Goal: Task Accomplishment & Management: Use online tool/utility

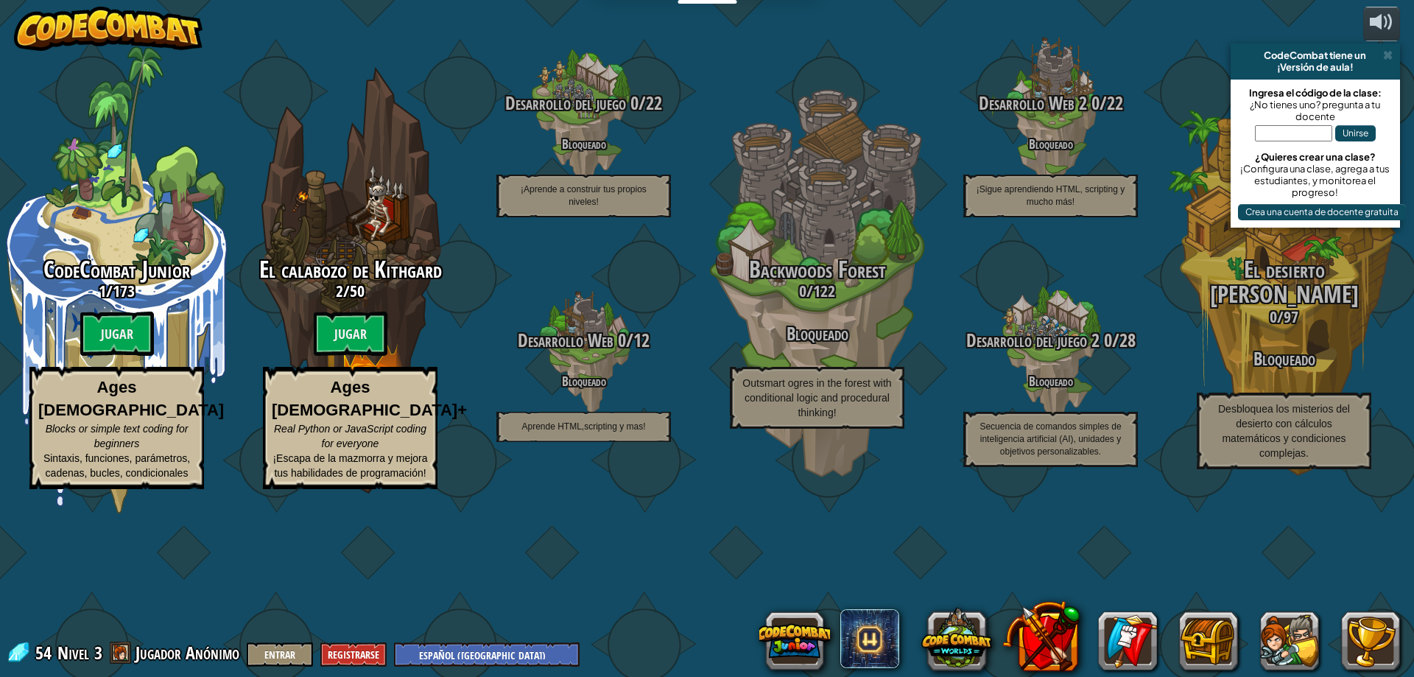
select select "es-419"
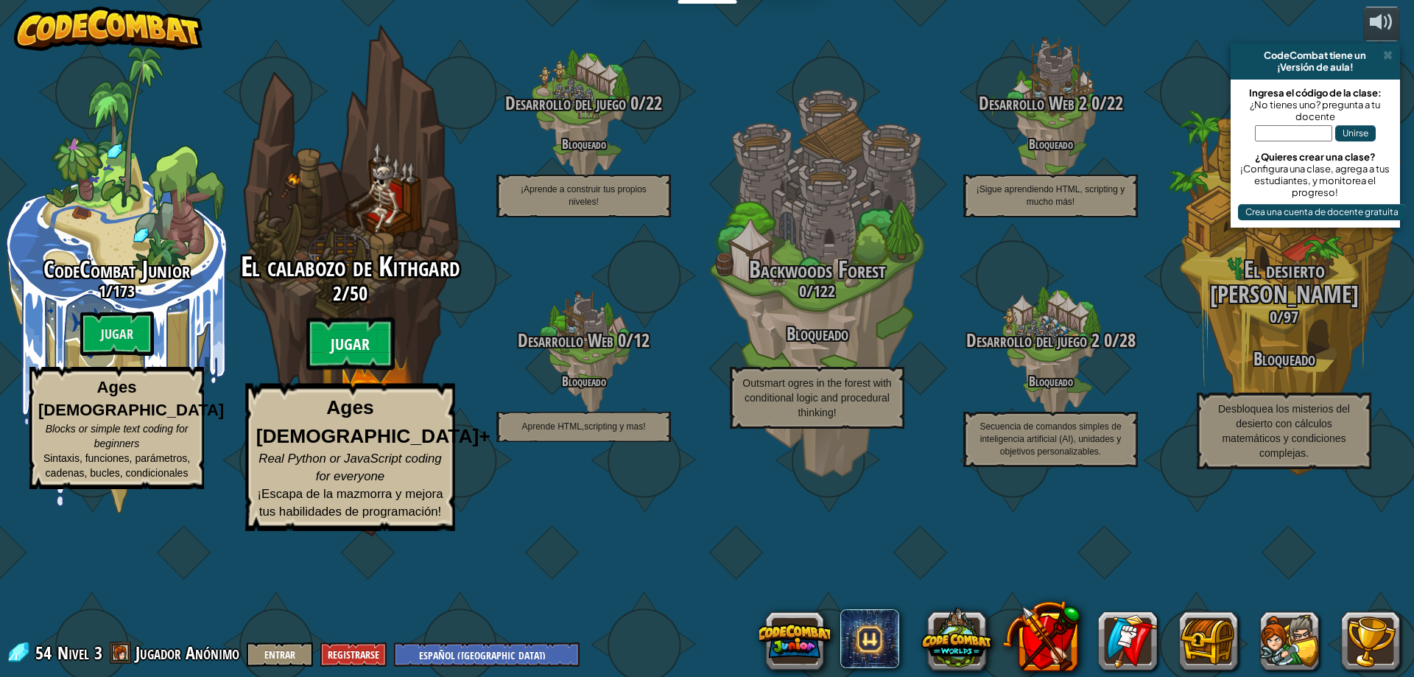
click at [366, 370] on btn "Jugar" at bounding box center [350, 343] width 88 height 53
select select "es-419"
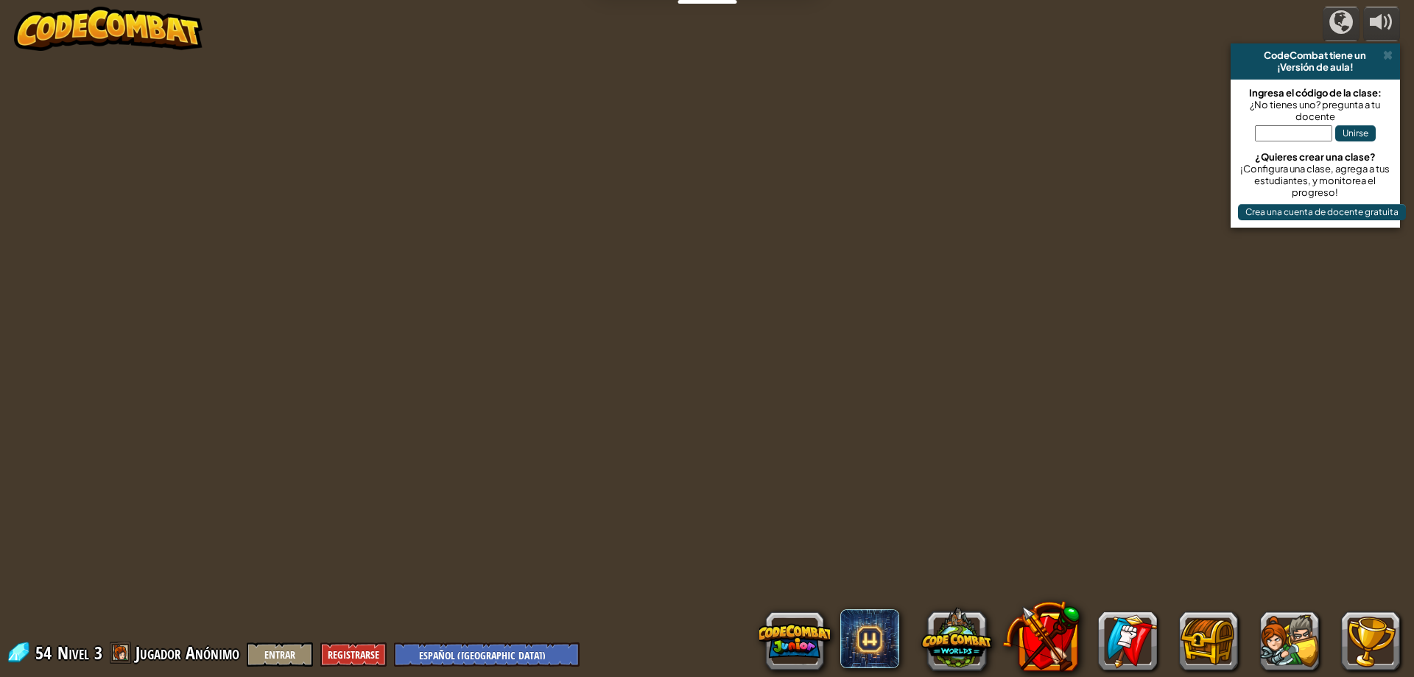
select select "es-419"
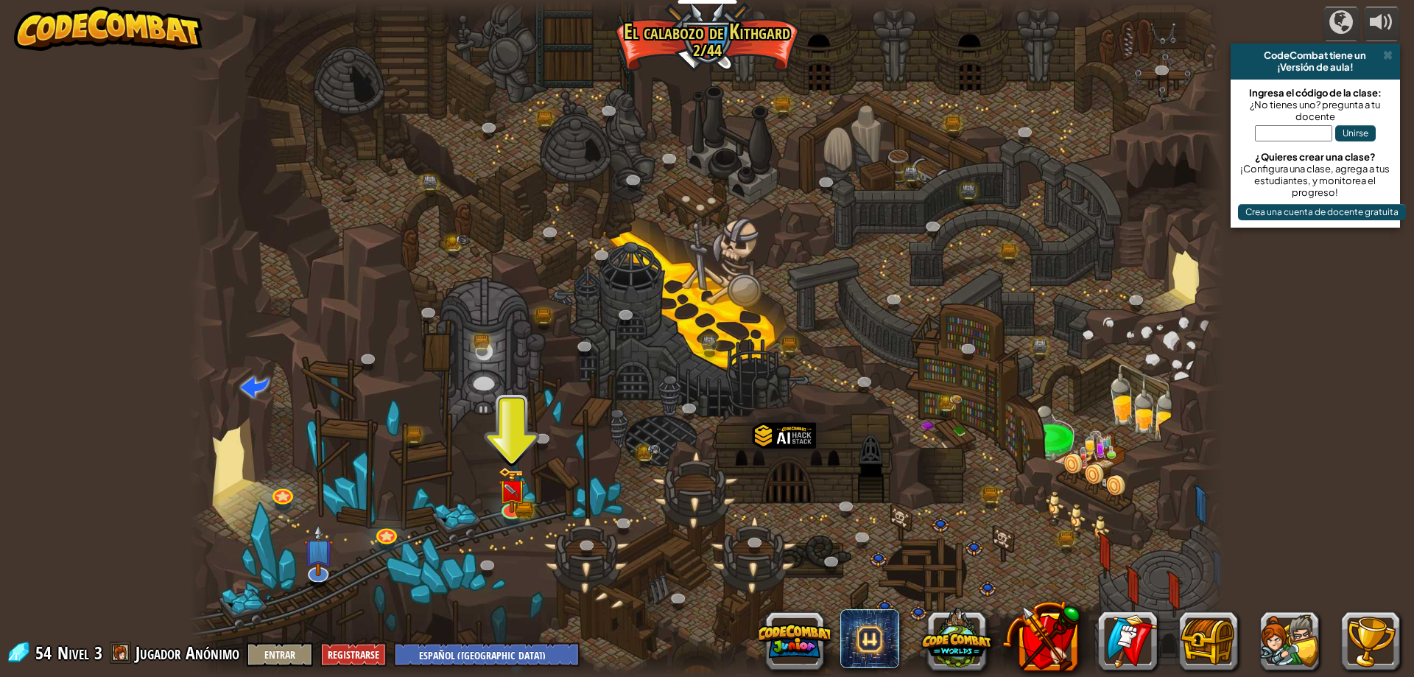
click at [506, 440] on div at bounding box center [706, 338] width 1035 height 677
click at [507, 488] on img at bounding box center [512, 479] width 16 height 16
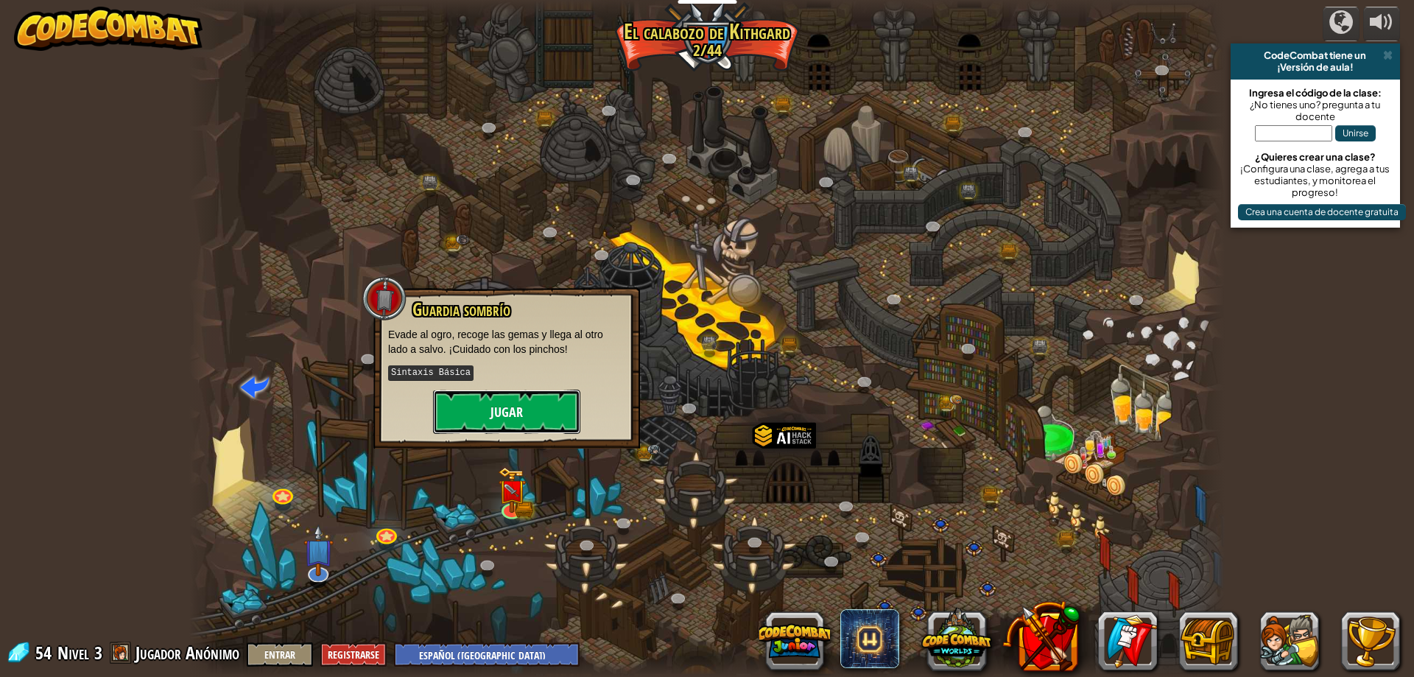
click at [507, 404] on button "Jugar" at bounding box center [506, 412] width 147 height 44
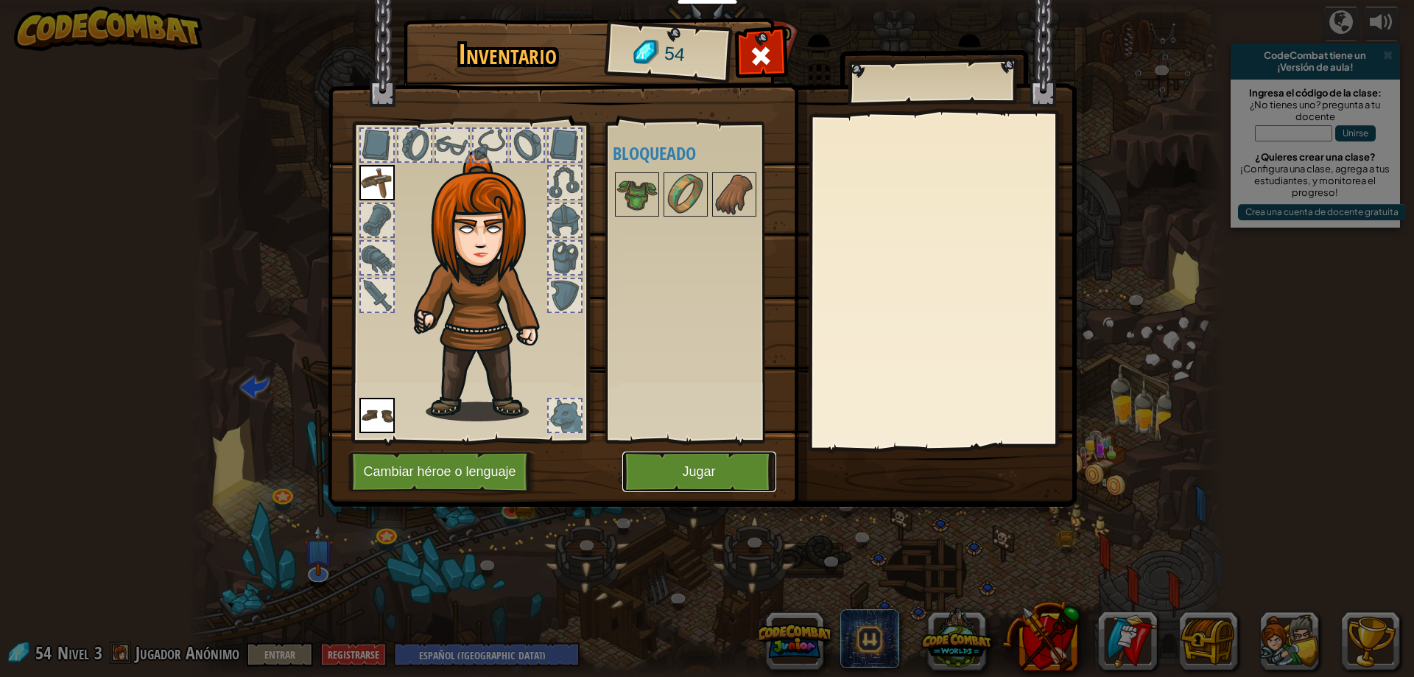
click at [700, 474] on button "Jugar" at bounding box center [699, 471] width 154 height 41
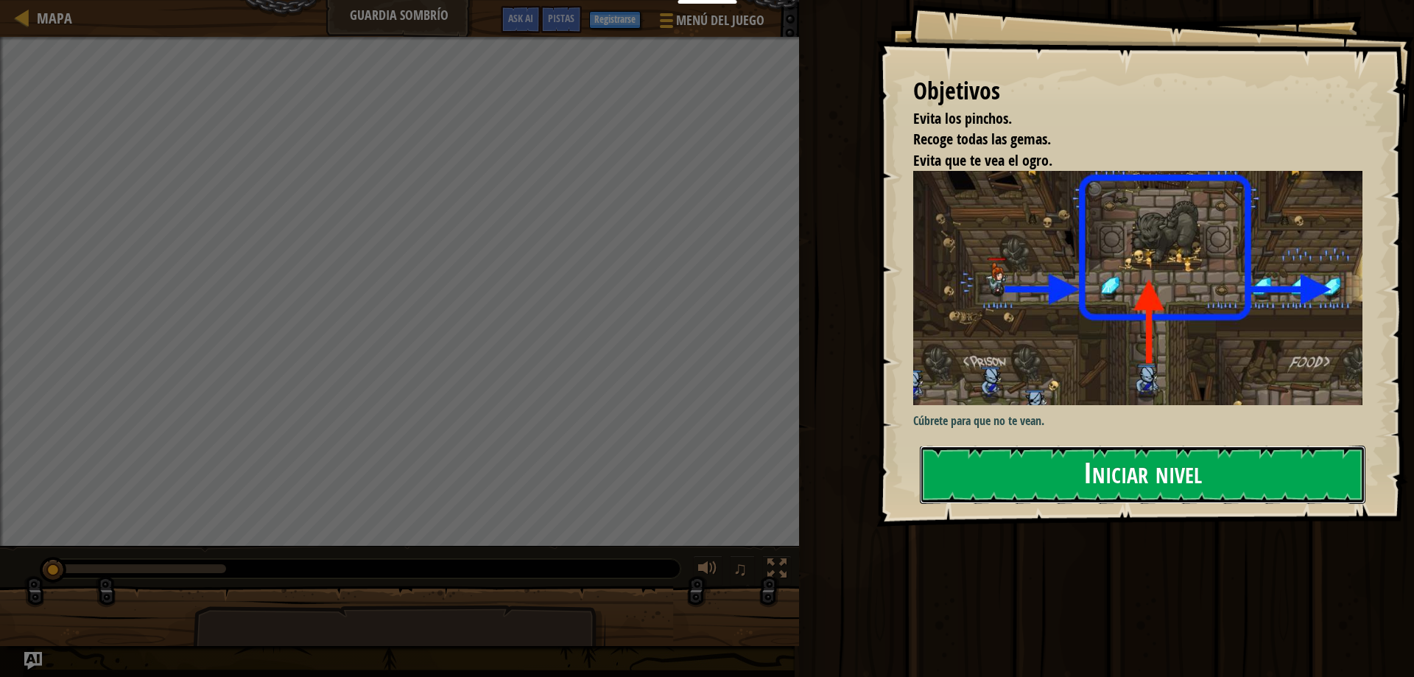
click at [1134, 485] on button "Iniciar nivel" at bounding box center [1143, 475] width 446 height 58
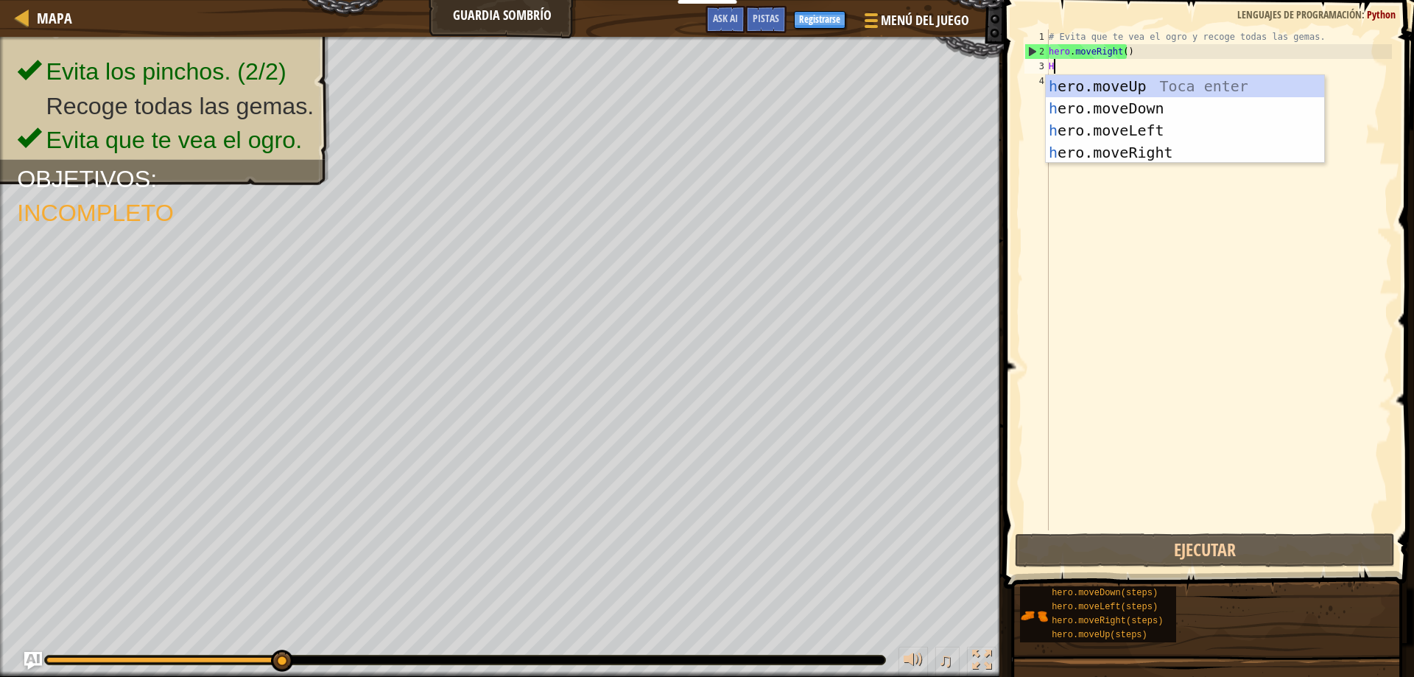
scroll to position [7, 0]
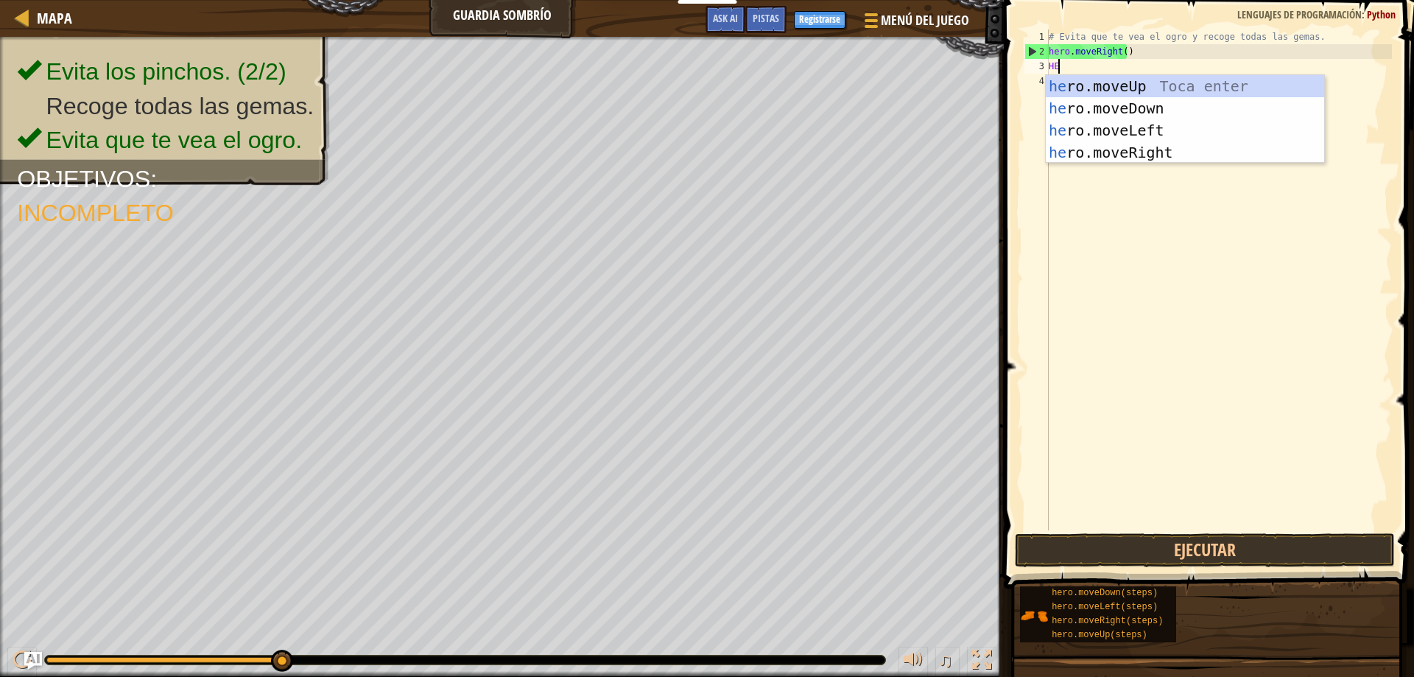
type textarea "HER"
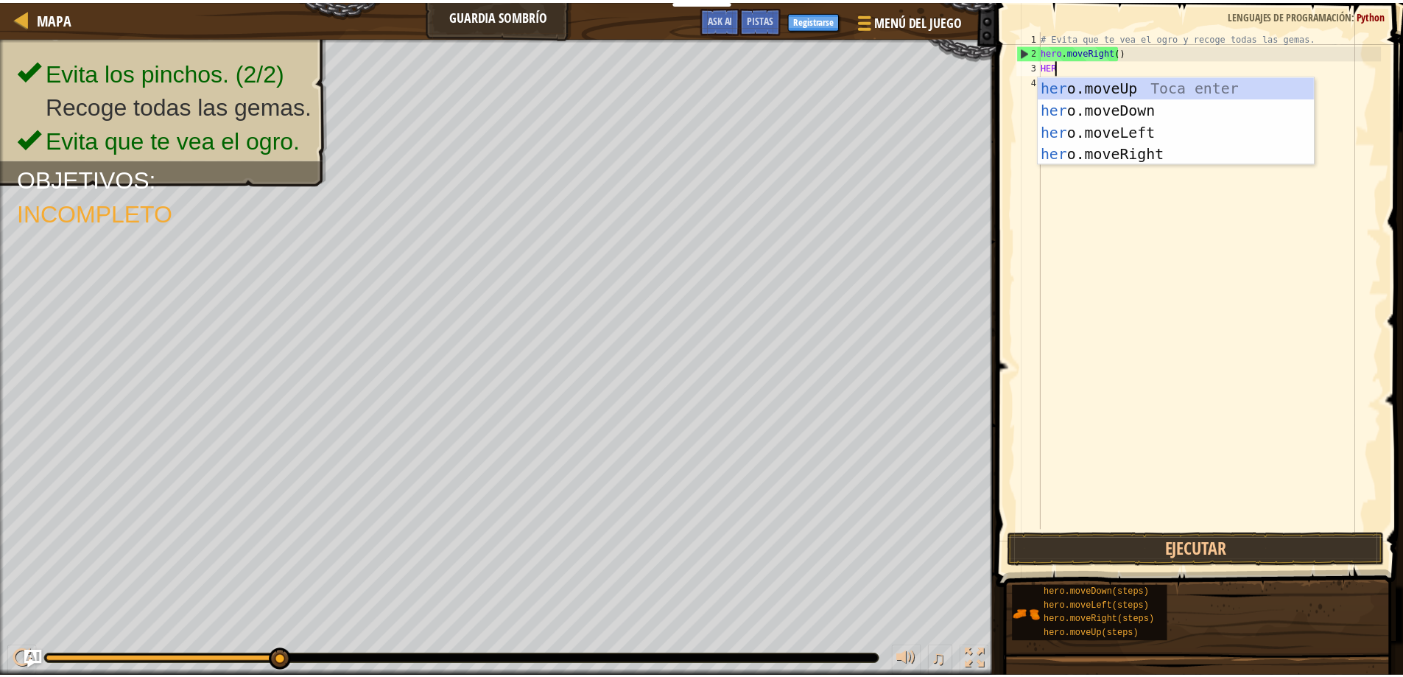
scroll to position [7, 1]
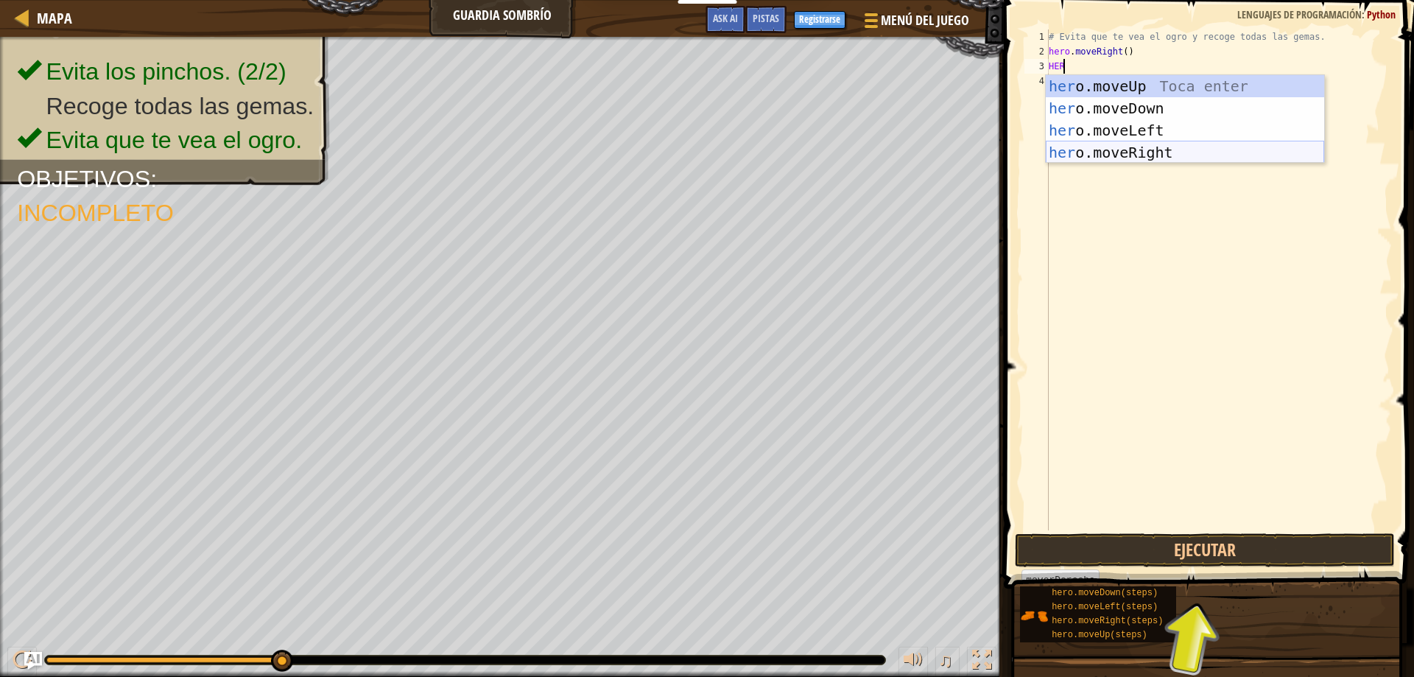
click at [1180, 144] on div "her o.moveUp Toca enter her o.moveDown Toca enter her o.moveLeft [PERSON_NAME] …" at bounding box center [1185, 141] width 278 height 133
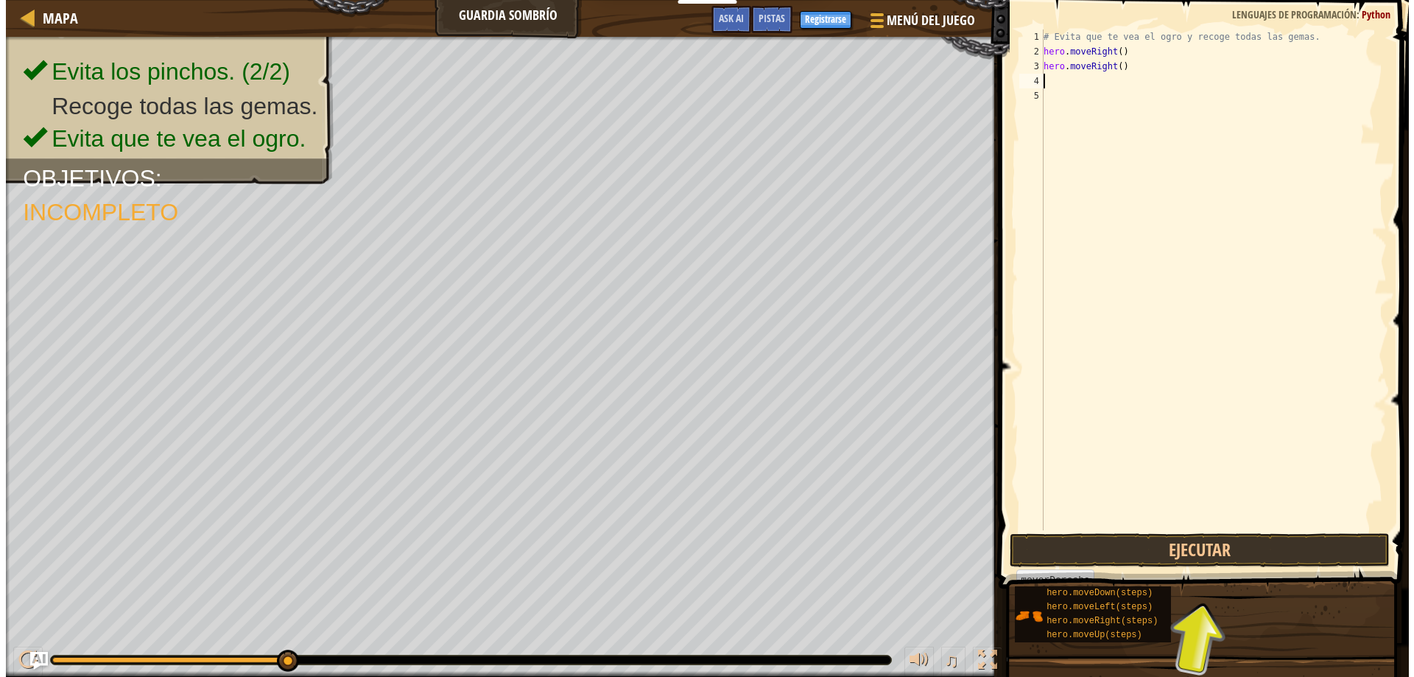
scroll to position [7, 0]
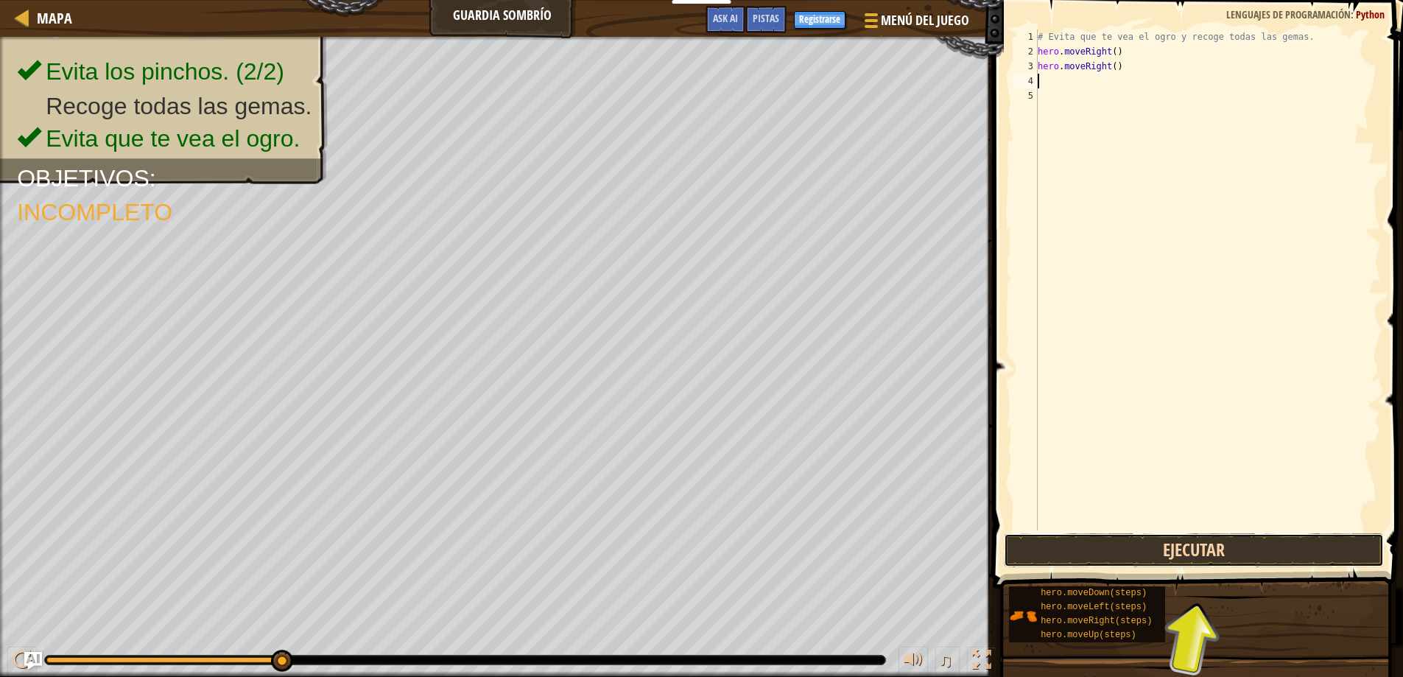
click at [1175, 547] on button "Ejecutar" at bounding box center [1194, 550] width 381 height 34
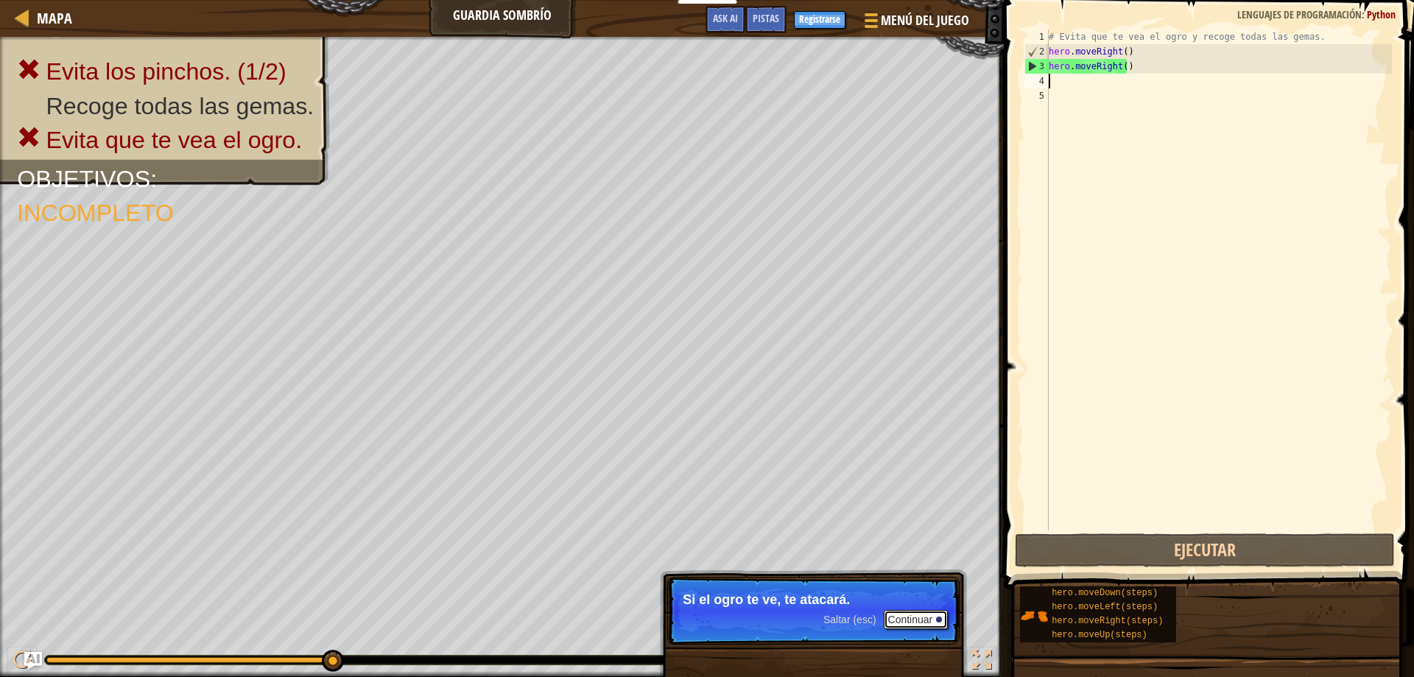
click at [894, 616] on button "Continuar" at bounding box center [916, 619] width 65 height 19
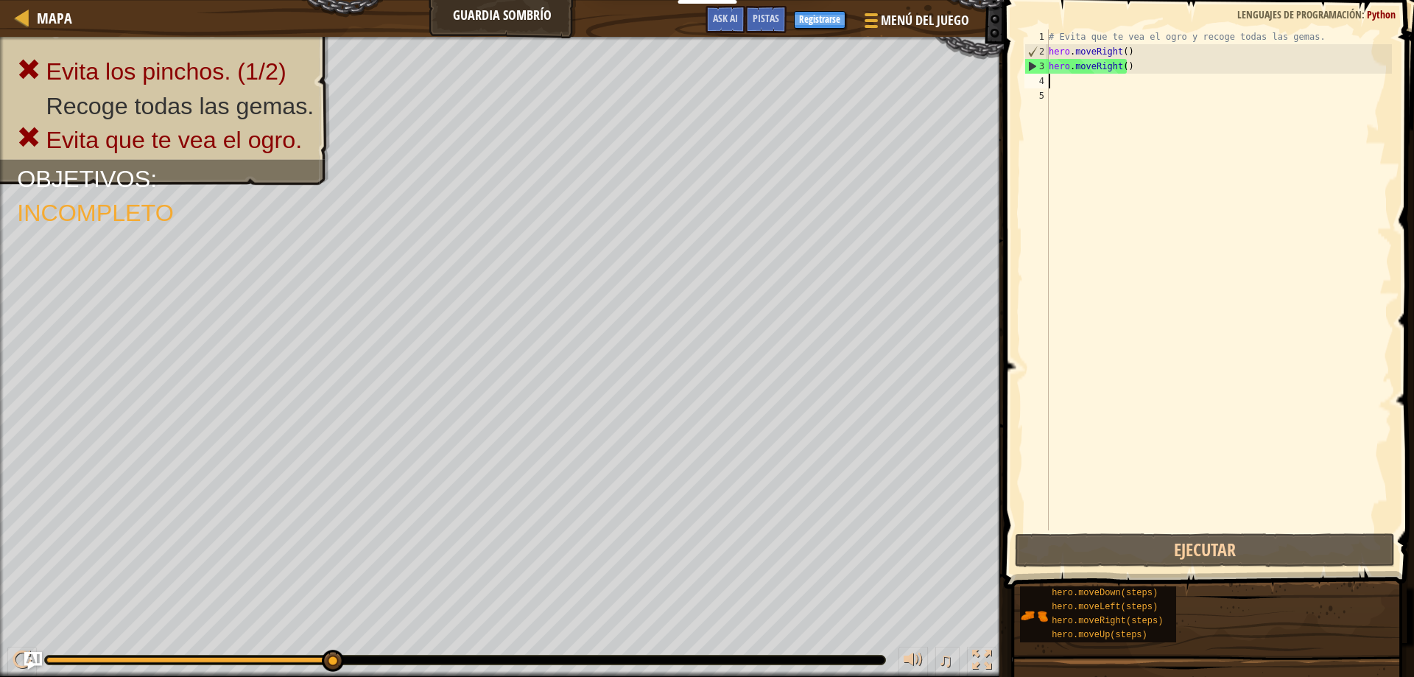
type textarea "H"
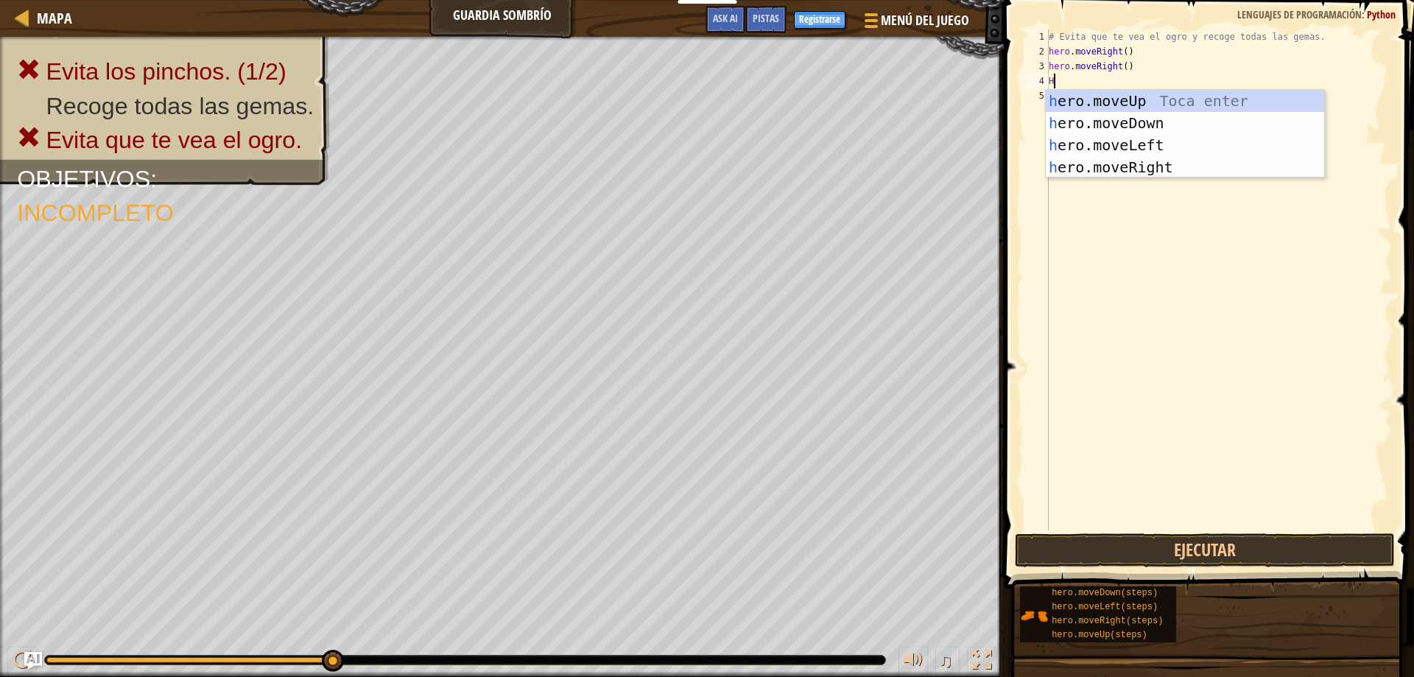
click at [1102, 102] on div "h ero.moveUp Toca enter h ero.moveDown Toca enter h ero.moveLeft Toca enter h e…" at bounding box center [1185, 156] width 278 height 133
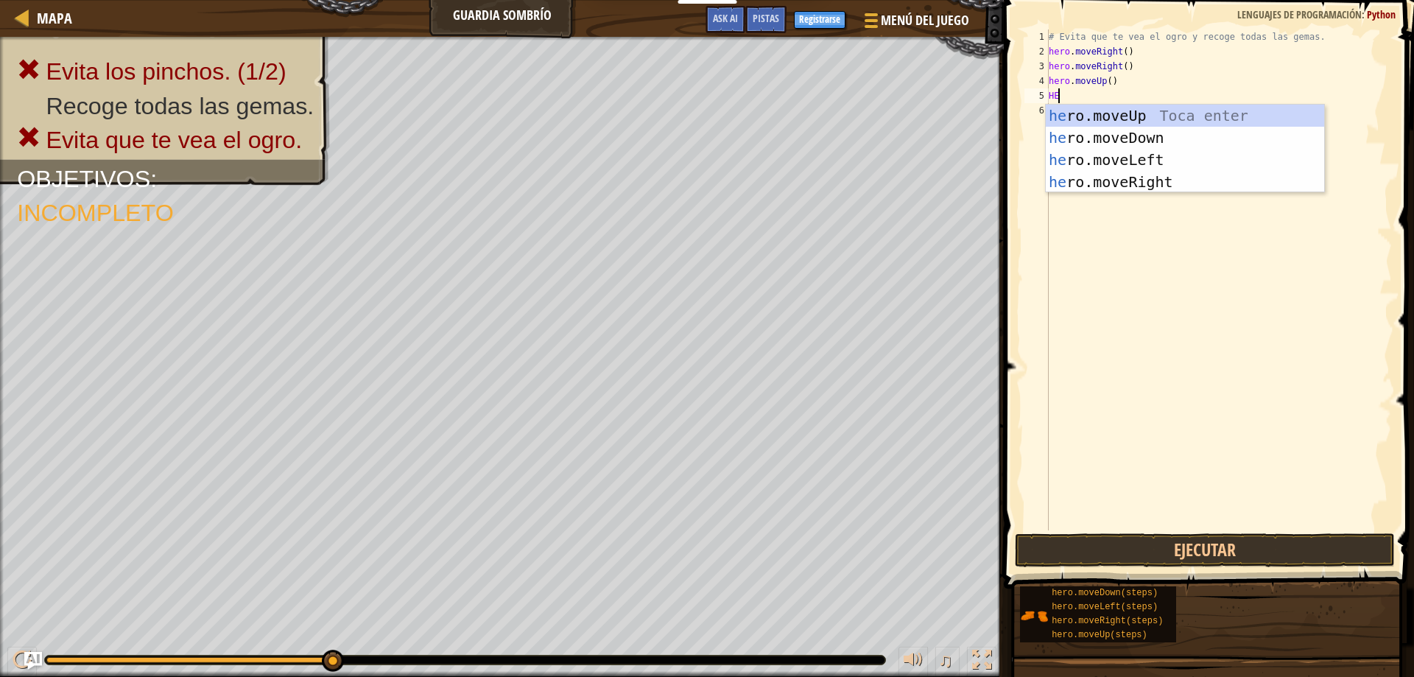
type textarea "HER"
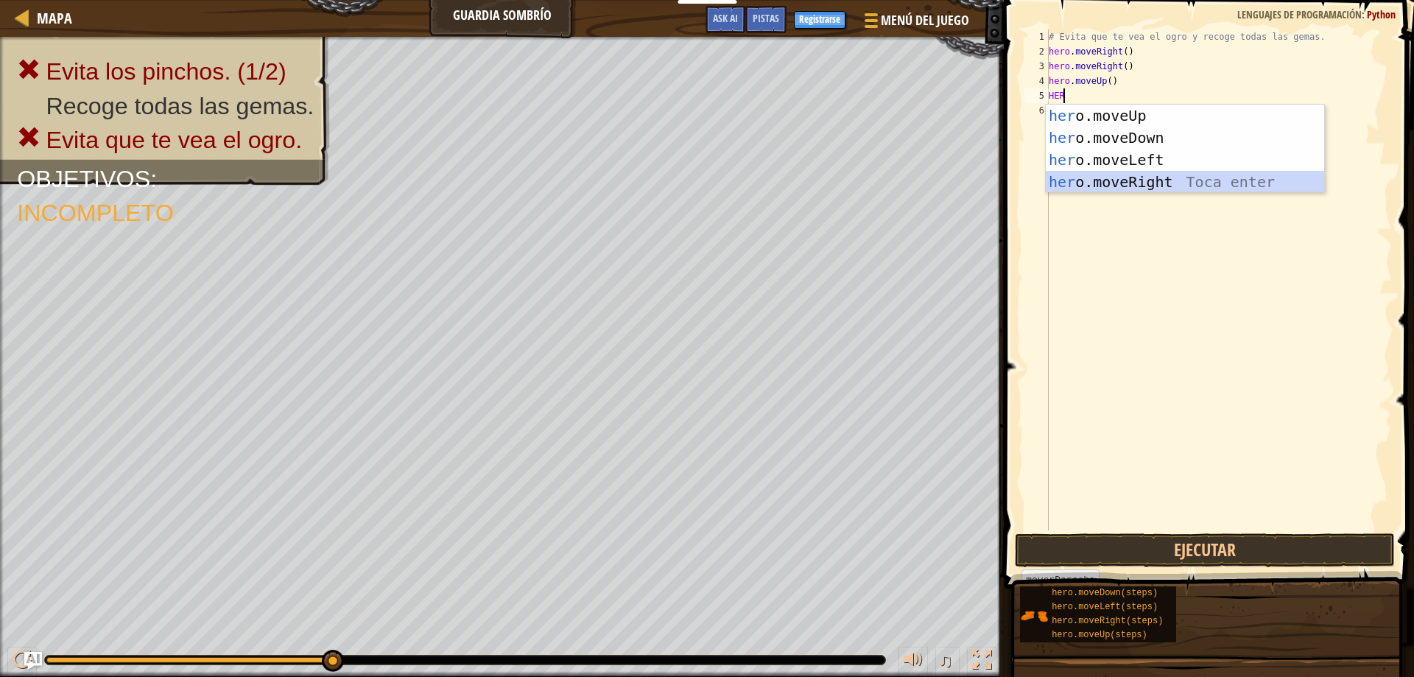
click at [1162, 178] on div "her o.moveUp Toca enter her o.moveDown Toca enter her o.moveLeft [PERSON_NAME] …" at bounding box center [1185, 171] width 278 height 133
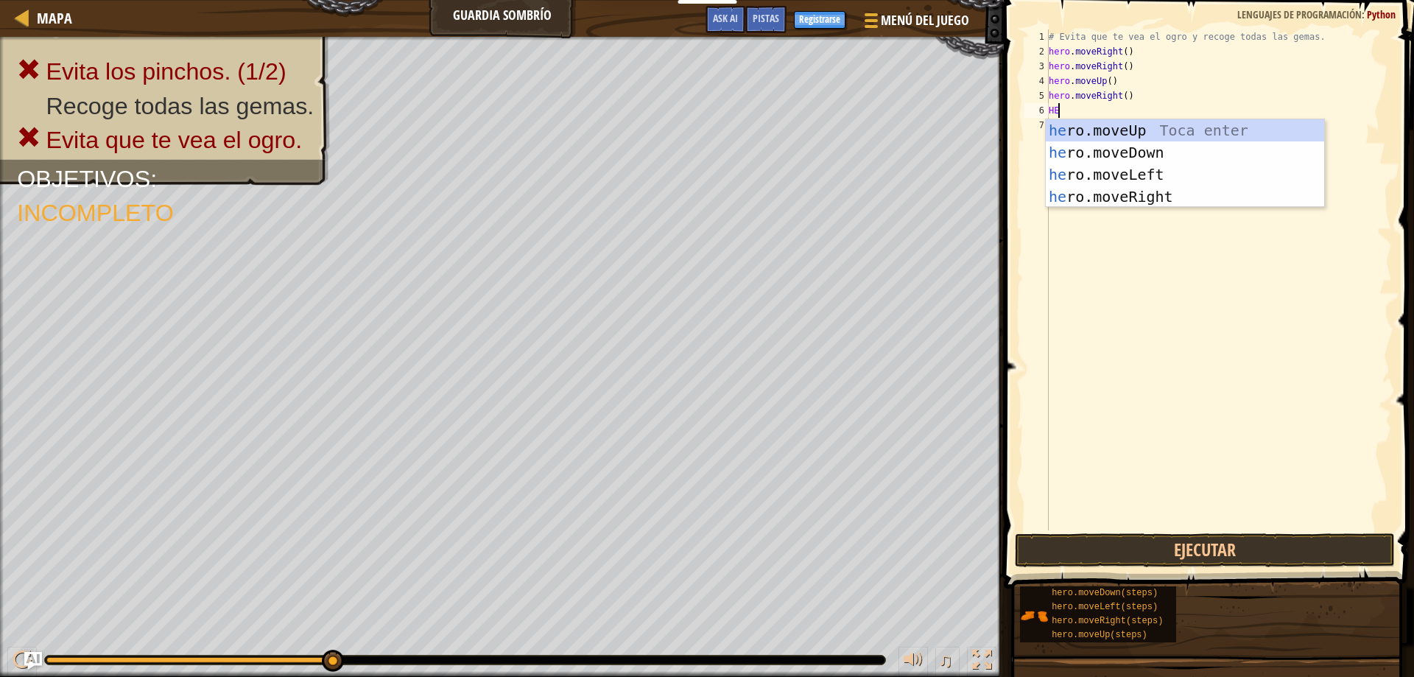
type textarea "HER"
click at [1137, 152] on div "her o.moveUp Toca enter her o.moveDown Toca enter her o.moveLeft [PERSON_NAME] …" at bounding box center [1185, 185] width 278 height 133
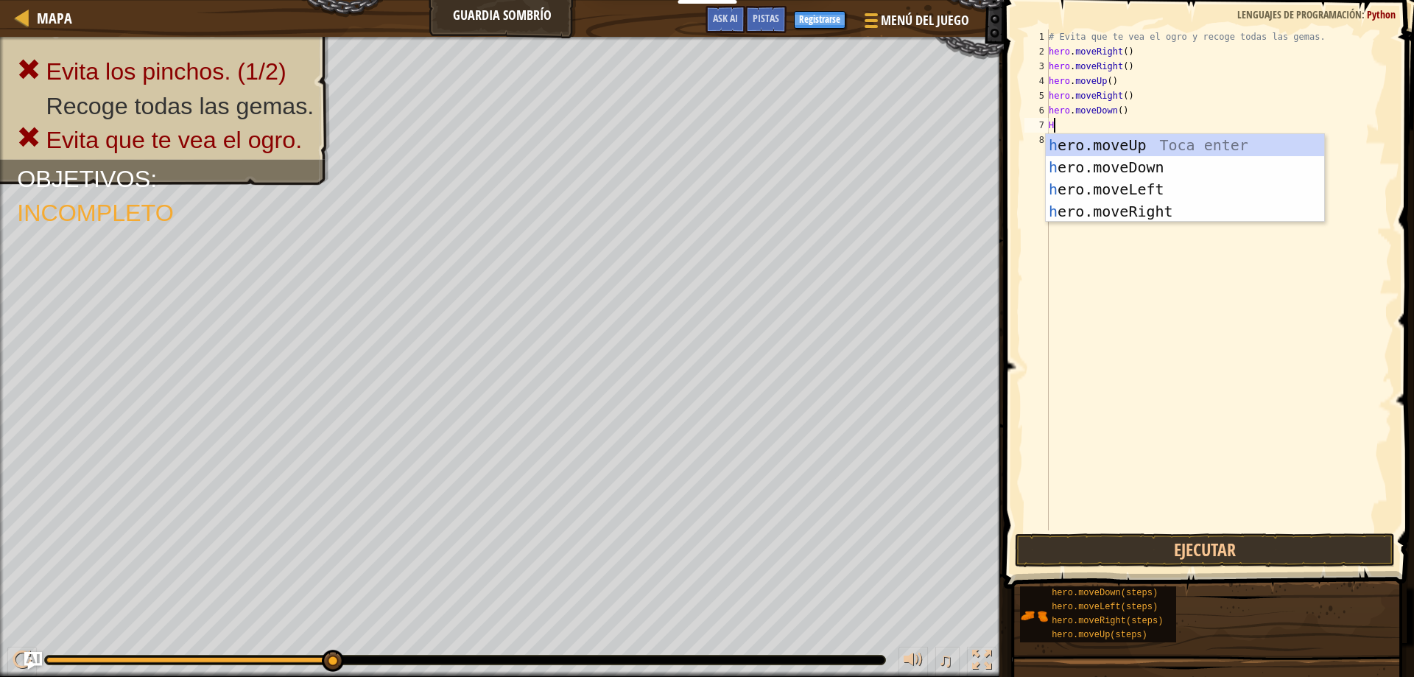
type textarea "HER"
click at [1124, 210] on div "her o.moveUp Toca enter her o.moveDown Toca enter her o.moveLeft [PERSON_NAME] …" at bounding box center [1185, 200] width 278 height 133
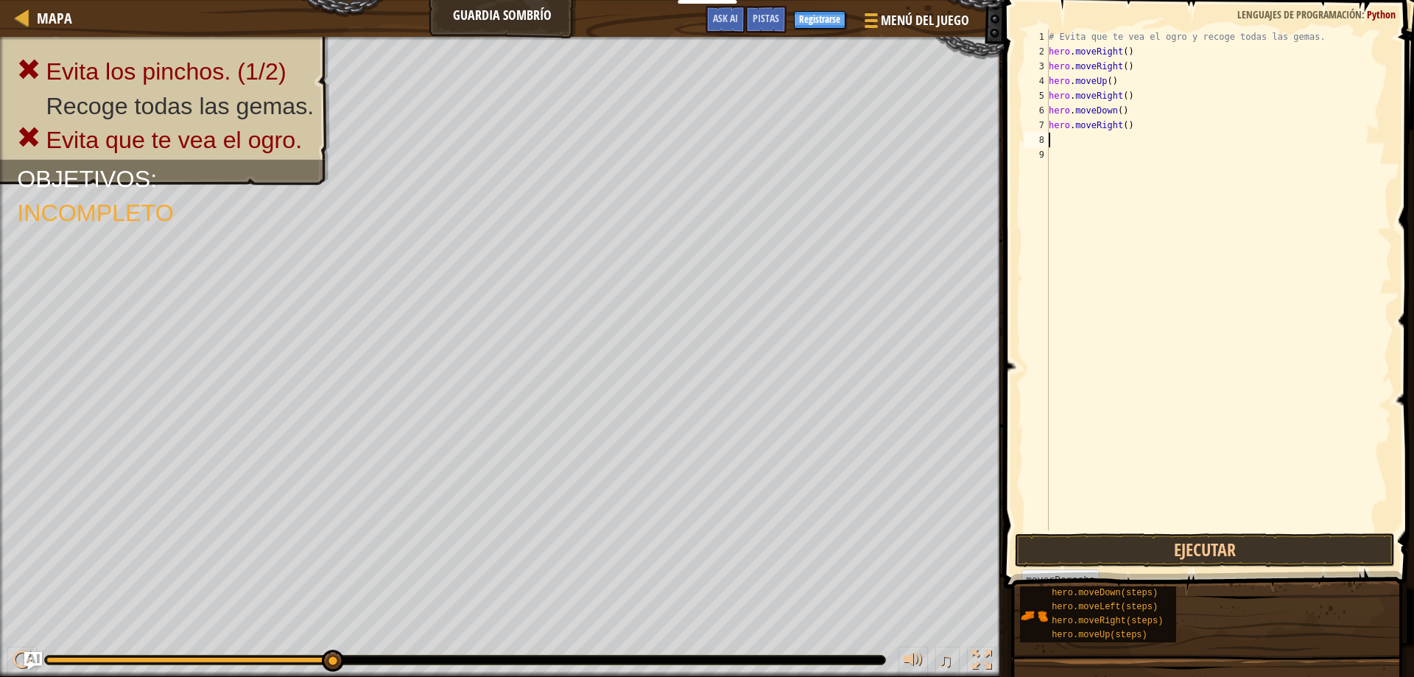
scroll to position [7, 0]
click at [1204, 552] on button "Ejecutar" at bounding box center [1205, 550] width 381 height 34
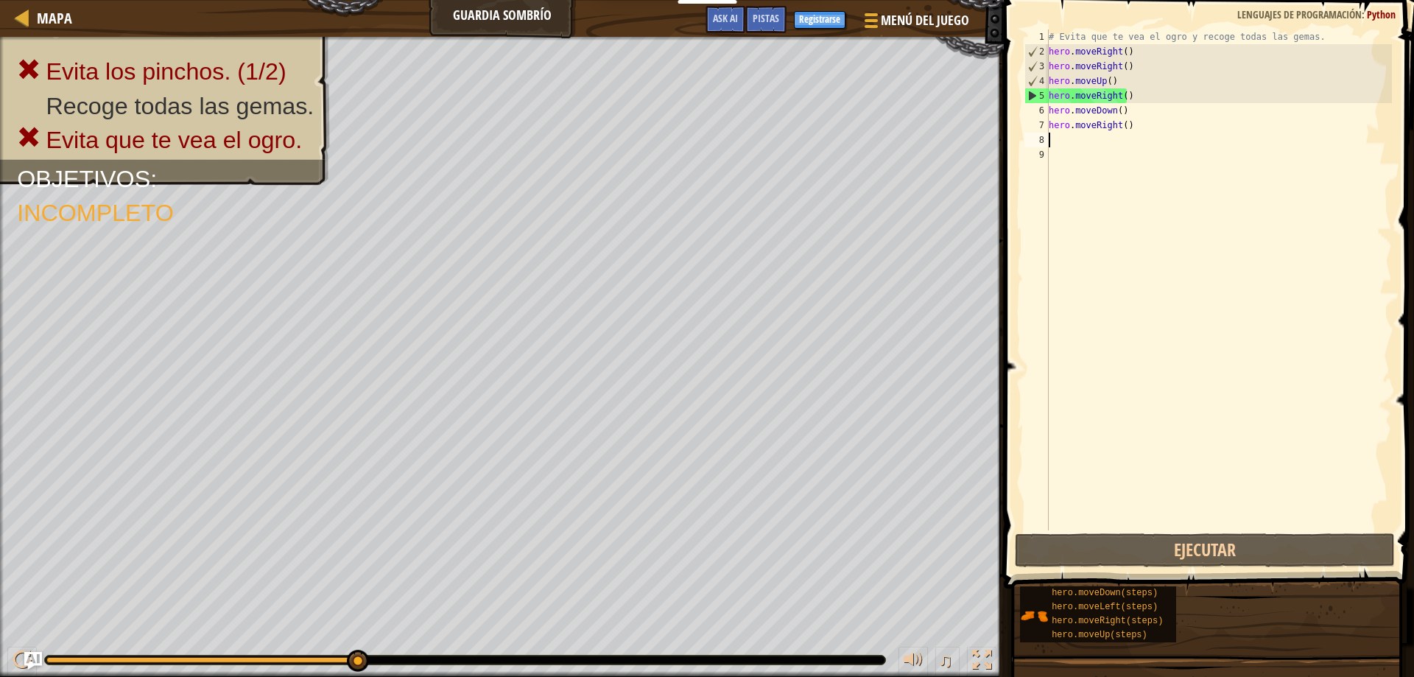
click at [1137, 124] on div "# Evita que te vea el ogro y recoge todas las gemas. hero . moveRight ( ) hero …" at bounding box center [1219, 294] width 346 height 530
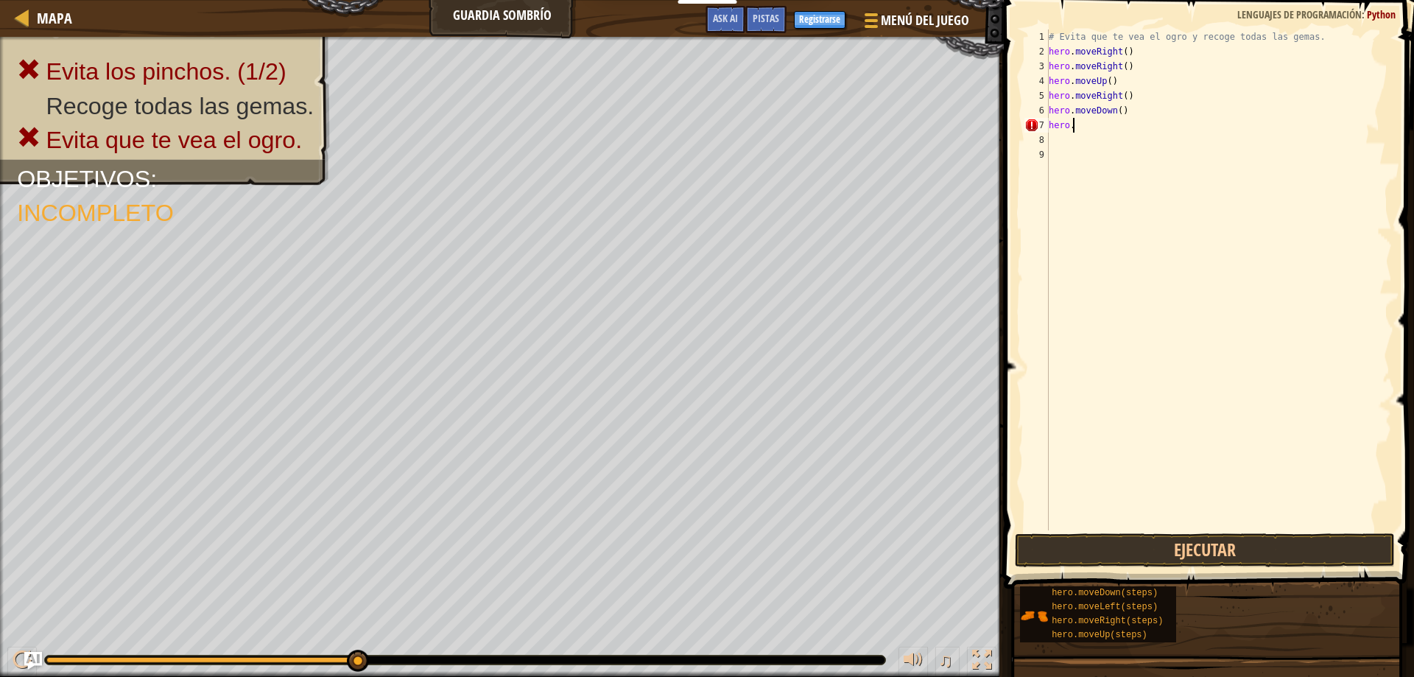
type textarea "h"
click at [1150, 108] on div "# Evita que te vea el ogro y recoge todas las gemas. hero . moveRight ( ) hero …" at bounding box center [1219, 294] width 346 height 530
type textarea "h"
click at [1153, 99] on div "# Evita que te vea el ogro y recoge todas las gemas. hero . moveRight ( ) hero …" at bounding box center [1219, 294] width 346 height 530
type textarea "h"
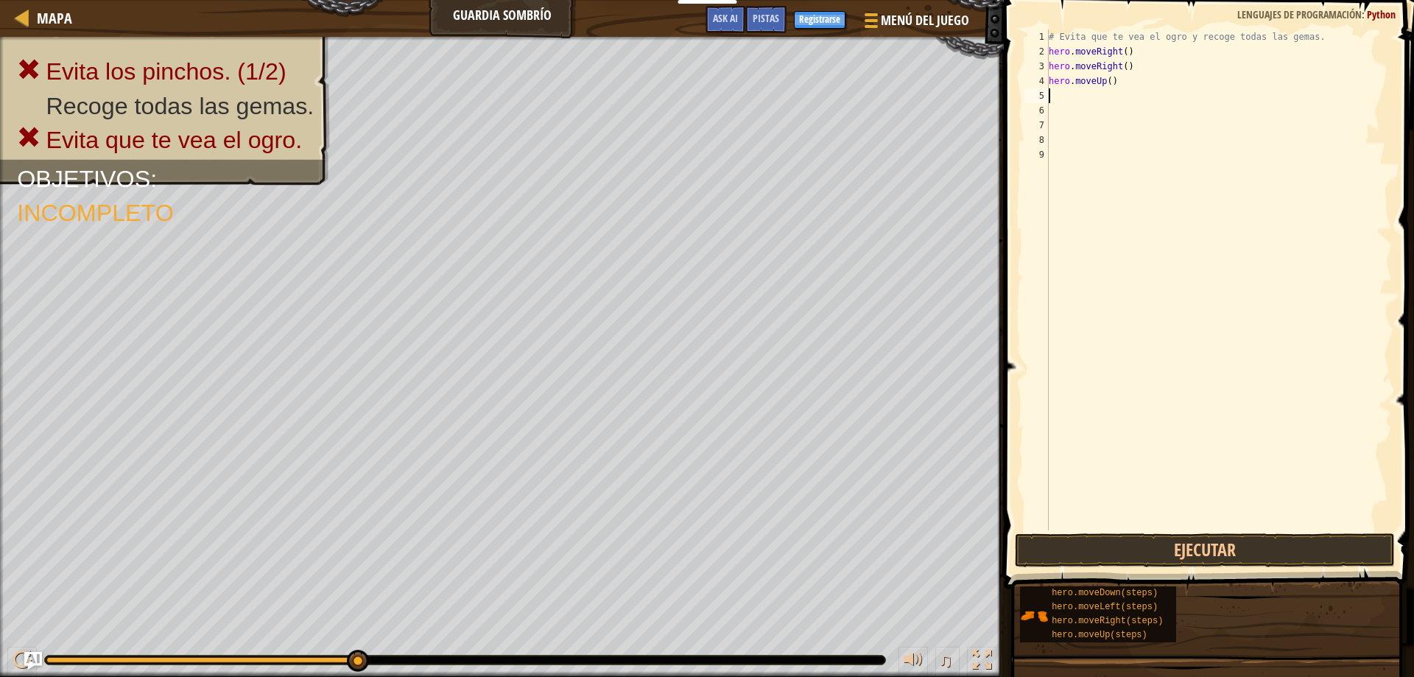
click at [1148, 76] on div "# Evita que te vea el ogro y recoge todas las gemas. hero . moveRight ( ) hero …" at bounding box center [1219, 294] width 346 height 530
type textarea "h"
click at [1149, 69] on div "# Evita que te vea el ogro y recoge todas las gemas. hero . moveRight ( ) hero …" at bounding box center [1219, 294] width 346 height 530
type textarea "h"
click at [1144, 51] on div "# Evita que te vea el ogro y recoge todas las gemas. hero . moveRight ( )" at bounding box center [1219, 294] width 346 height 530
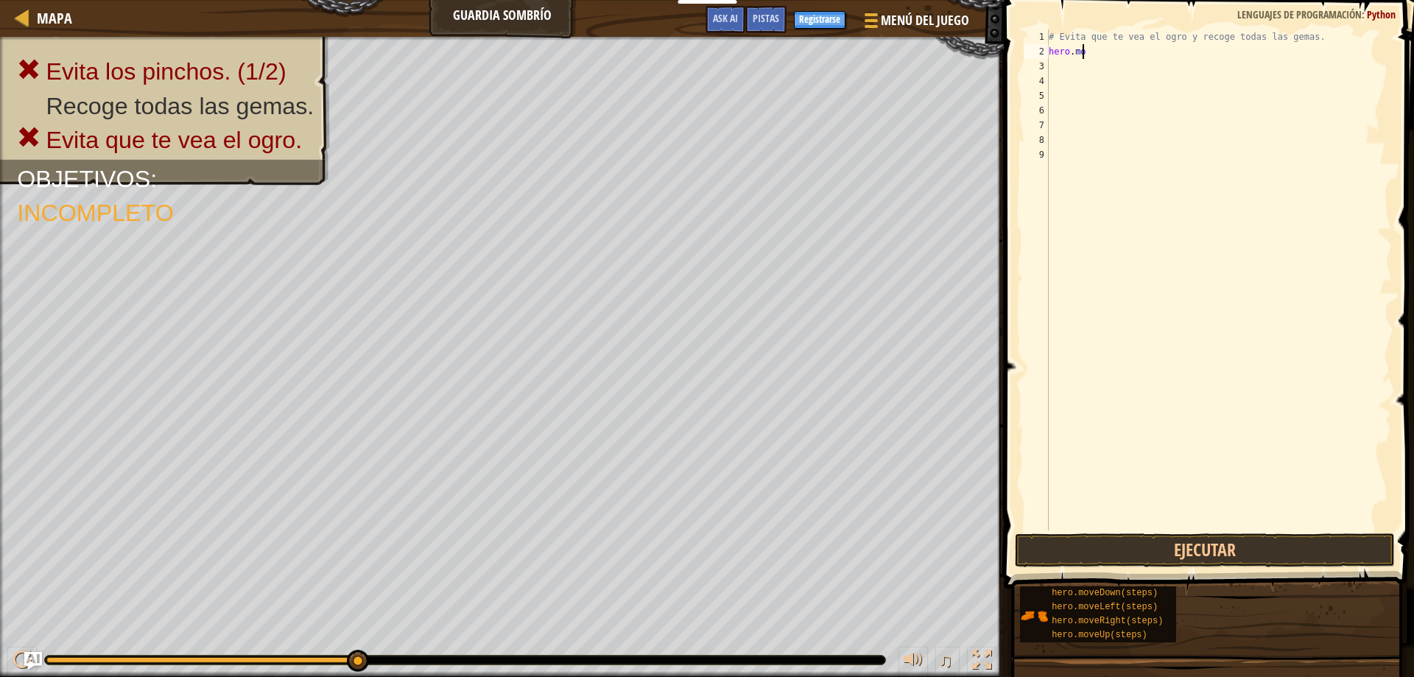
type textarea "h"
click at [1170, 249] on div "# Evita que te vea el ogro y recoge todas las gemas." at bounding box center [1219, 294] width 346 height 530
click at [1102, 57] on div "# Evita que te vea el ogro y recoge todas las gemas." at bounding box center [1219, 294] width 346 height 530
click at [1089, 49] on div "# Evita que te vea el ogro y recoge todas las gemas." at bounding box center [1221, 294] width 342 height 530
type textarea "H"
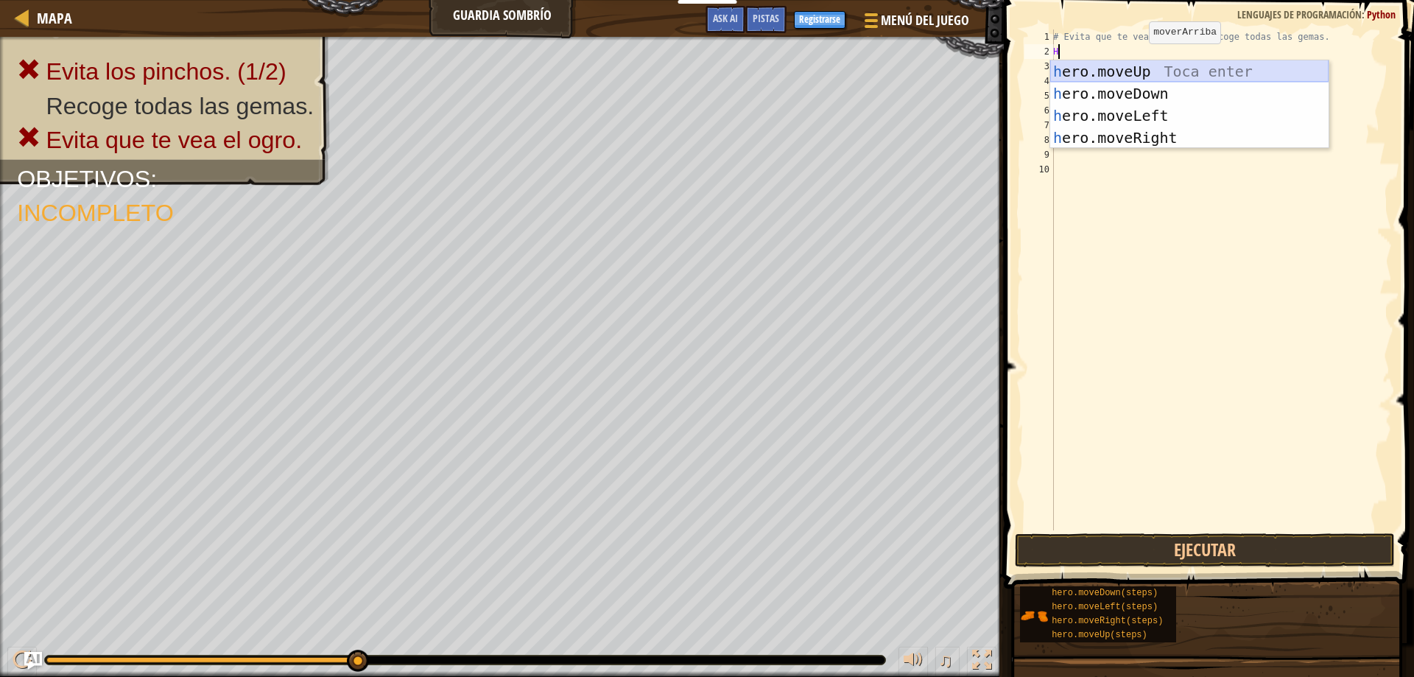
click at [1149, 67] on div "h ero.moveUp Toca enter h ero.moveDown Toca enter h ero.moveLeft Toca enter h e…" at bounding box center [1189, 126] width 278 height 133
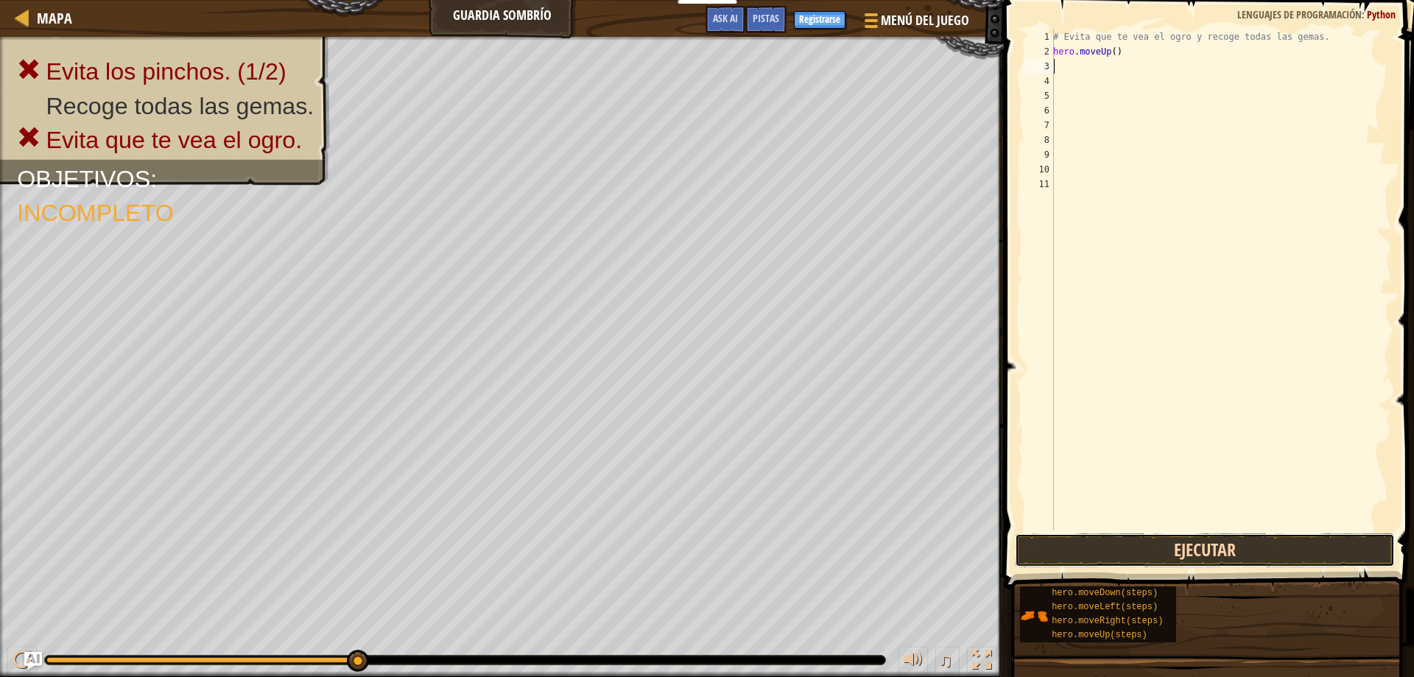
click at [1239, 548] on button "Ejecutar" at bounding box center [1205, 550] width 381 height 34
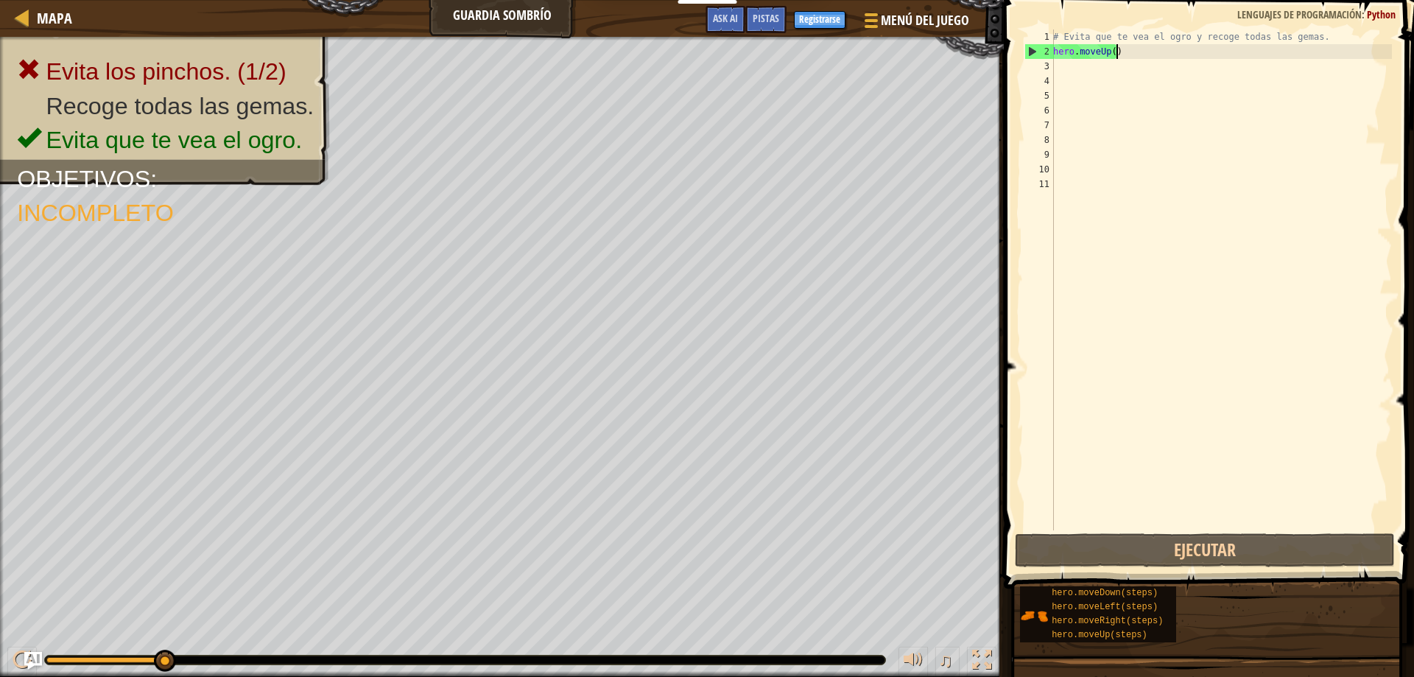
click at [1129, 51] on div "# Evita que te vea el ogro y recoge todas las gemas. hero . moveUp ( )" at bounding box center [1221, 294] width 342 height 530
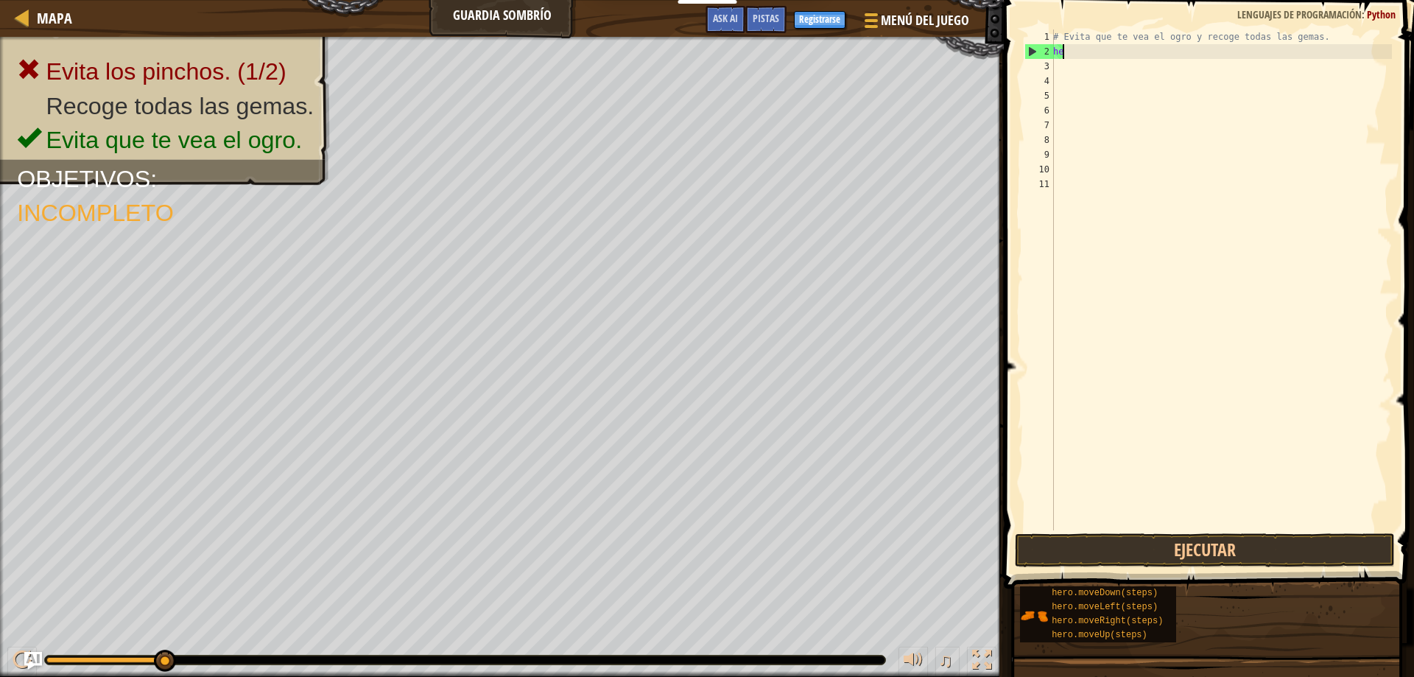
type textarea "h"
type textarea "H"
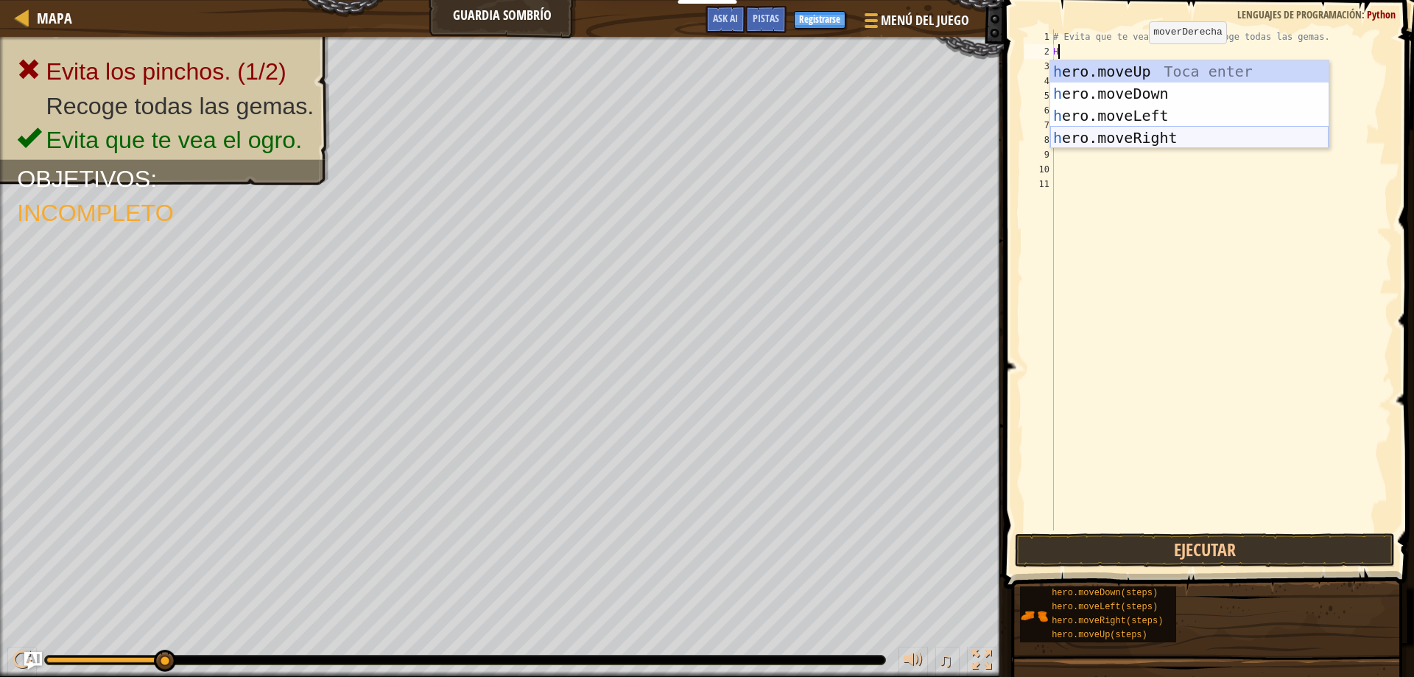
click at [1167, 141] on div "h ero.moveUp Toca enter h ero.moveDown Toca enter h ero.moveLeft Toca enter h e…" at bounding box center [1189, 126] width 278 height 133
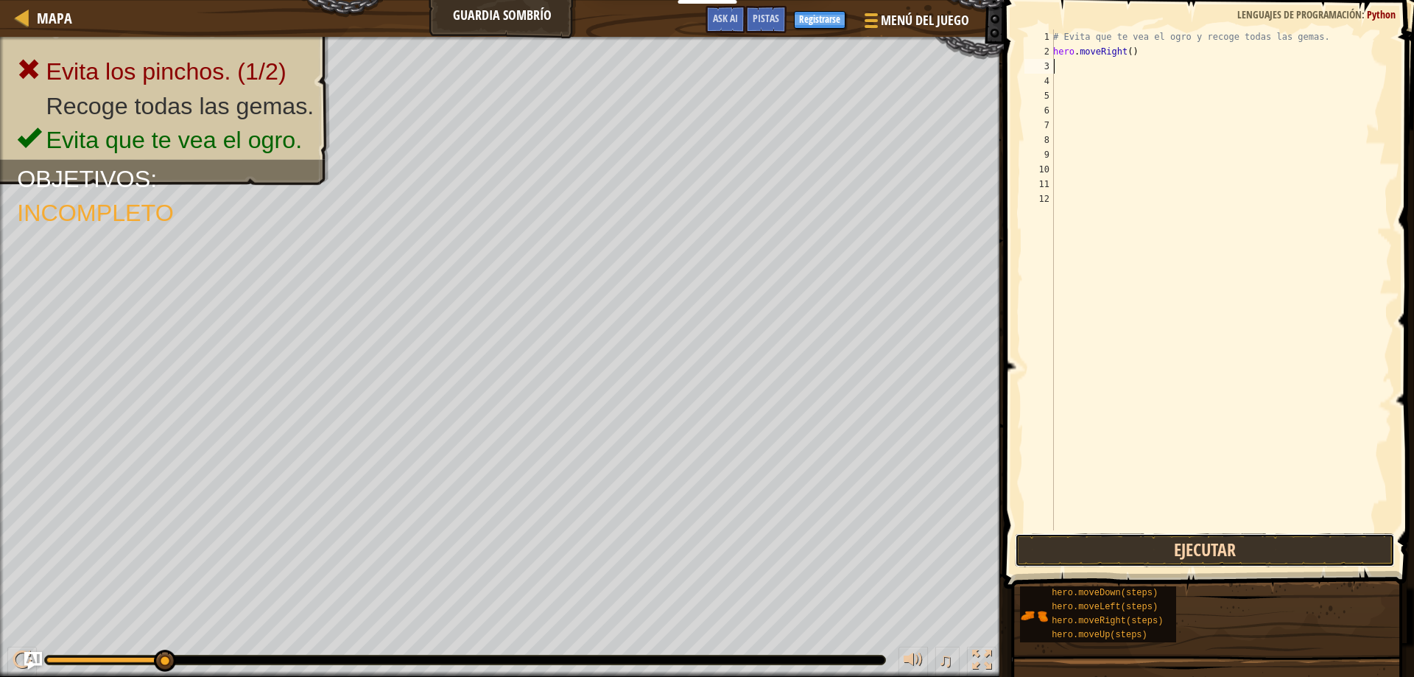
click at [1214, 549] on button "Ejecutar" at bounding box center [1205, 550] width 381 height 34
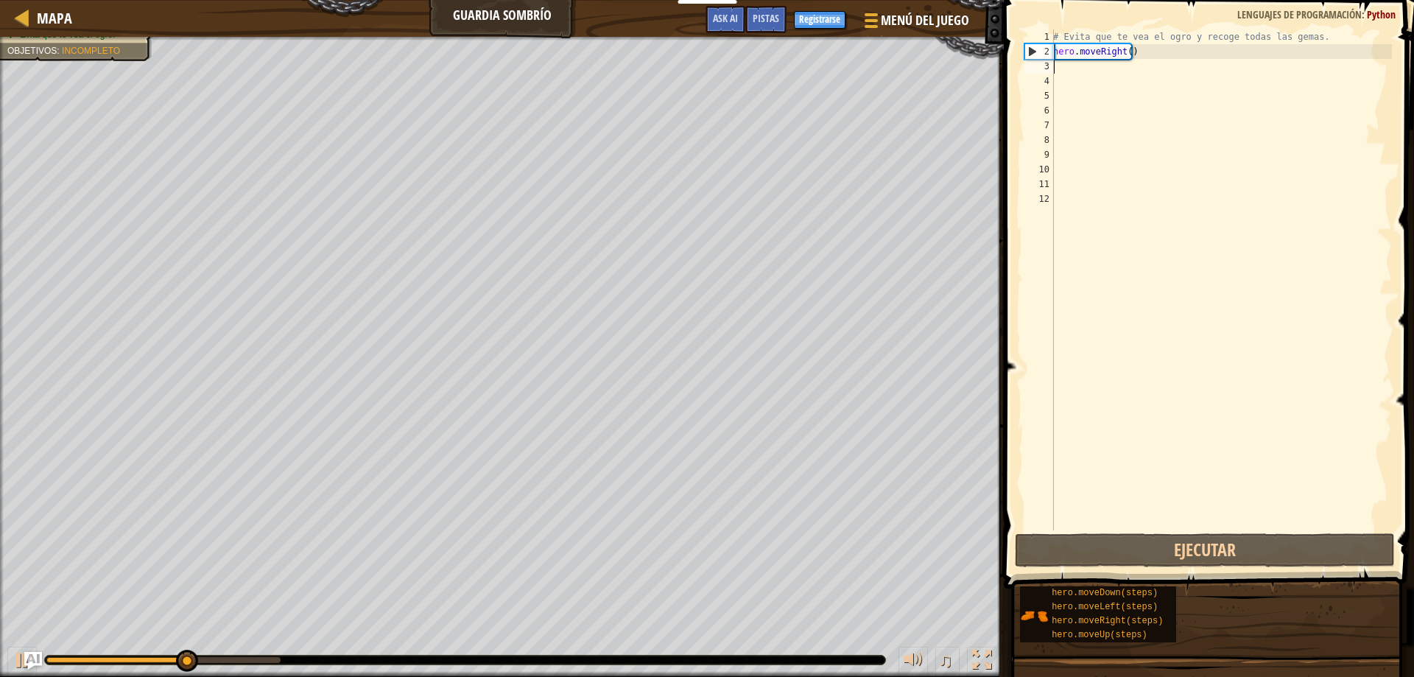
click at [1080, 72] on div "# Evita que te vea el ogro y recoge todas las gemas. hero . moveRight ( )" at bounding box center [1221, 294] width 342 height 530
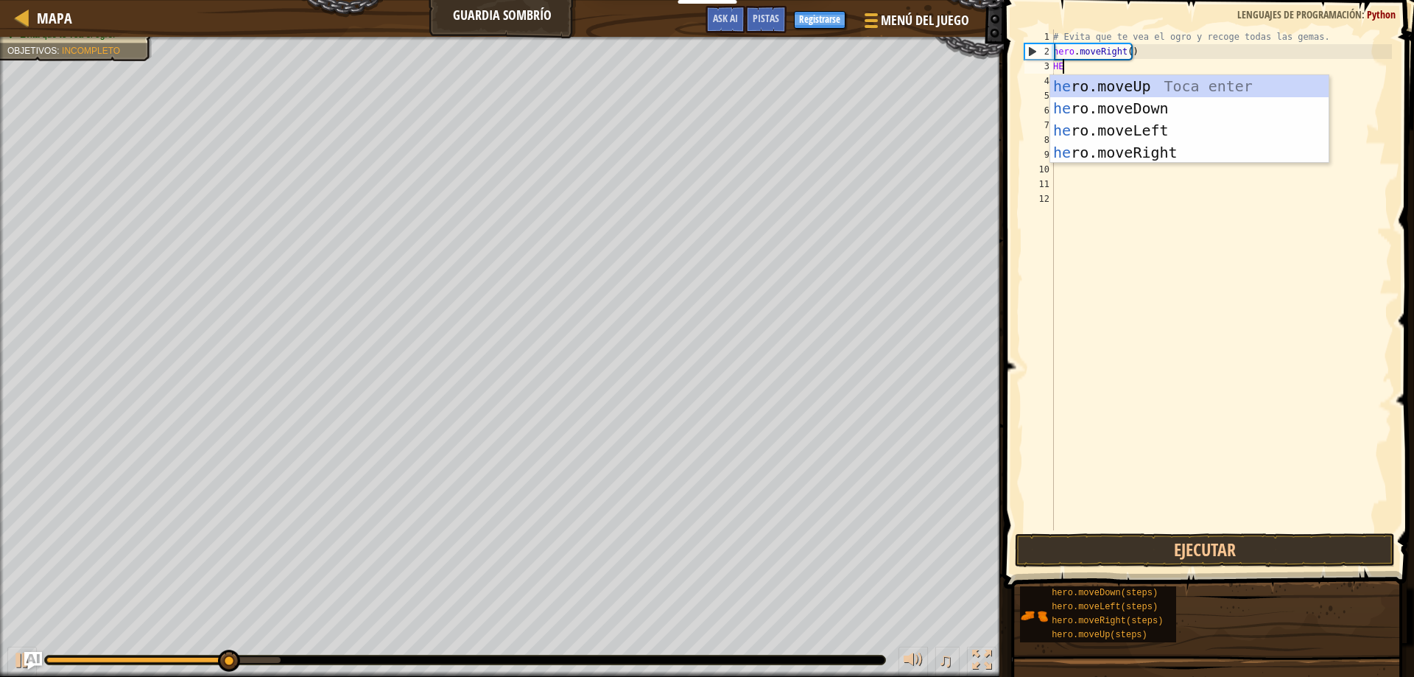
scroll to position [7, 1]
type textarea "HERO"
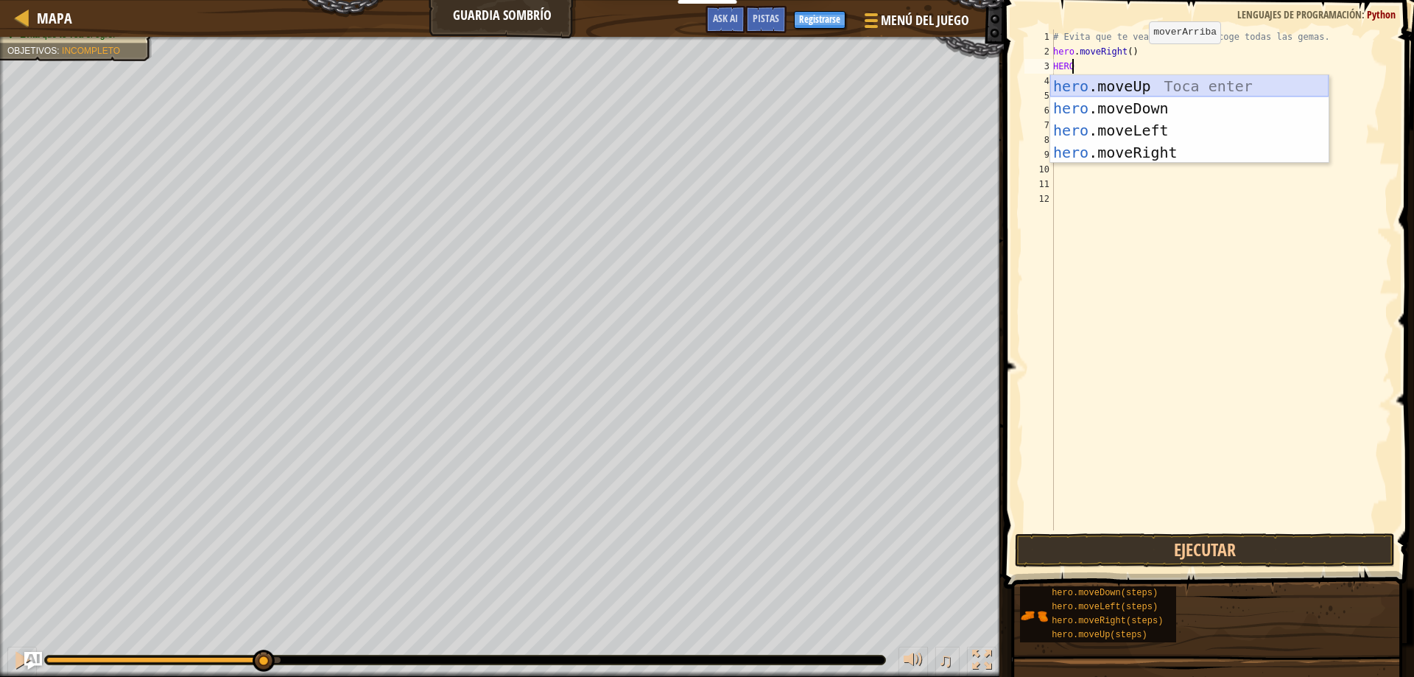
click at [1167, 85] on div "hero .moveUp Toca enter hero .moveDown Toca enter hero .moveLeft Toca enter her…" at bounding box center [1189, 141] width 278 height 133
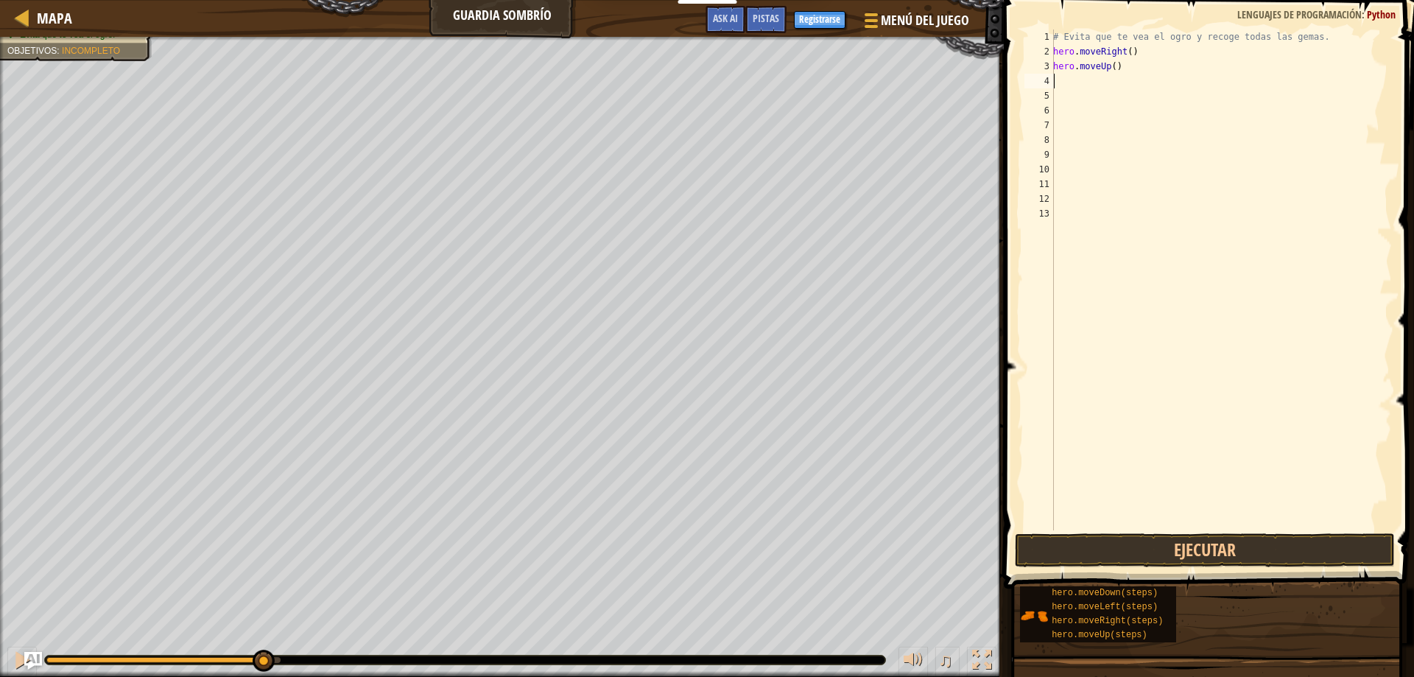
click at [1072, 90] on div "# Evita que te vea el ogro y recoge todas las gemas. hero . moveRight ( ) hero …" at bounding box center [1221, 294] width 342 height 530
click at [1071, 77] on div "# Evita que te vea el ogro y recoge todas las gemas. hero . moveRight ( ) hero …" at bounding box center [1221, 294] width 342 height 530
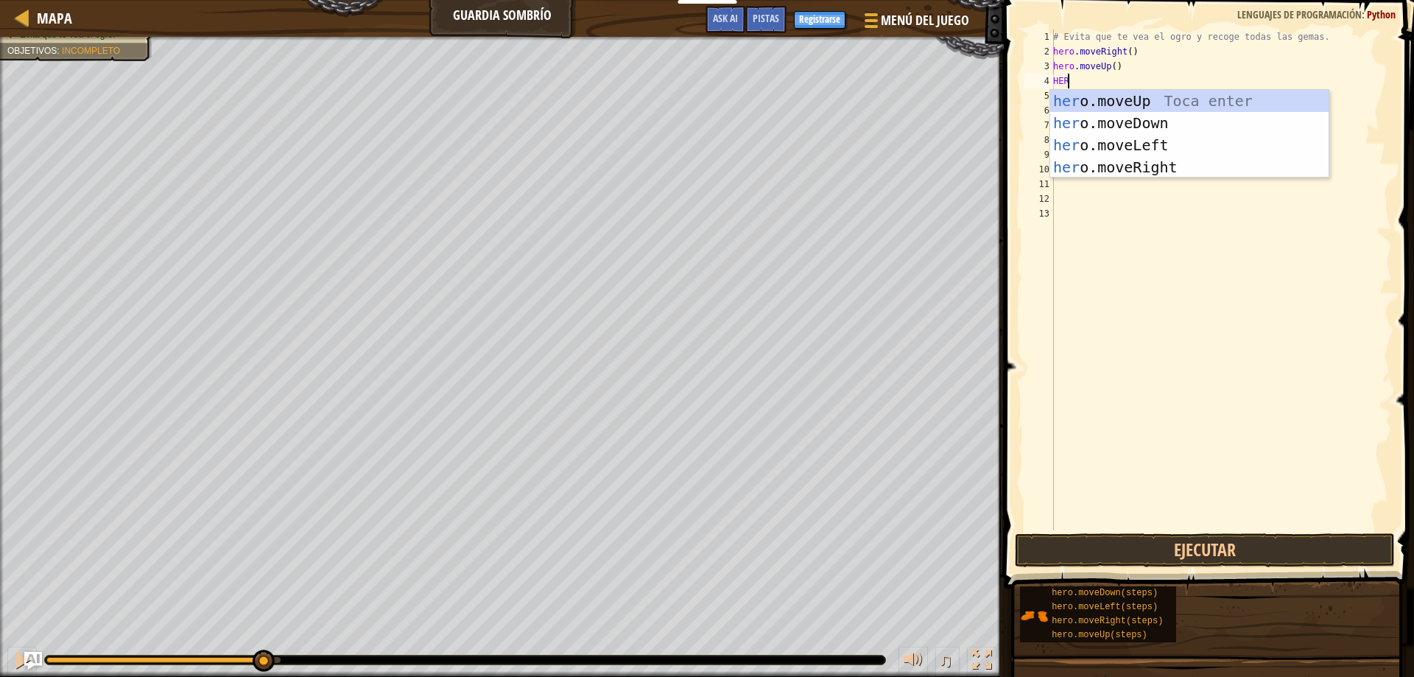
scroll to position [7, 1]
type textarea "HERO"
click at [1168, 167] on div "hero .moveUp Toca enter hero .moveDown Toca enter hero .moveLeft Toca enter her…" at bounding box center [1189, 156] width 278 height 133
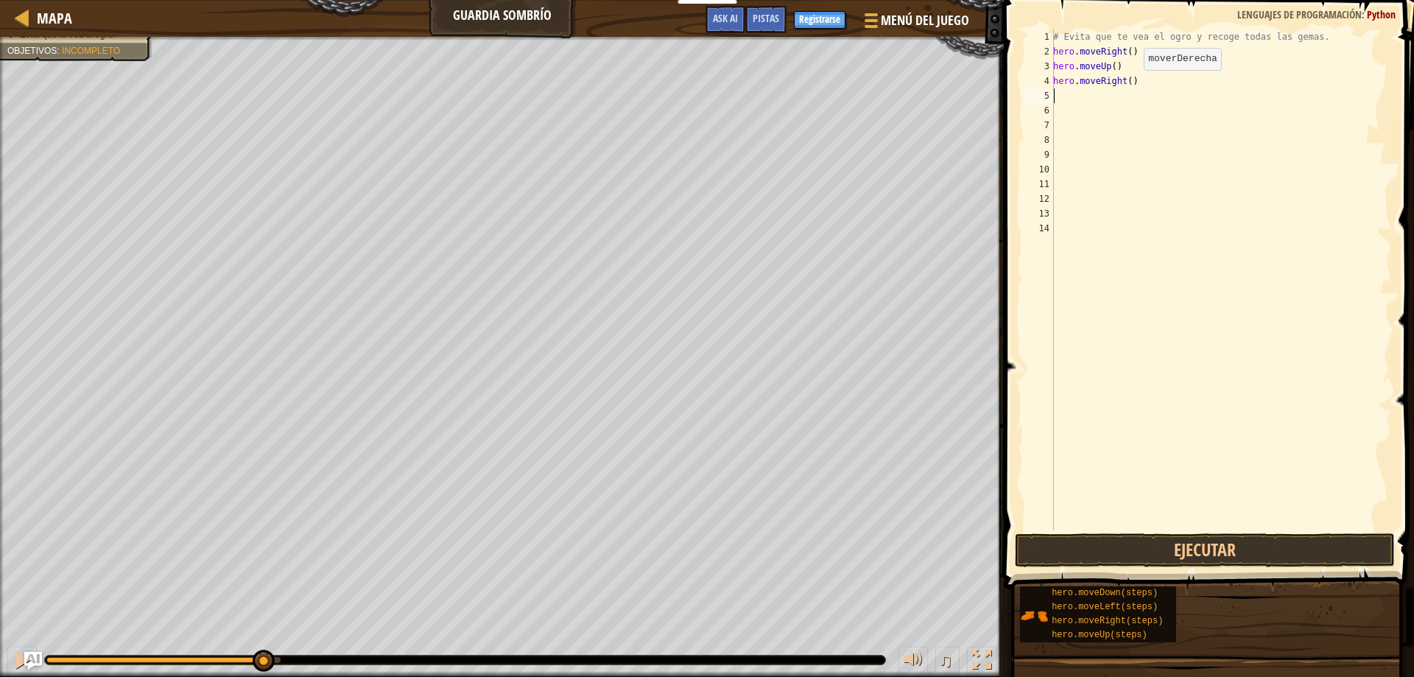
scroll to position [7, 0]
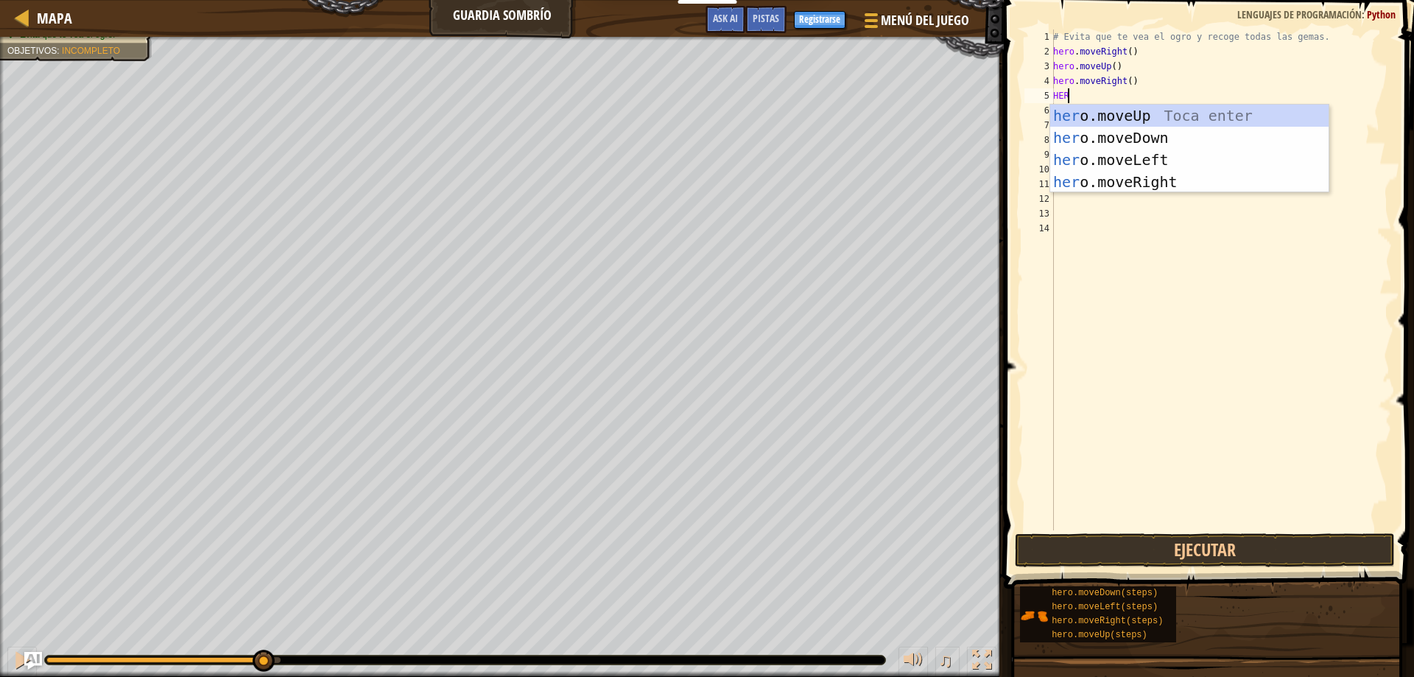
type textarea "HERO"
click at [1130, 136] on div "hero .moveUp Toca enter hero .moveDown Toca enter hero .moveLeft Toca enter her…" at bounding box center [1189, 171] width 278 height 133
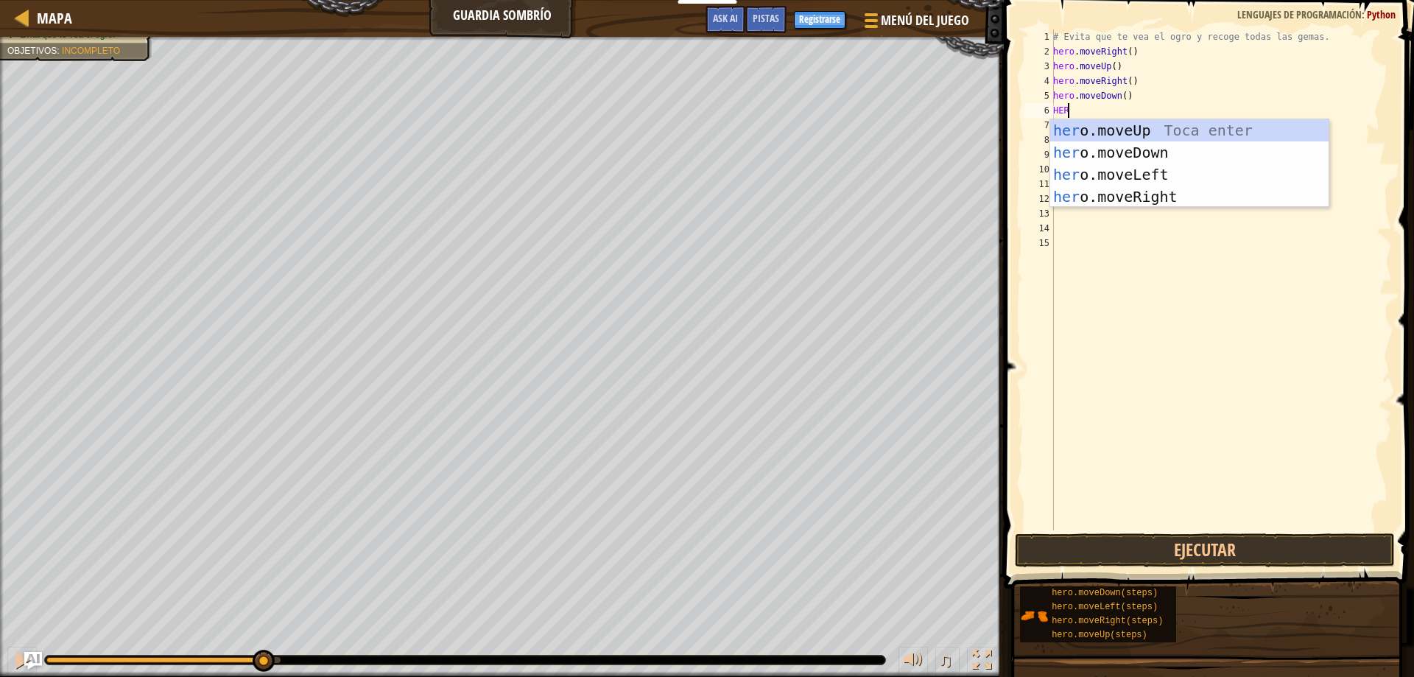
type textarea "HERO"
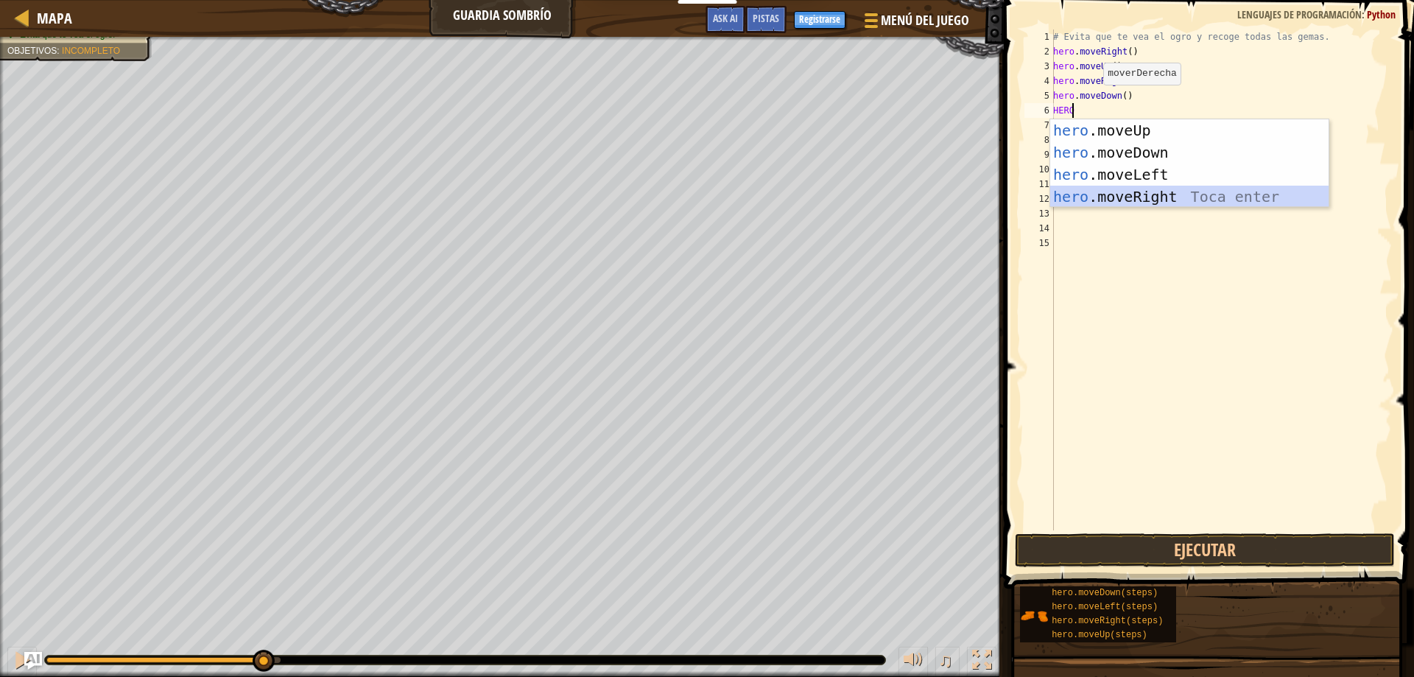
click at [1138, 194] on div "hero .moveUp Toca enter hero .moveDown Toca enter hero .moveLeft Toca enter her…" at bounding box center [1189, 185] width 278 height 133
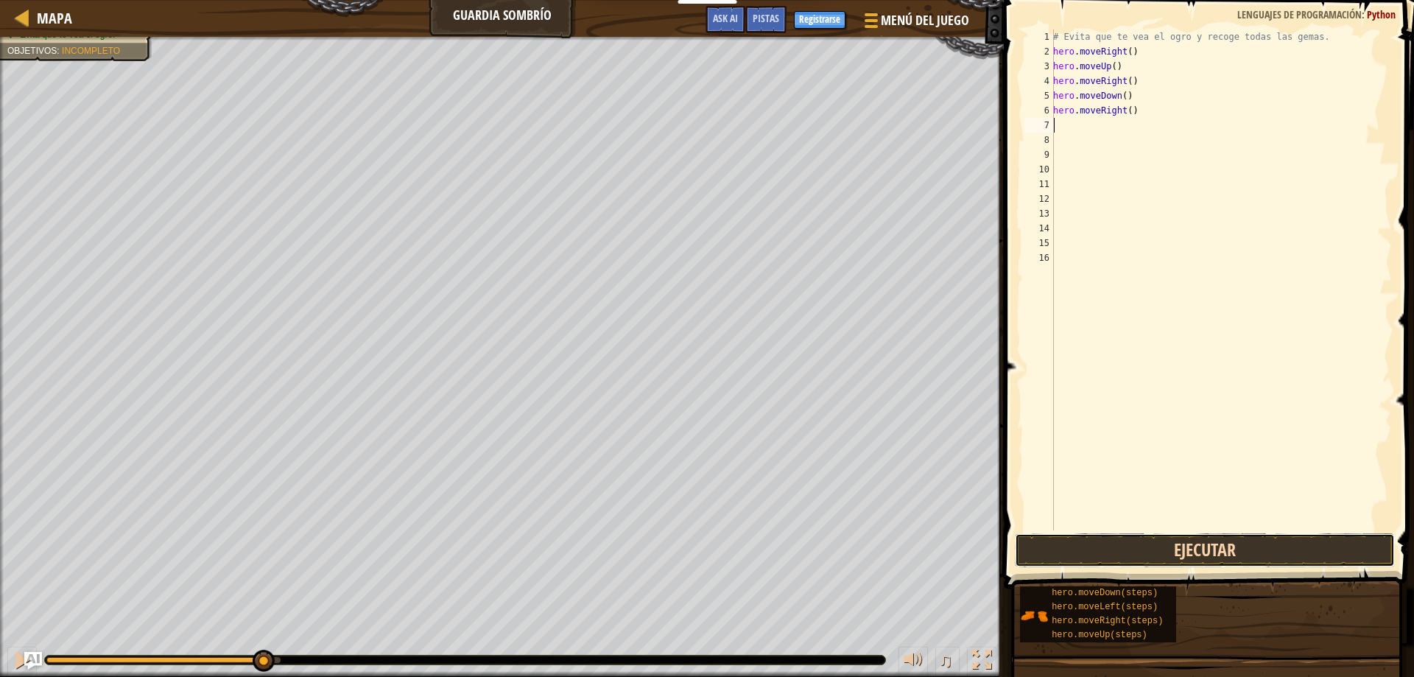
click at [1211, 558] on button "Ejecutar" at bounding box center [1205, 550] width 381 height 34
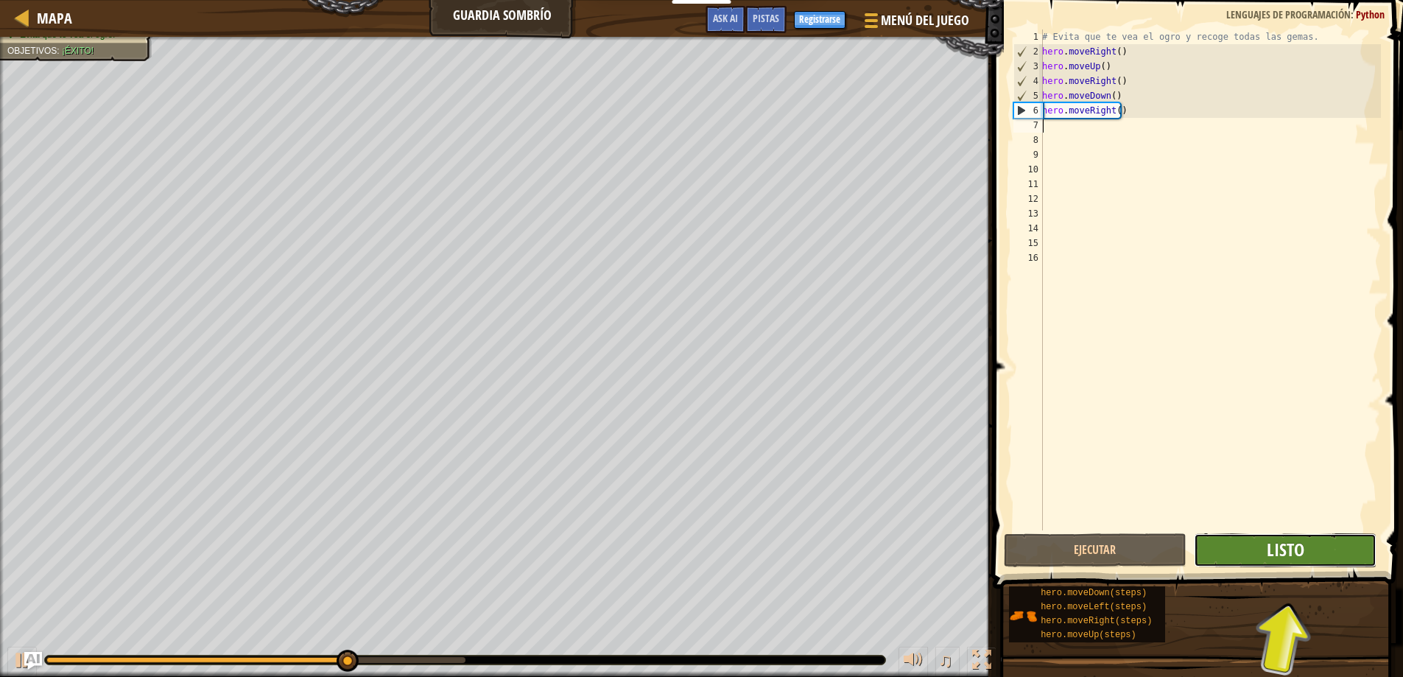
click at [1303, 546] on span "Listo" at bounding box center [1286, 550] width 38 height 24
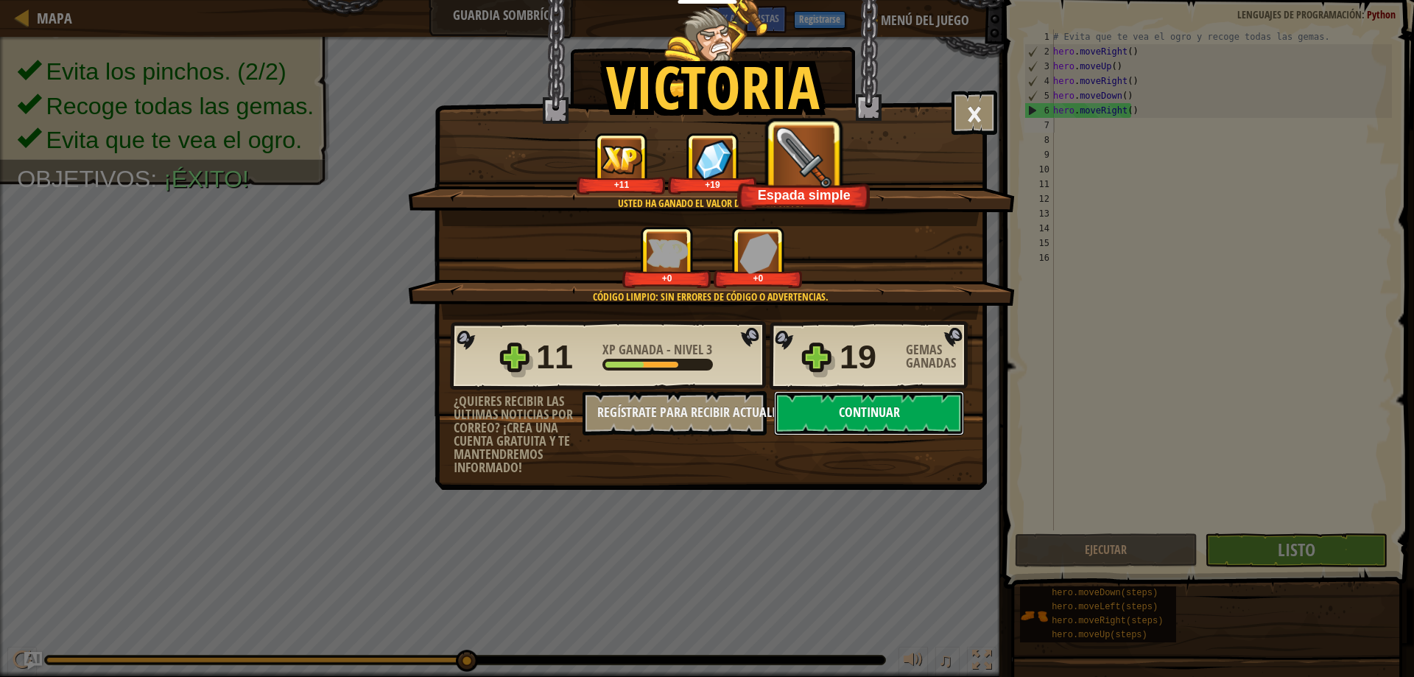
click at [909, 410] on button "Continuar" at bounding box center [869, 413] width 190 height 44
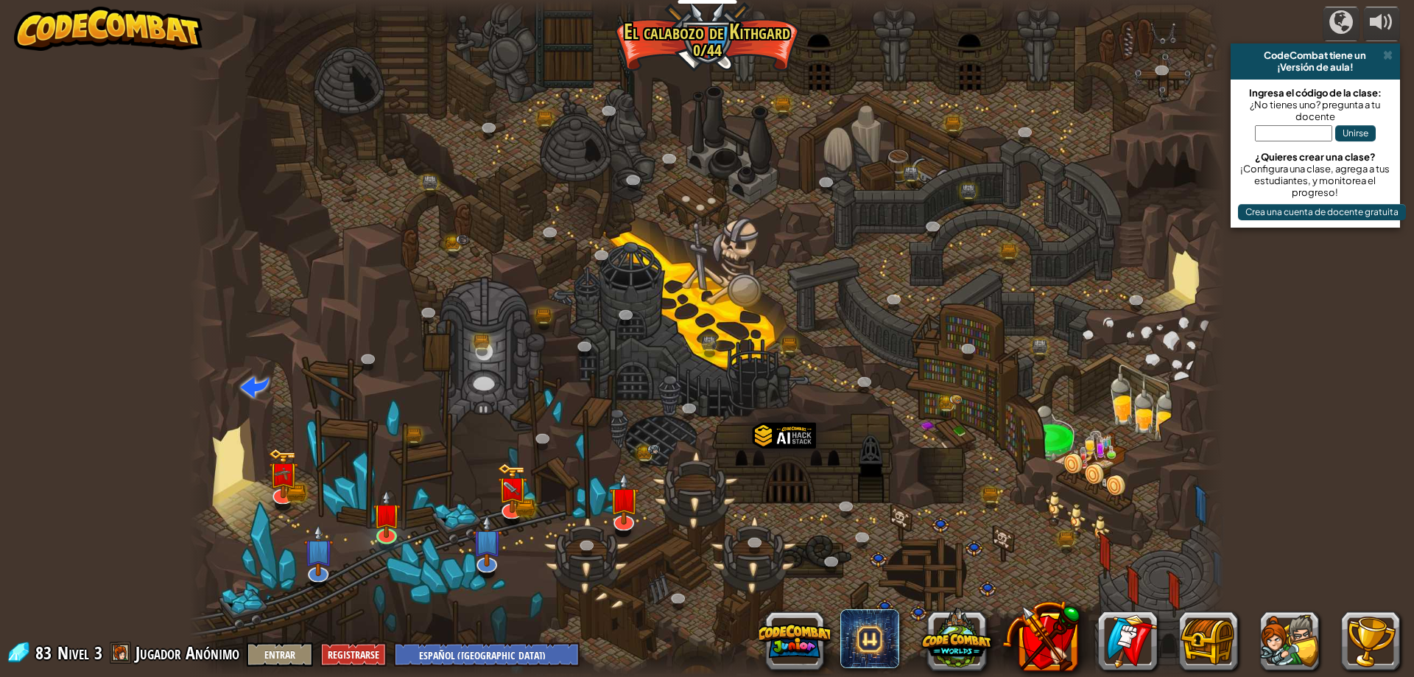
select select "es-419"
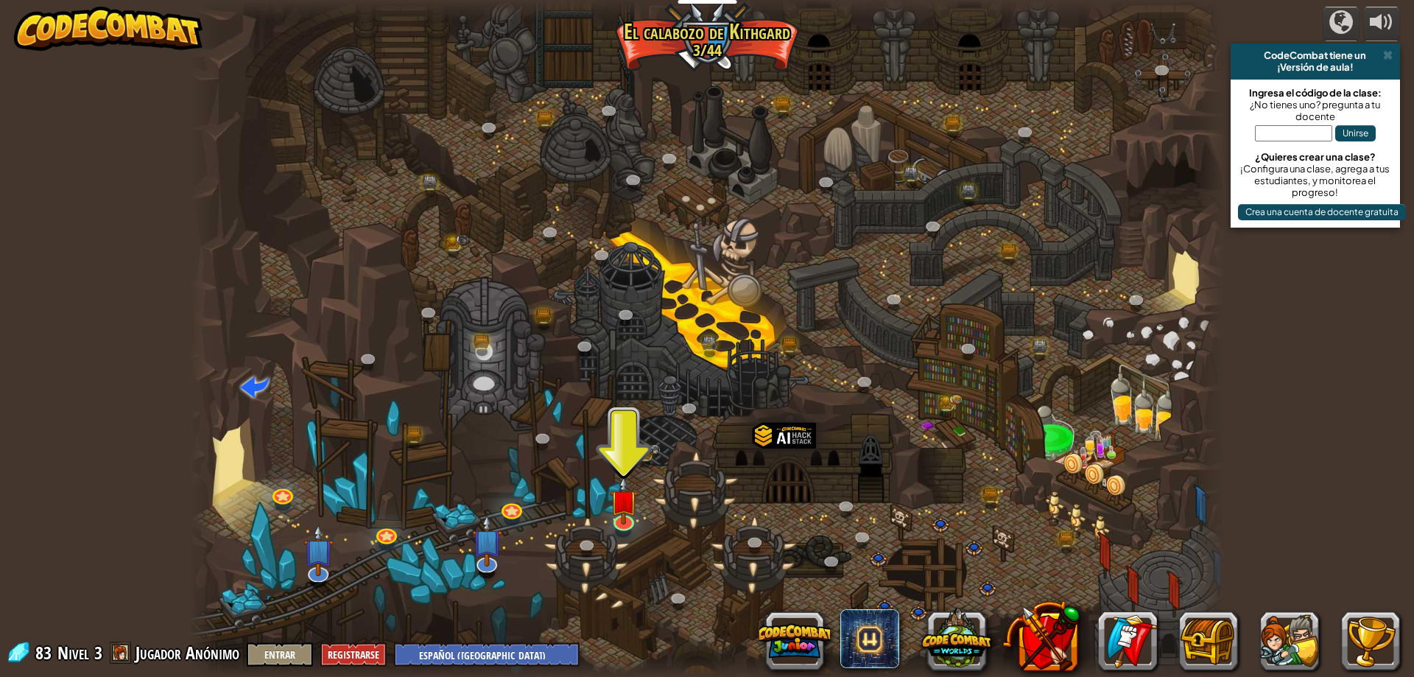
click at [627, 455] on div at bounding box center [706, 338] width 1035 height 677
click at [633, 499] on img at bounding box center [624, 488] width 28 height 63
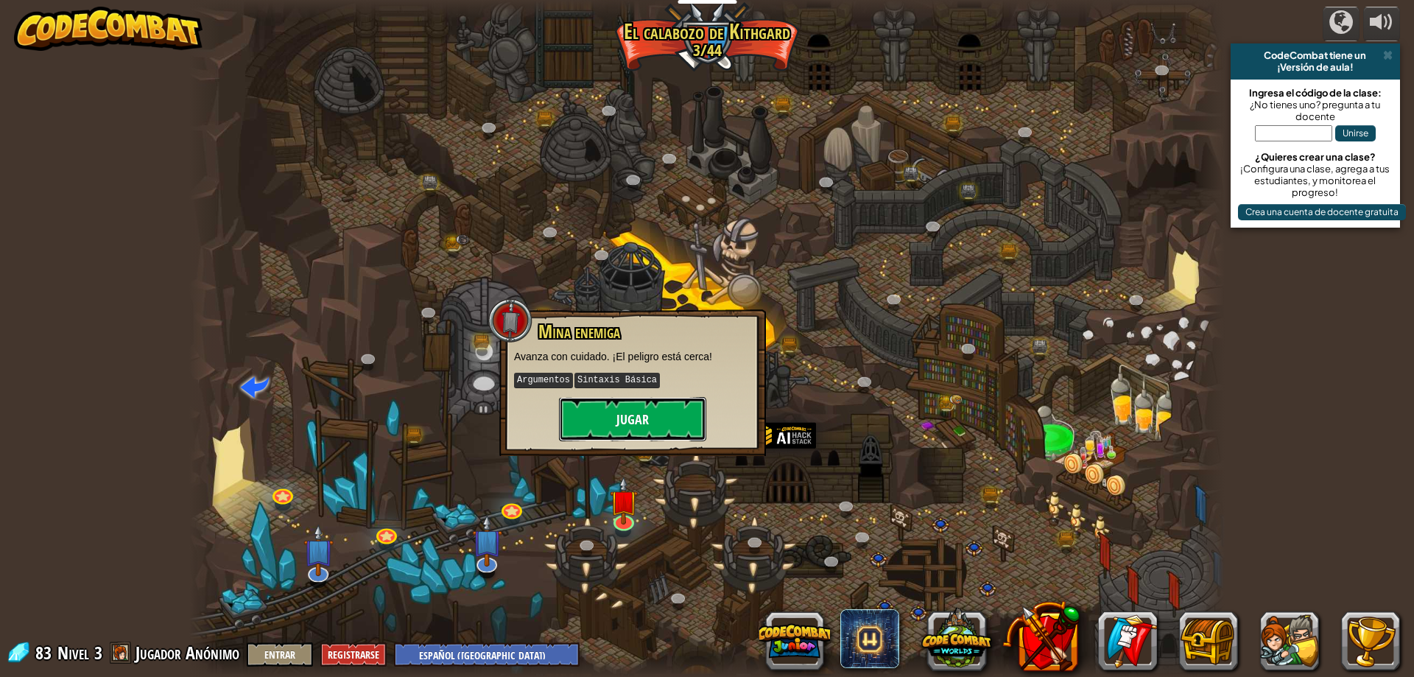
click at [635, 414] on button "Jugar" at bounding box center [632, 419] width 147 height 44
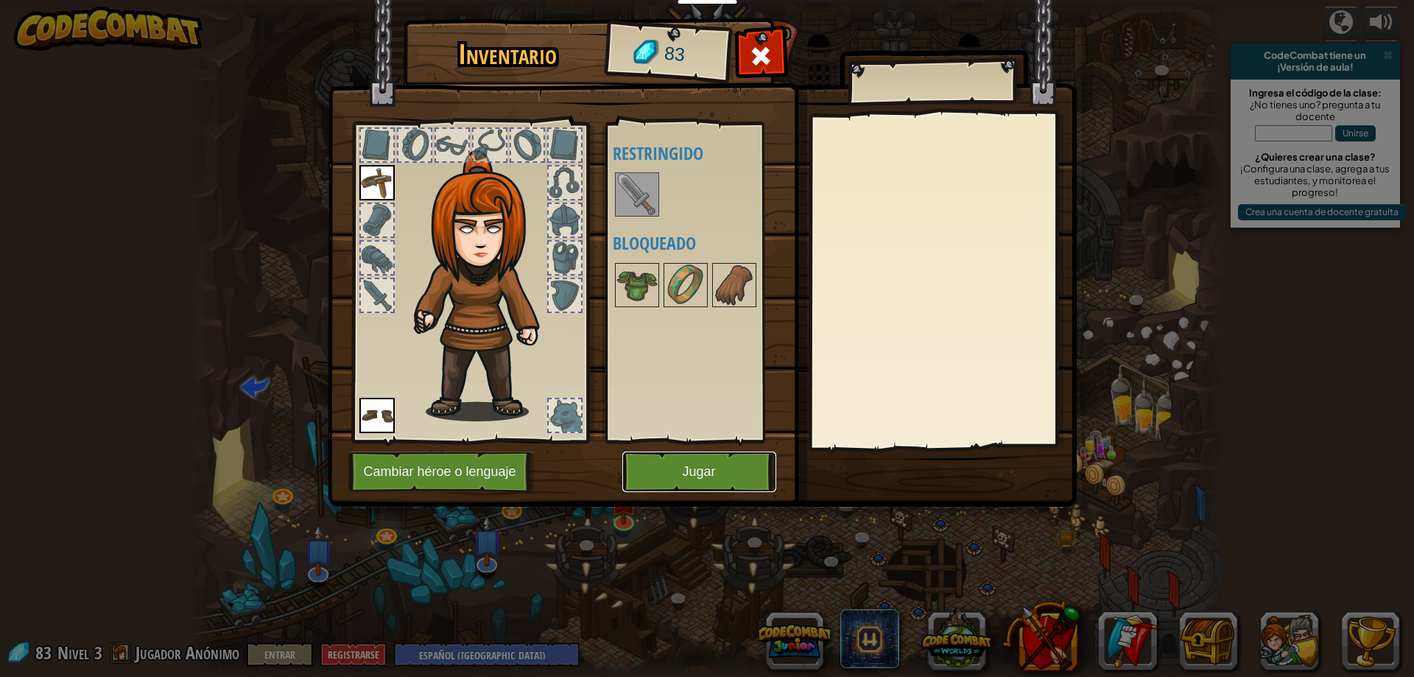
click at [700, 468] on button "Jugar" at bounding box center [699, 471] width 154 height 41
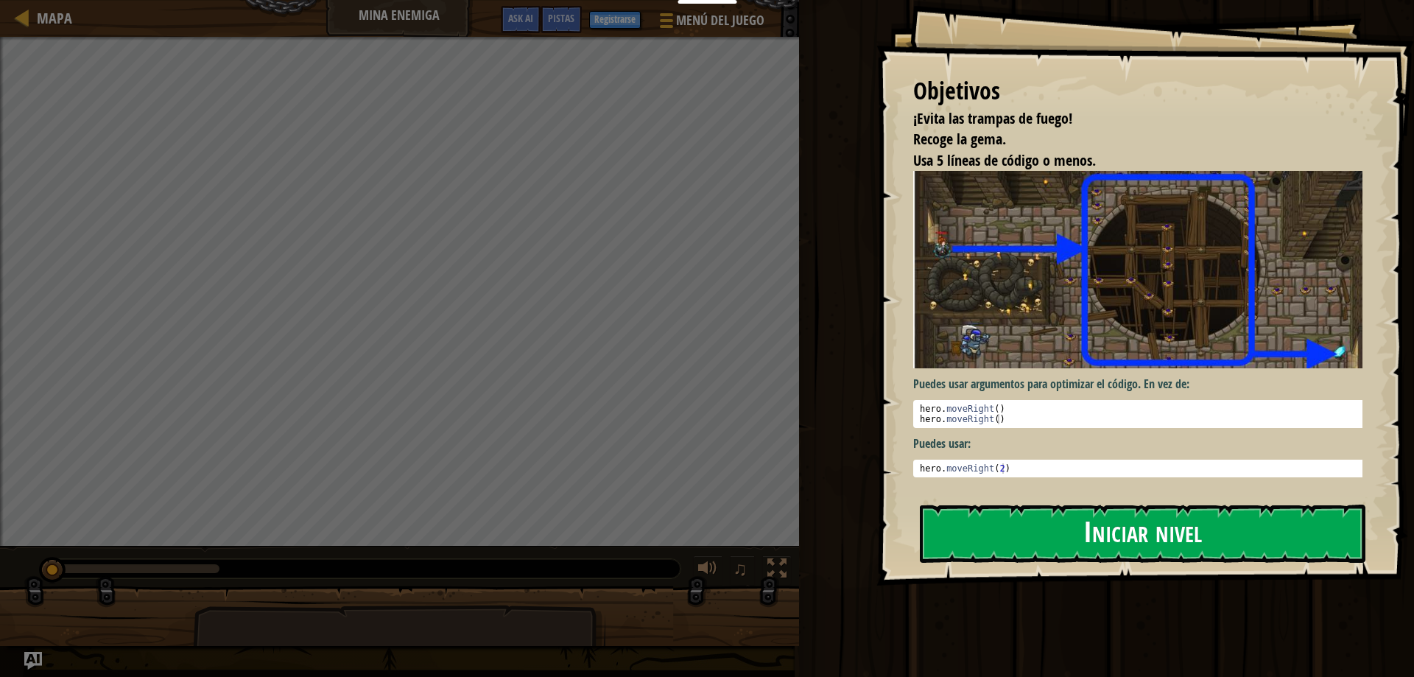
click at [1151, 529] on button "Iniciar nivel" at bounding box center [1143, 533] width 446 height 58
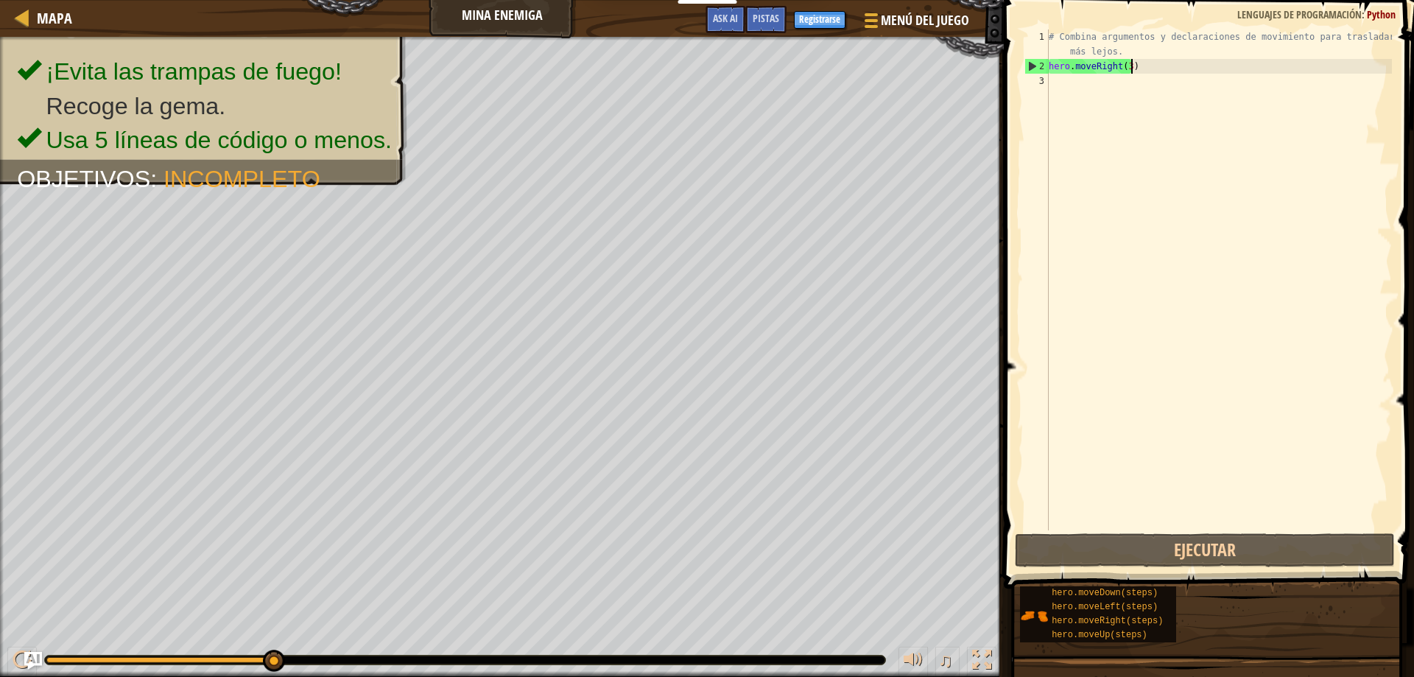
click at [1150, 69] on div "# Combina argumentos y declaraciones de movimiento para trasladarte más lejos. …" at bounding box center [1219, 301] width 346 height 545
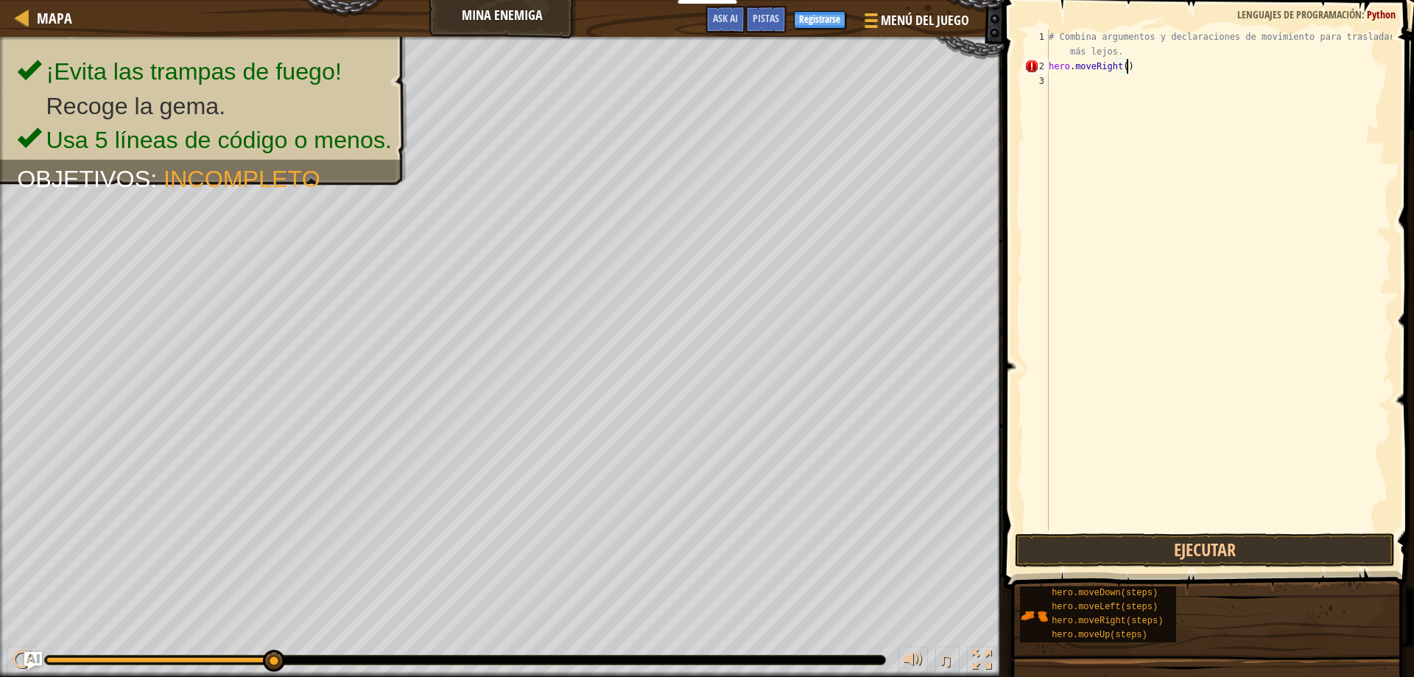
scroll to position [7, 6]
type textarea "hero.moveRight(2)"
click at [1253, 550] on button "Ejecutar" at bounding box center [1205, 550] width 381 height 34
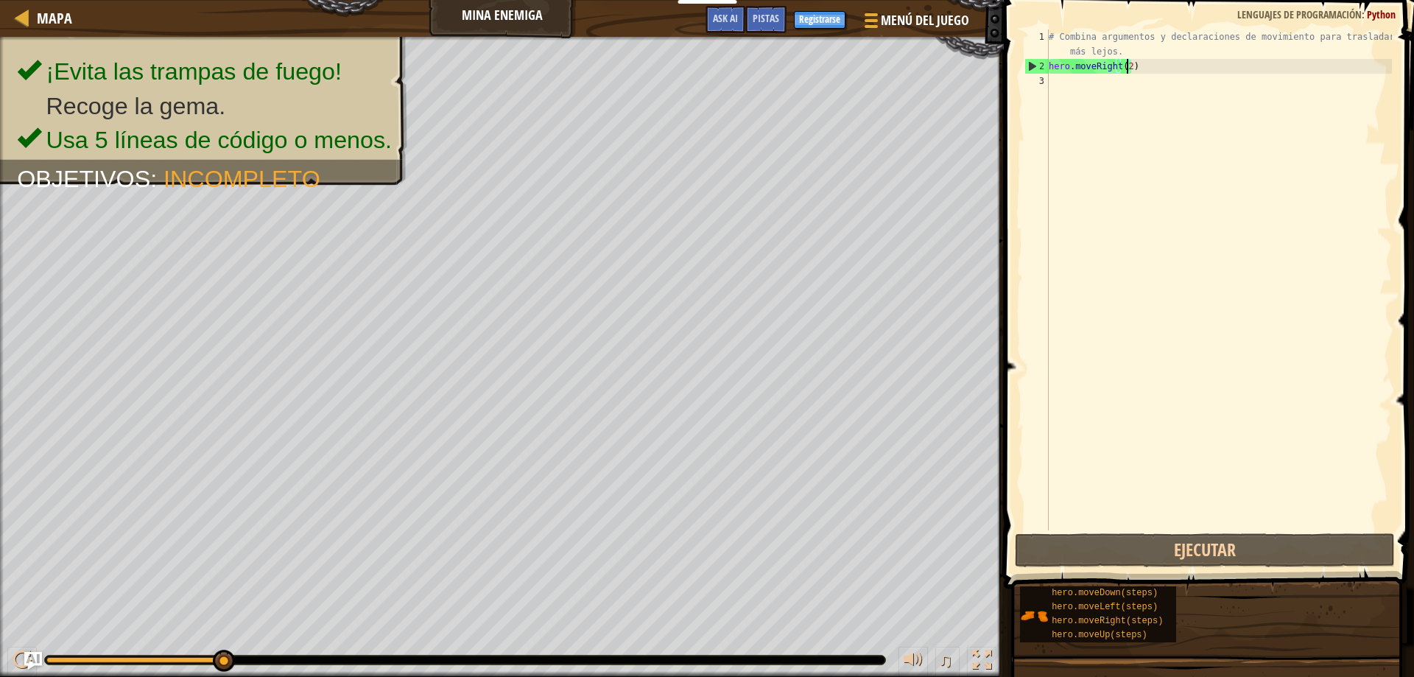
click at [1078, 84] on div "# Combina argumentos y declaraciones de movimiento para trasladarte más lejos. …" at bounding box center [1219, 301] width 346 height 545
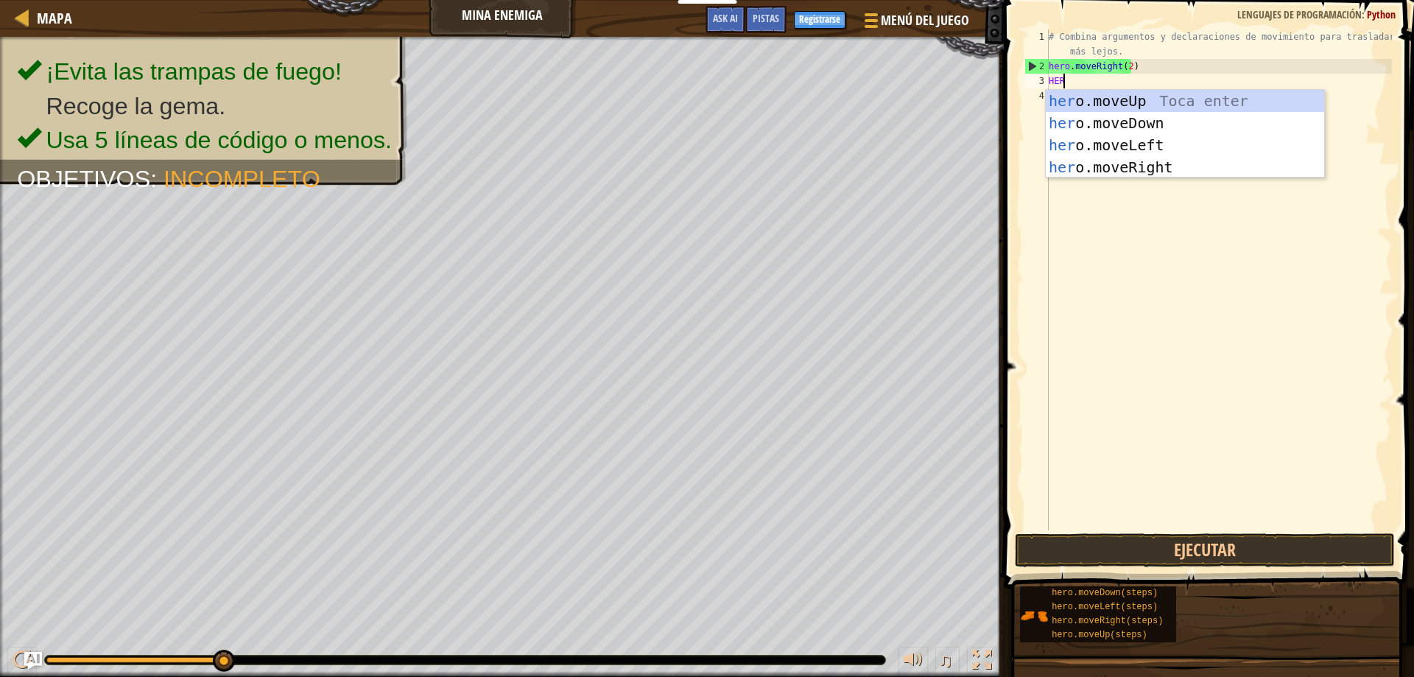
scroll to position [7, 1]
type textarea "HERO"
click at [1158, 96] on div "hero .moveUp Toca enter hero .moveDown Toca enter hero .moveLeft Toca enter her…" at bounding box center [1185, 156] width 278 height 133
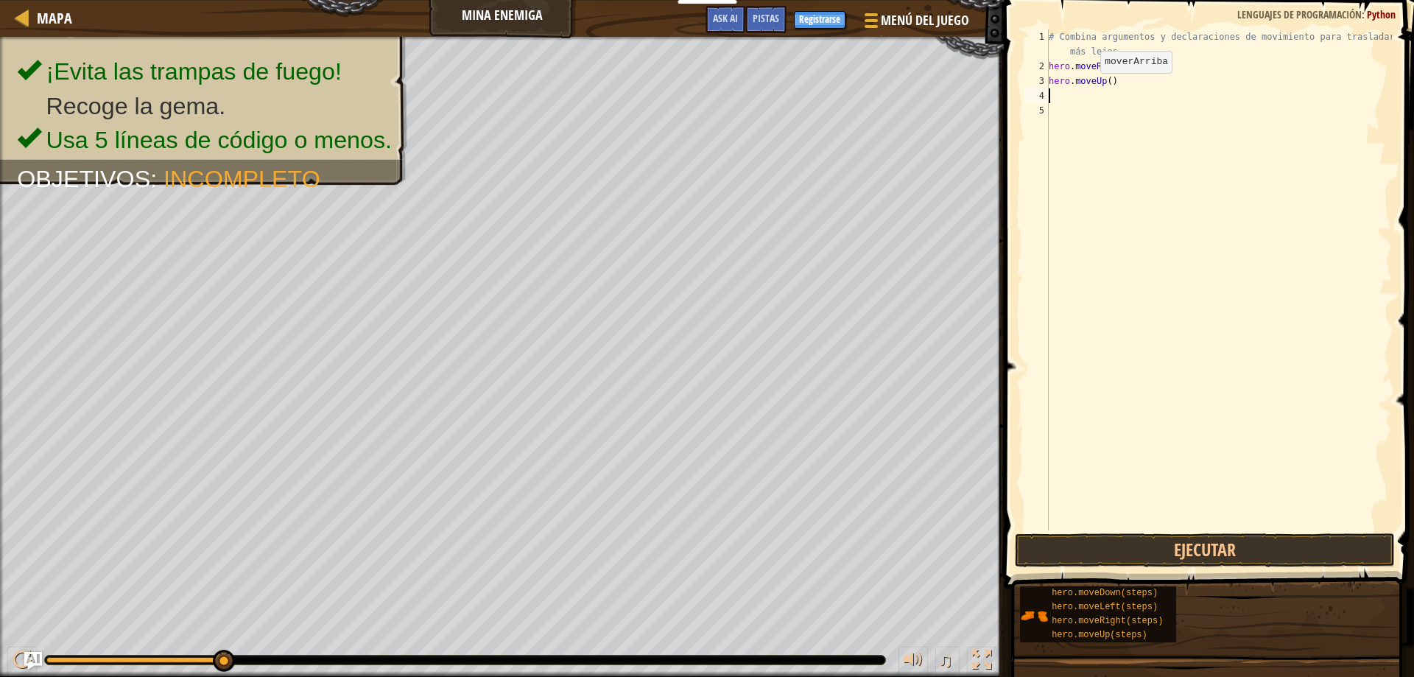
scroll to position [7, 0]
click at [1231, 549] on button "Ejecutar" at bounding box center [1205, 550] width 381 height 34
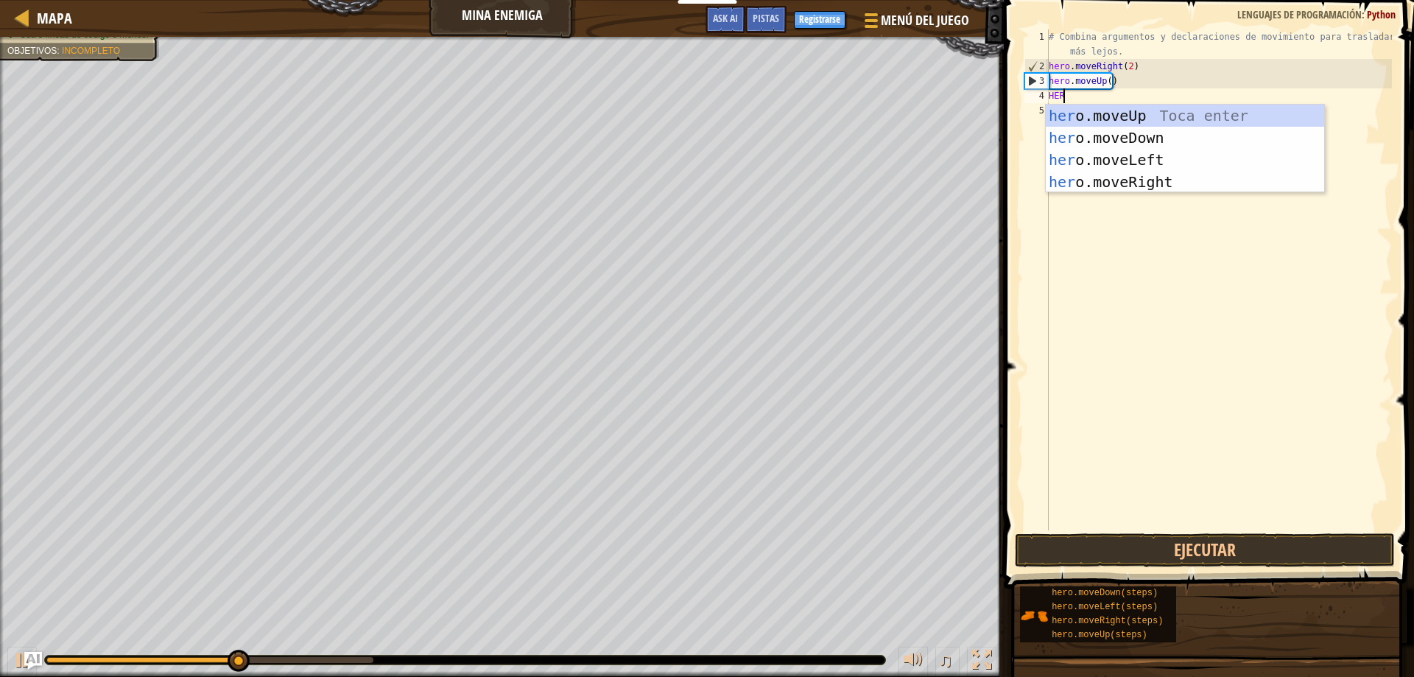
type textarea "HERO"
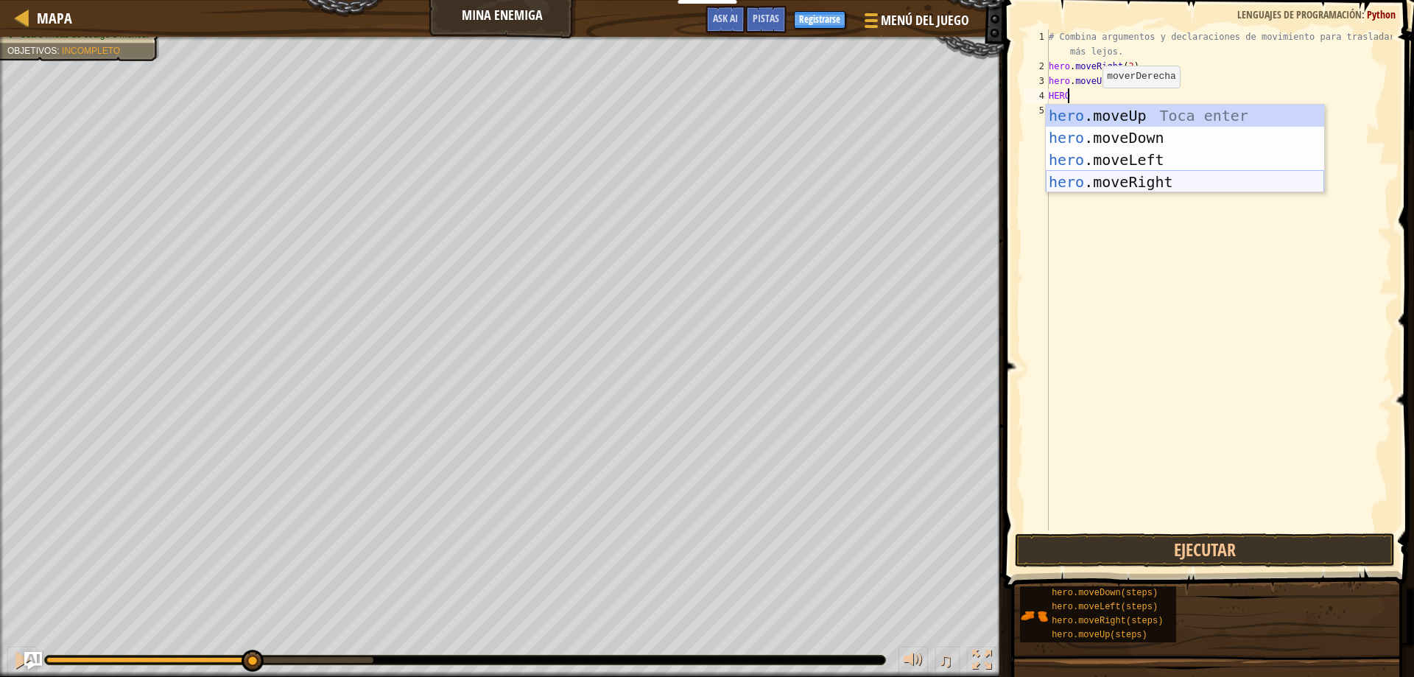
click at [1163, 177] on div "hero .moveUp Toca enter hero .moveDown Toca enter hero .moveLeft Toca enter her…" at bounding box center [1185, 171] width 278 height 133
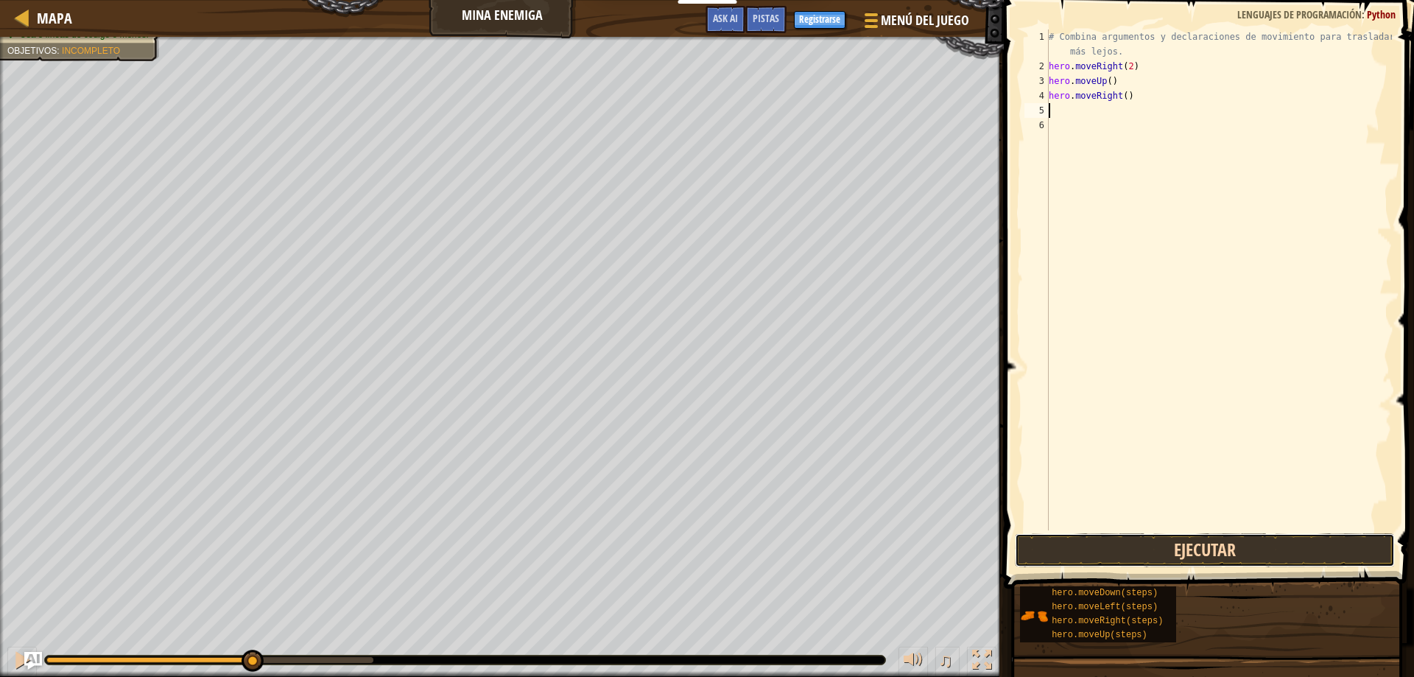
click at [1222, 542] on button "Ejecutar" at bounding box center [1205, 550] width 381 height 34
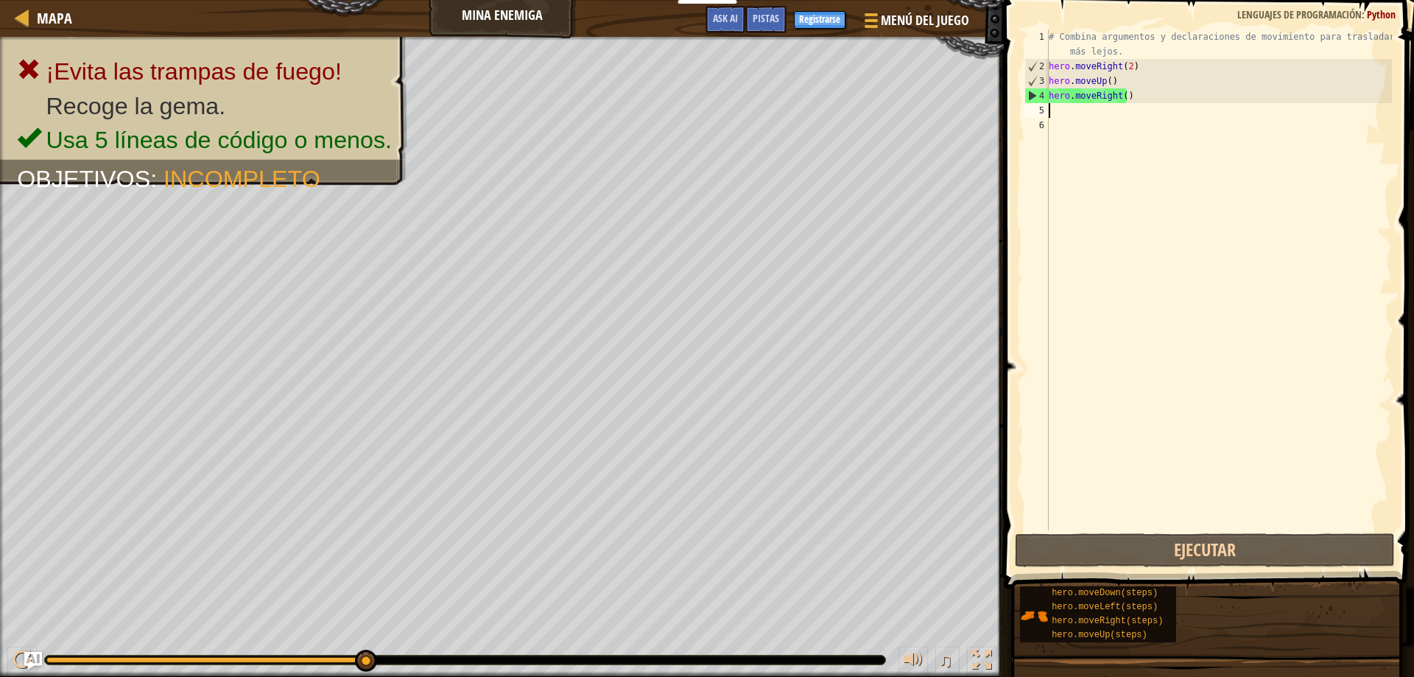
click at [1141, 97] on div "# Combina argumentos y declaraciones de movimiento para trasladarte más lejos. …" at bounding box center [1219, 301] width 346 height 545
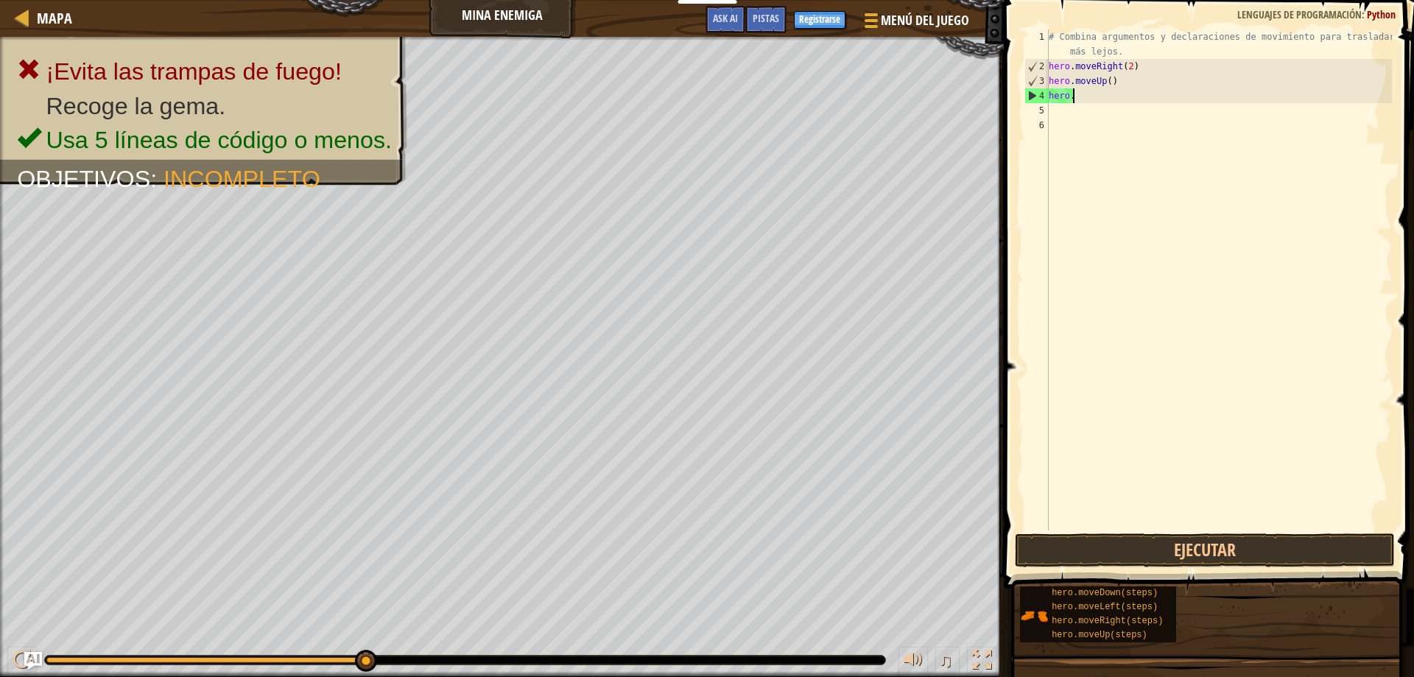
type textarea "h"
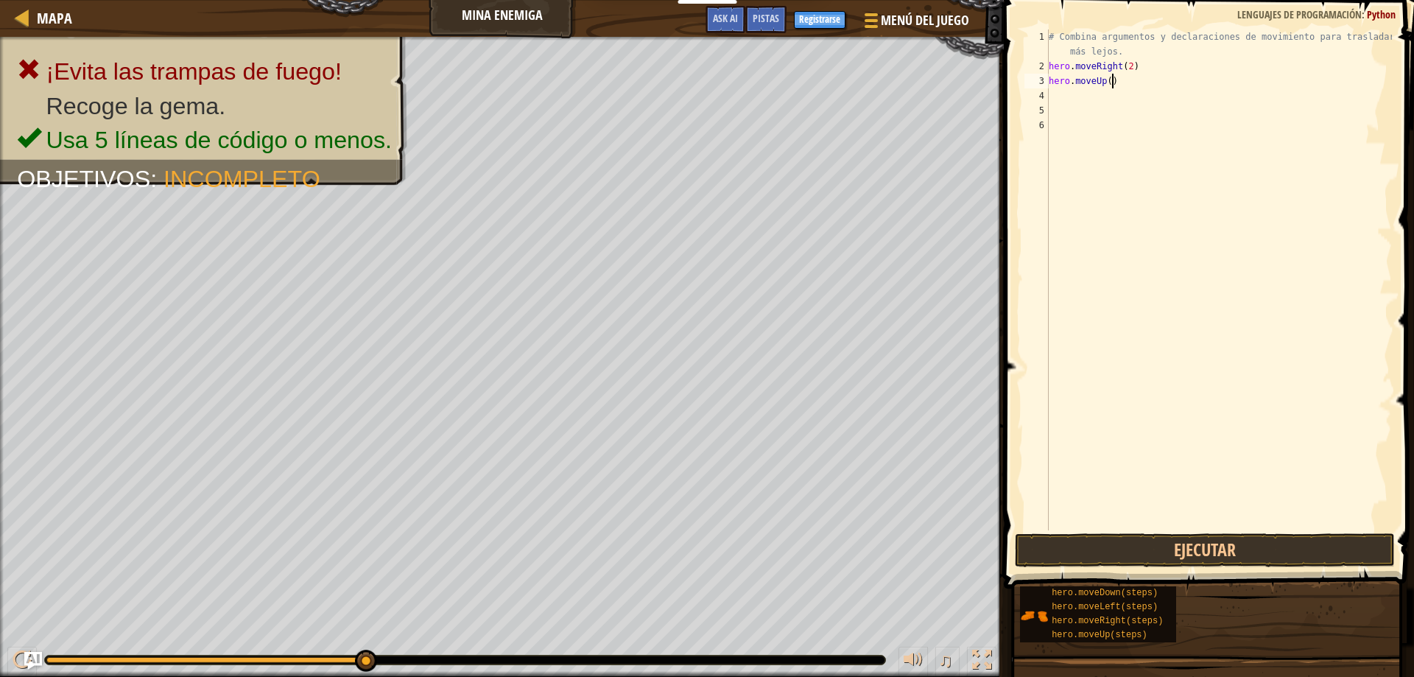
click at [1127, 80] on div "# Combina argumentos y declaraciones de movimiento para trasladarte más lejos. …" at bounding box center [1219, 301] width 346 height 545
type textarea "h"
click at [1125, 64] on div "# Combina argumentos y declaraciones de movimiento para trasladarte más lejos. …" at bounding box center [1219, 301] width 346 height 545
click at [1250, 549] on button "Ejecutar" at bounding box center [1205, 550] width 381 height 34
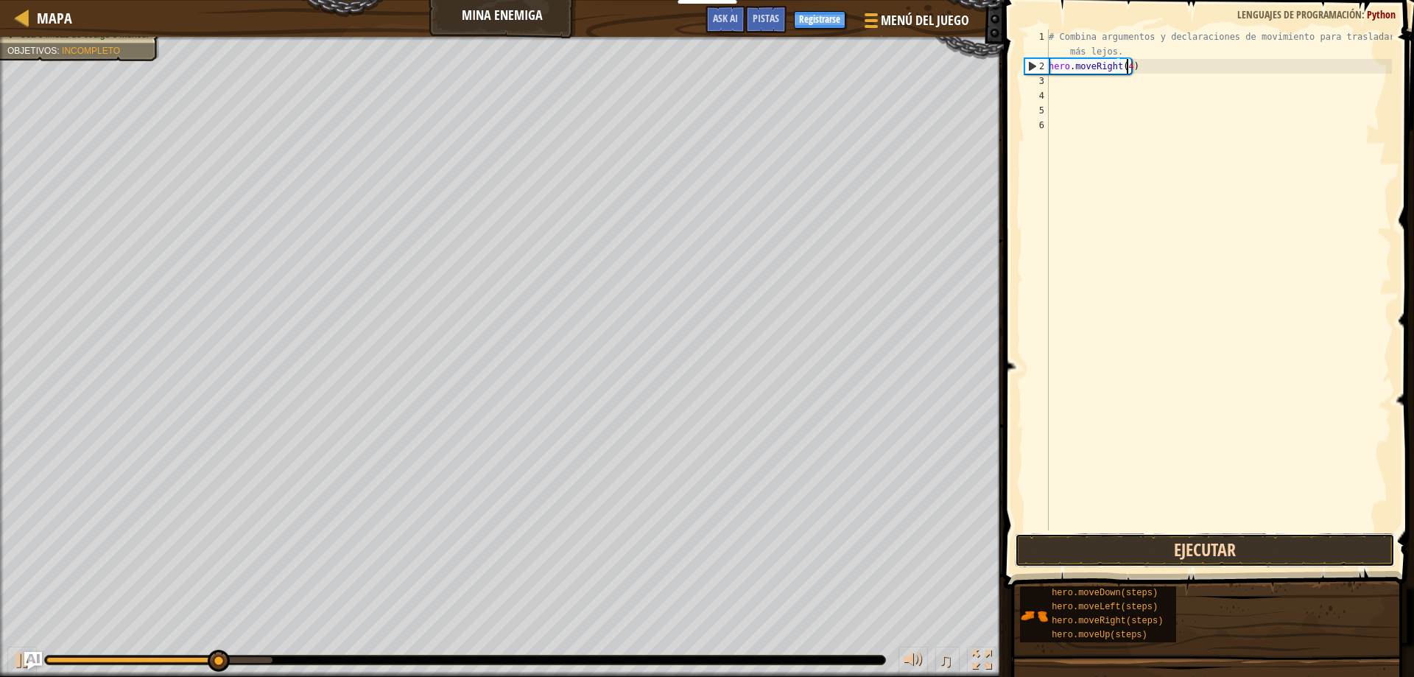
click at [1169, 550] on button "Ejecutar" at bounding box center [1205, 550] width 381 height 34
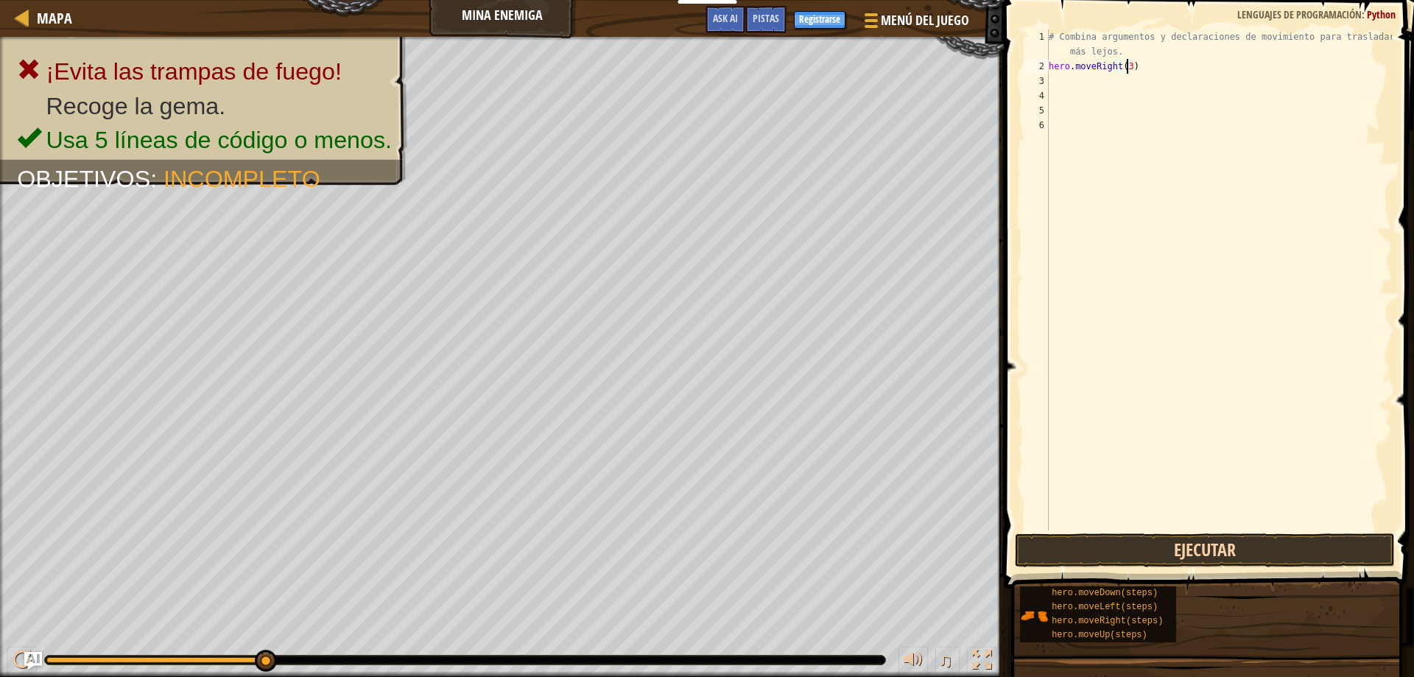
type textarea "hero.moveRight(3)"
click at [1220, 545] on button "Ejecutar" at bounding box center [1205, 550] width 381 height 34
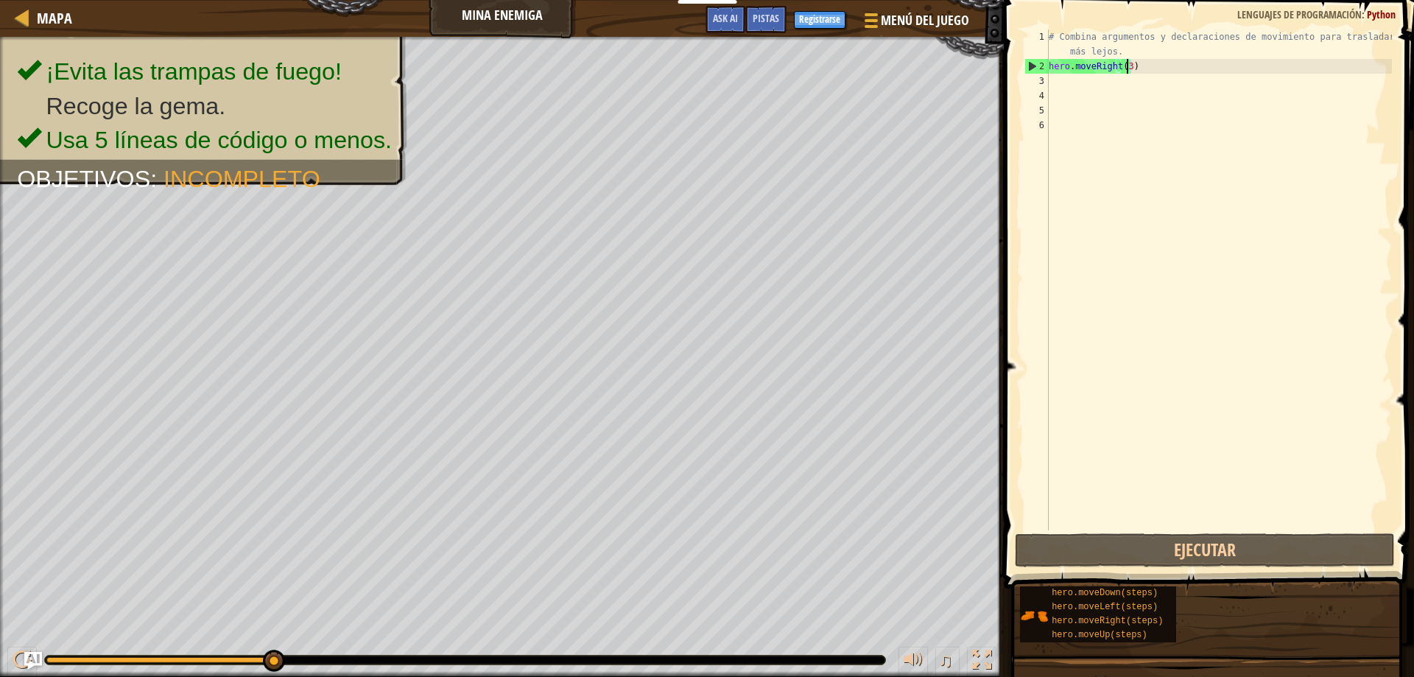
click at [1094, 90] on div "# Combina argumentos y declaraciones de movimiento para trasladarte más lejos. …" at bounding box center [1219, 301] width 346 height 545
click at [1093, 82] on div "# Combina argumentos y declaraciones de movimiento para trasladarte más lejos. …" at bounding box center [1219, 301] width 346 height 545
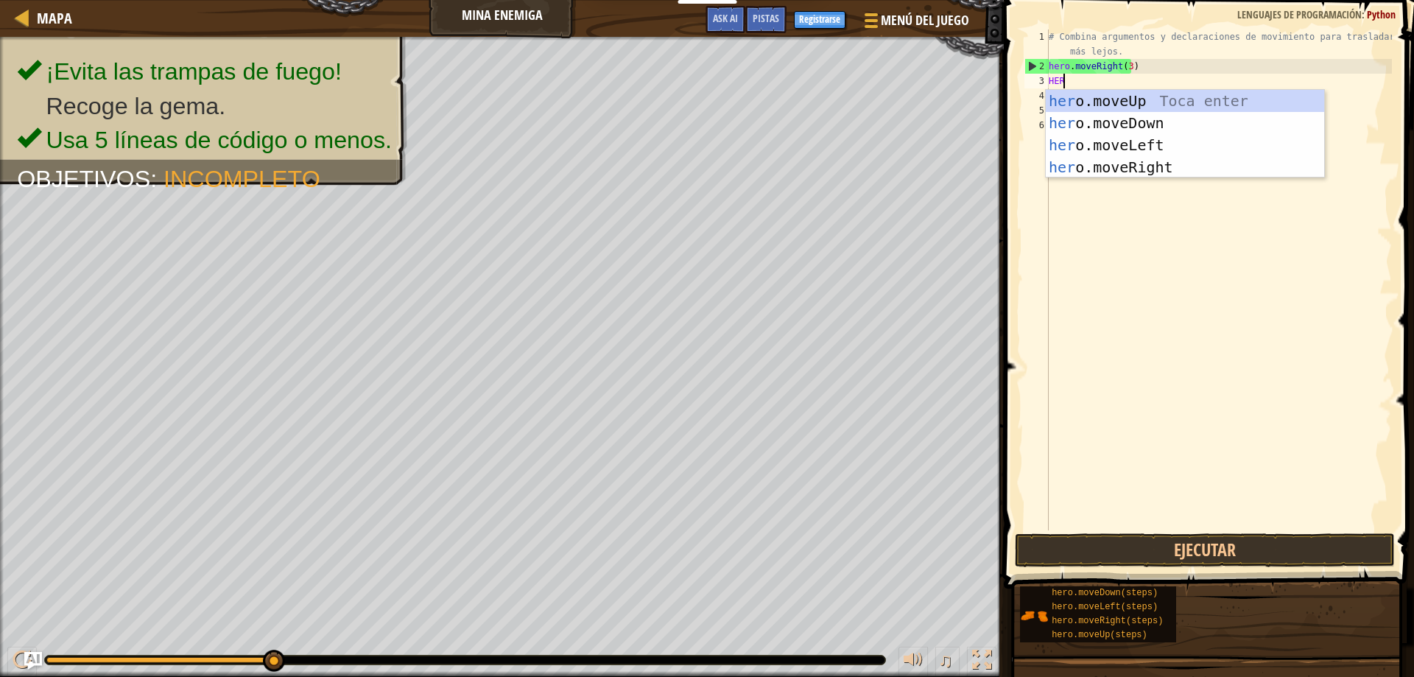
scroll to position [7, 1]
type textarea "HERO"
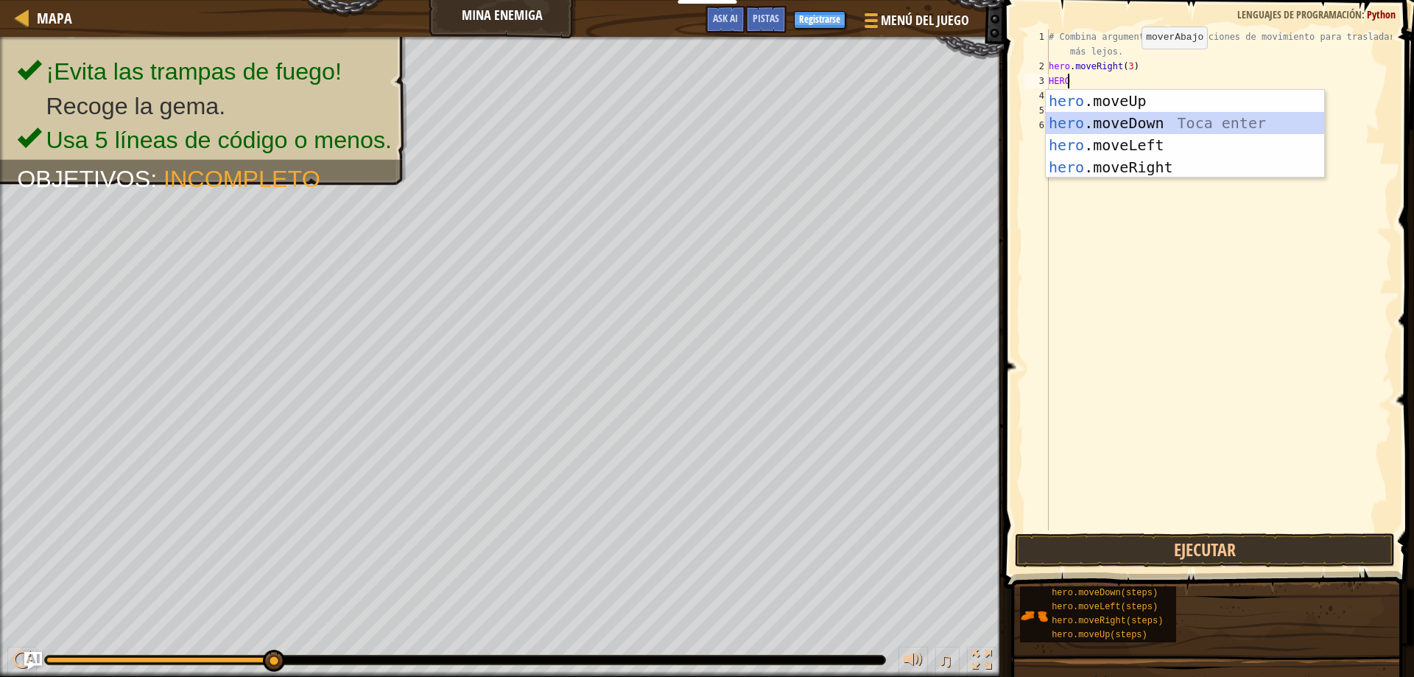
click at [1161, 117] on div "hero .moveUp Toca enter hero .moveDown Toca enter hero .moveLeft Toca enter her…" at bounding box center [1185, 156] width 278 height 133
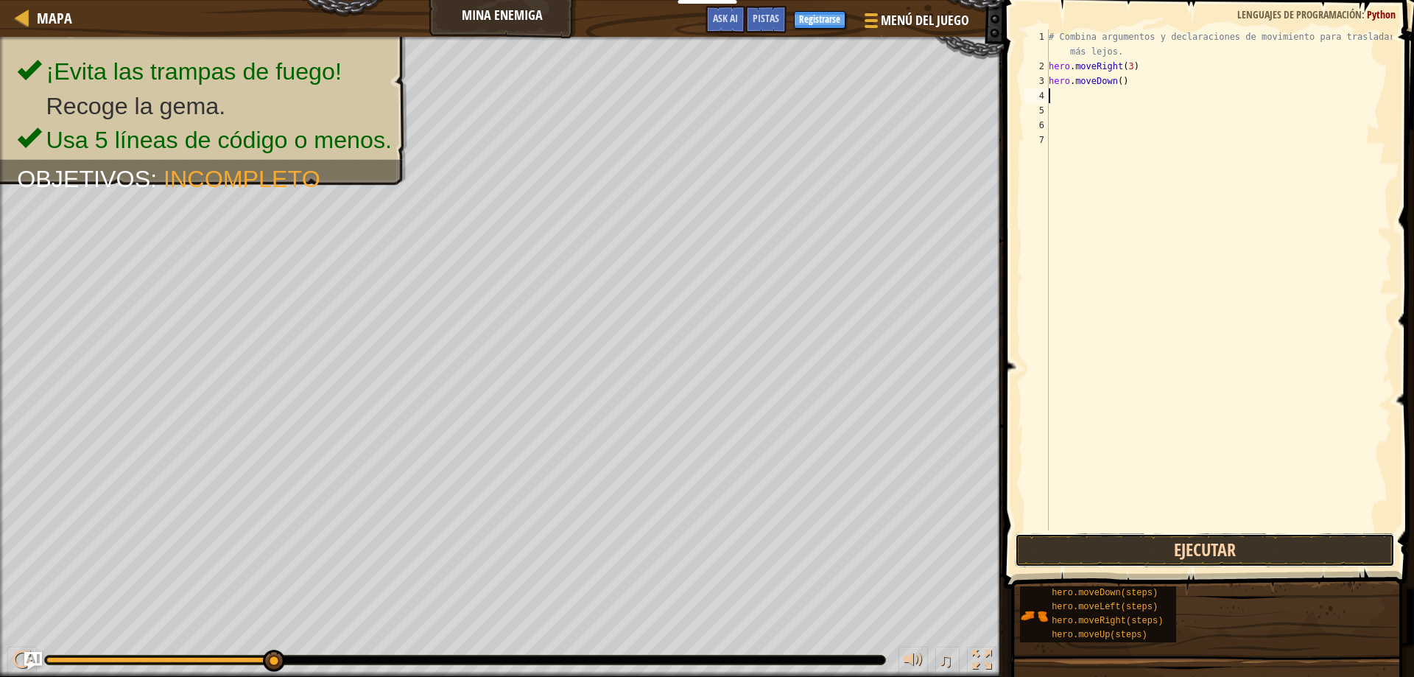
click at [1235, 549] on button "Ejecutar" at bounding box center [1205, 550] width 381 height 34
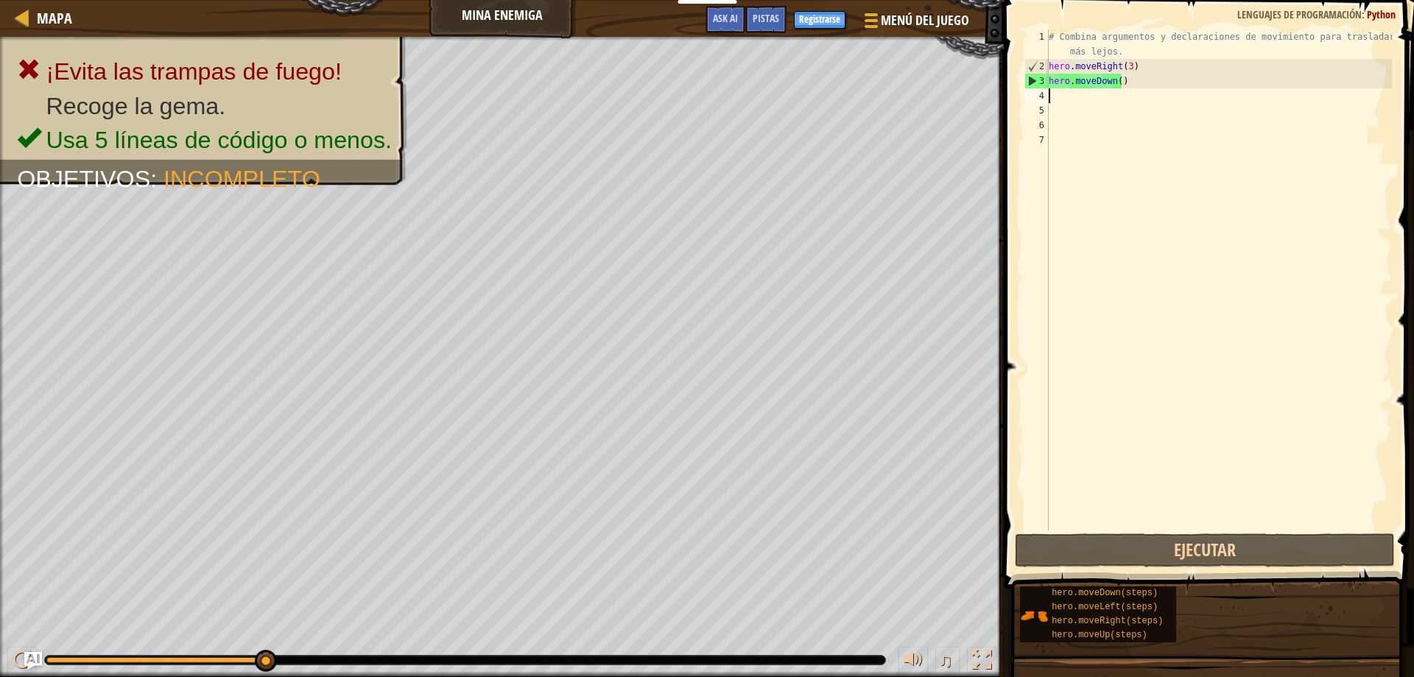
click at [1172, 80] on div "# Combina argumentos y declaraciones de movimiento para trasladarte más lejos. …" at bounding box center [1219, 301] width 346 height 545
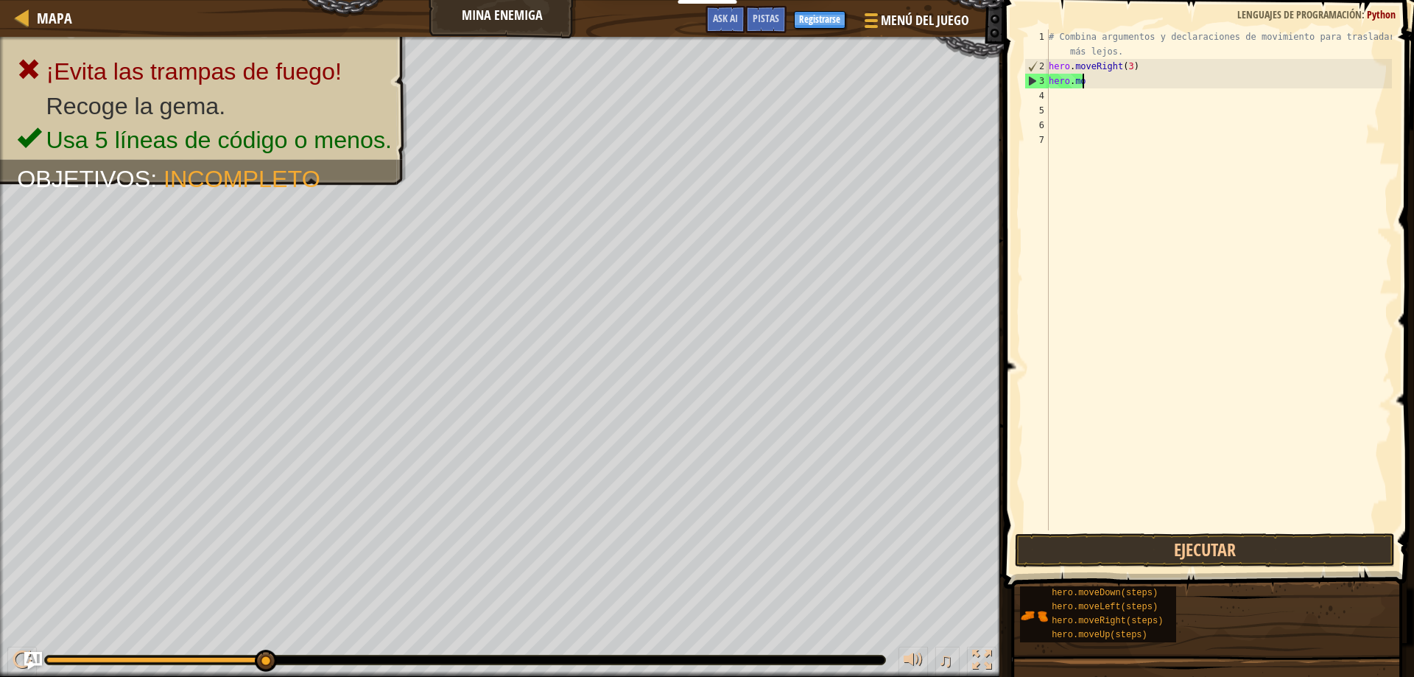
type textarea "h"
click at [1161, 60] on div "# Combina argumentos y declaraciones de movimiento para trasladarte más lejos. …" at bounding box center [1219, 301] width 346 height 545
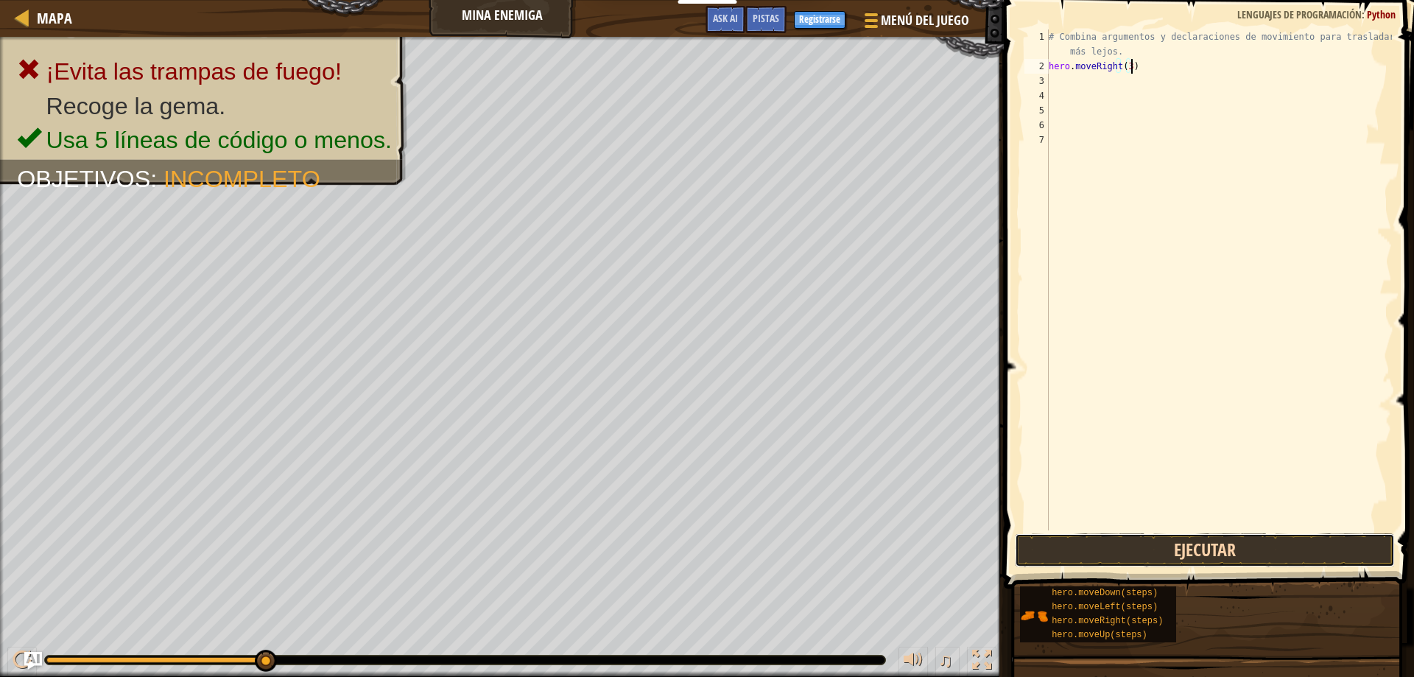
click at [1231, 545] on button "Ejecutar" at bounding box center [1205, 550] width 381 height 34
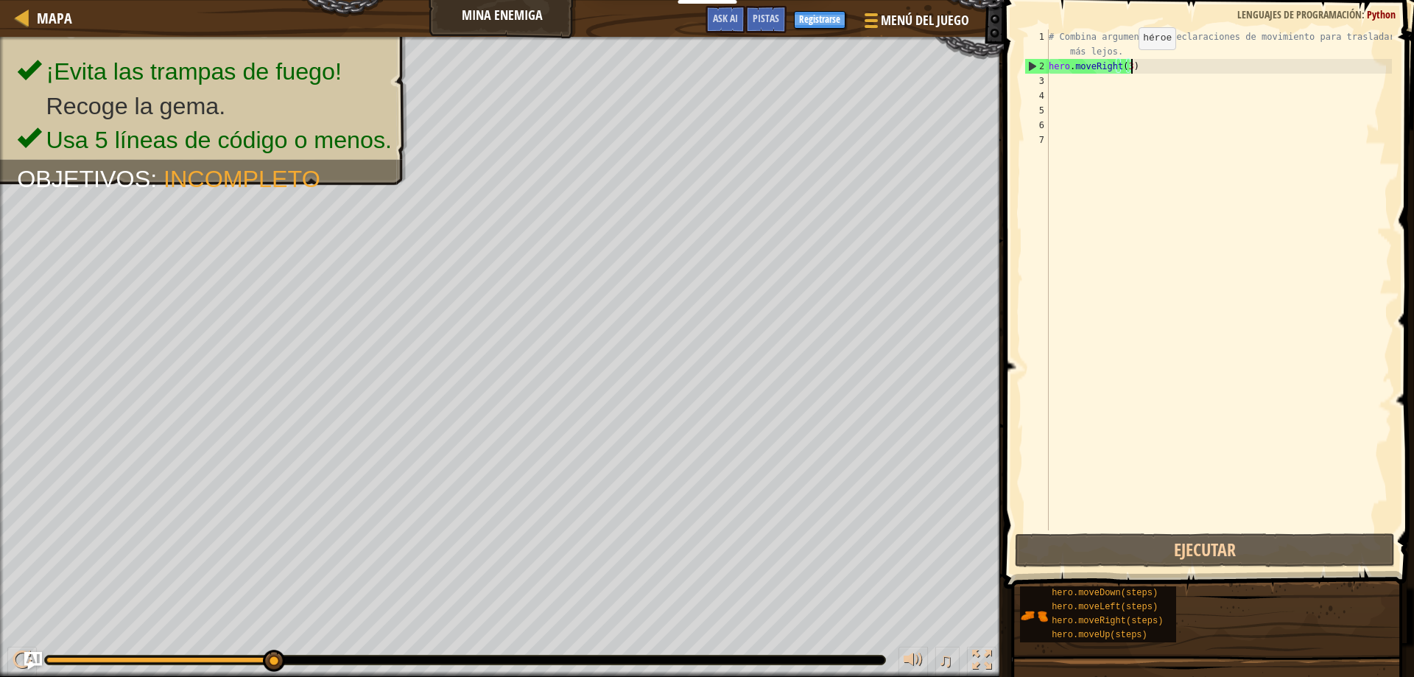
click at [1126, 64] on div "# Combina argumentos y declaraciones de movimiento para trasladarte más lejos. …" at bounding box center [1219, 301] width 346 height 545
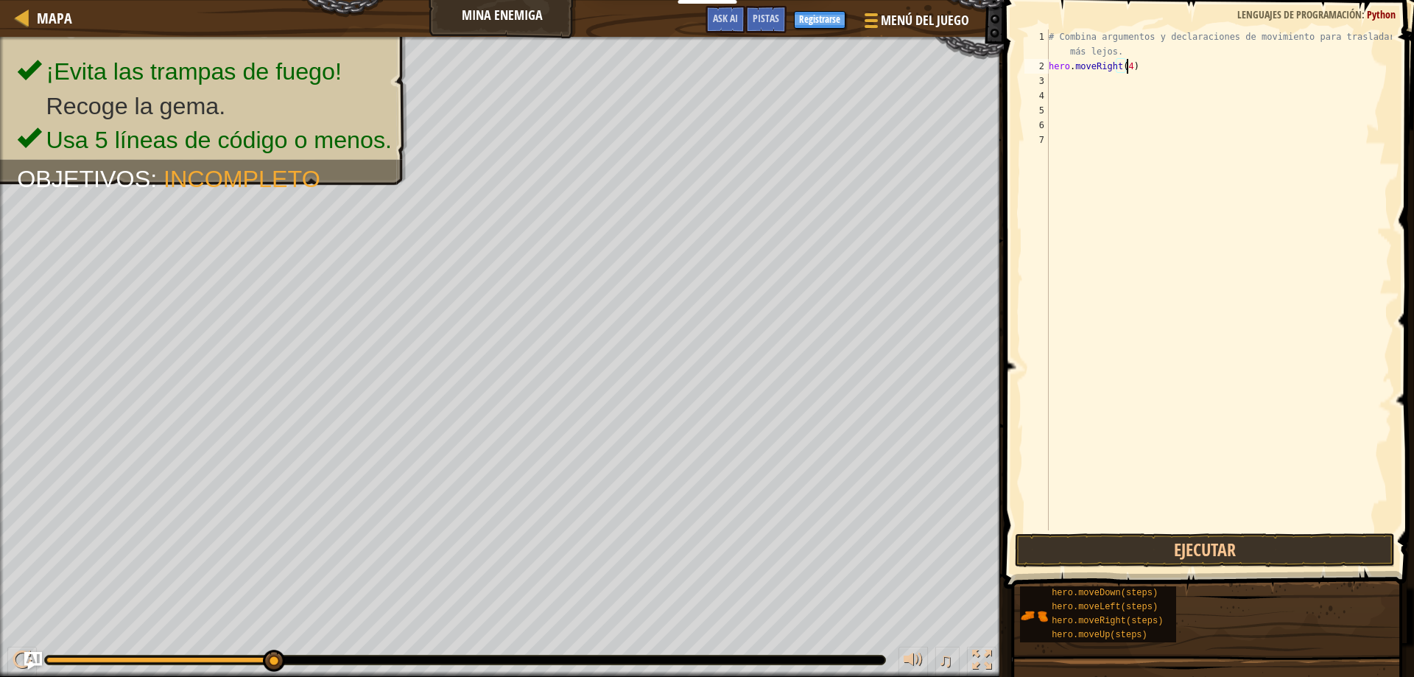
scroll to position [7, 6]
click at [1271, 544] on button "Ejecutar" at bounding box center [1205, 550] width 381 height 34
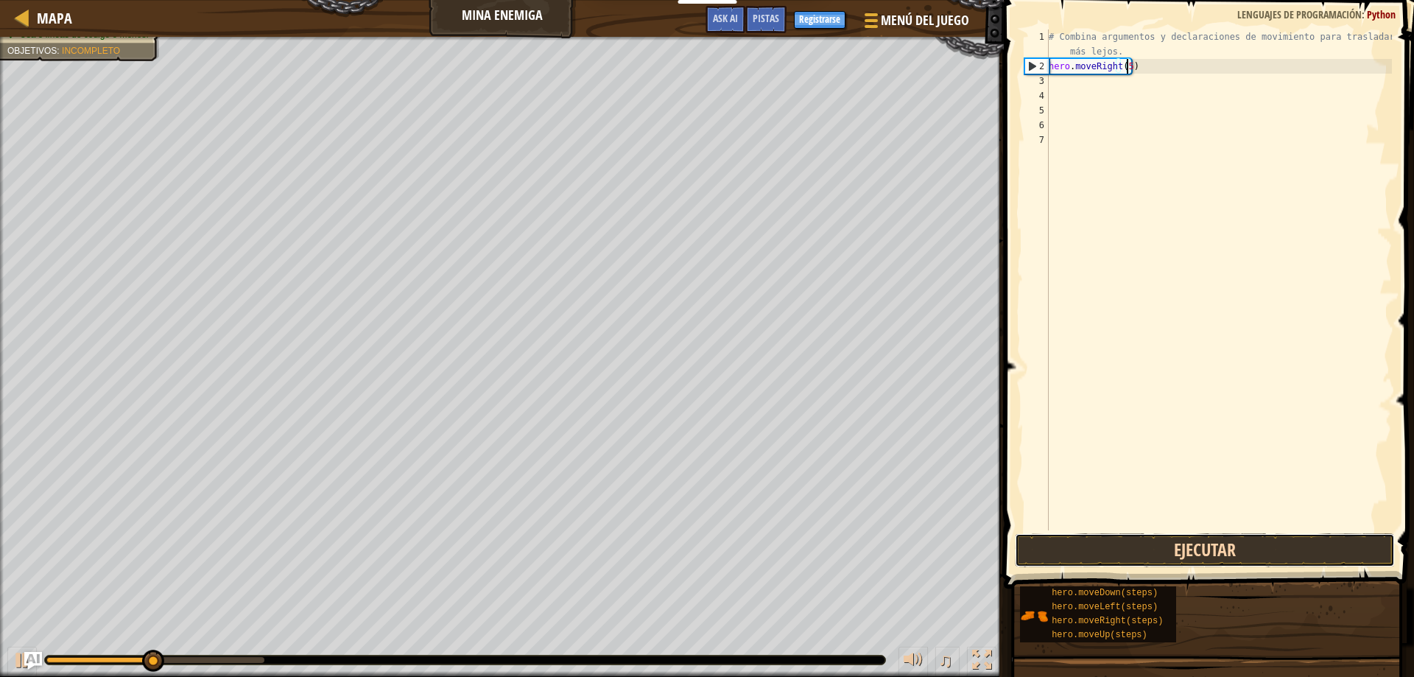
click at [1226, 549] on button "Ejecutar" at bounding box center [1205, 550] width 381 height 34
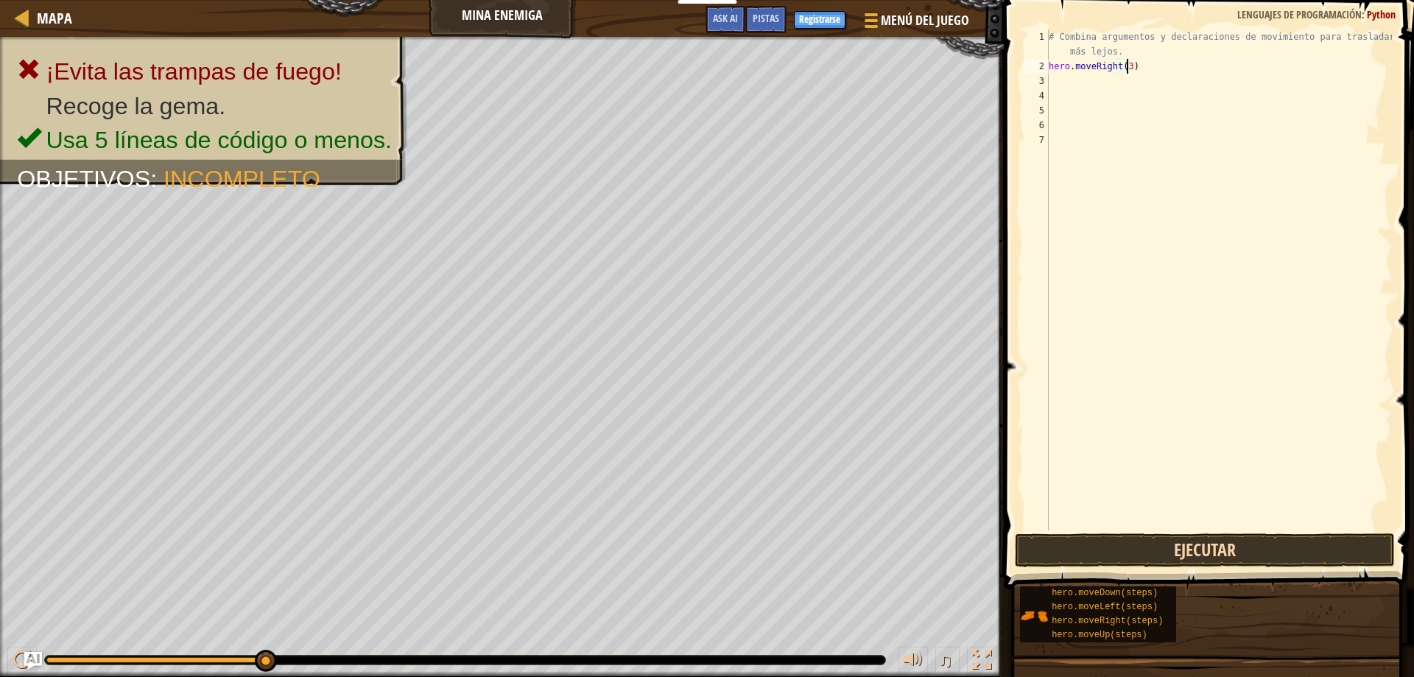
type textarea "hero.moveRight(3)"
click at [1276, 545] on button "Ejecutar" at bounding box center [1205, 550] width 381 height 34
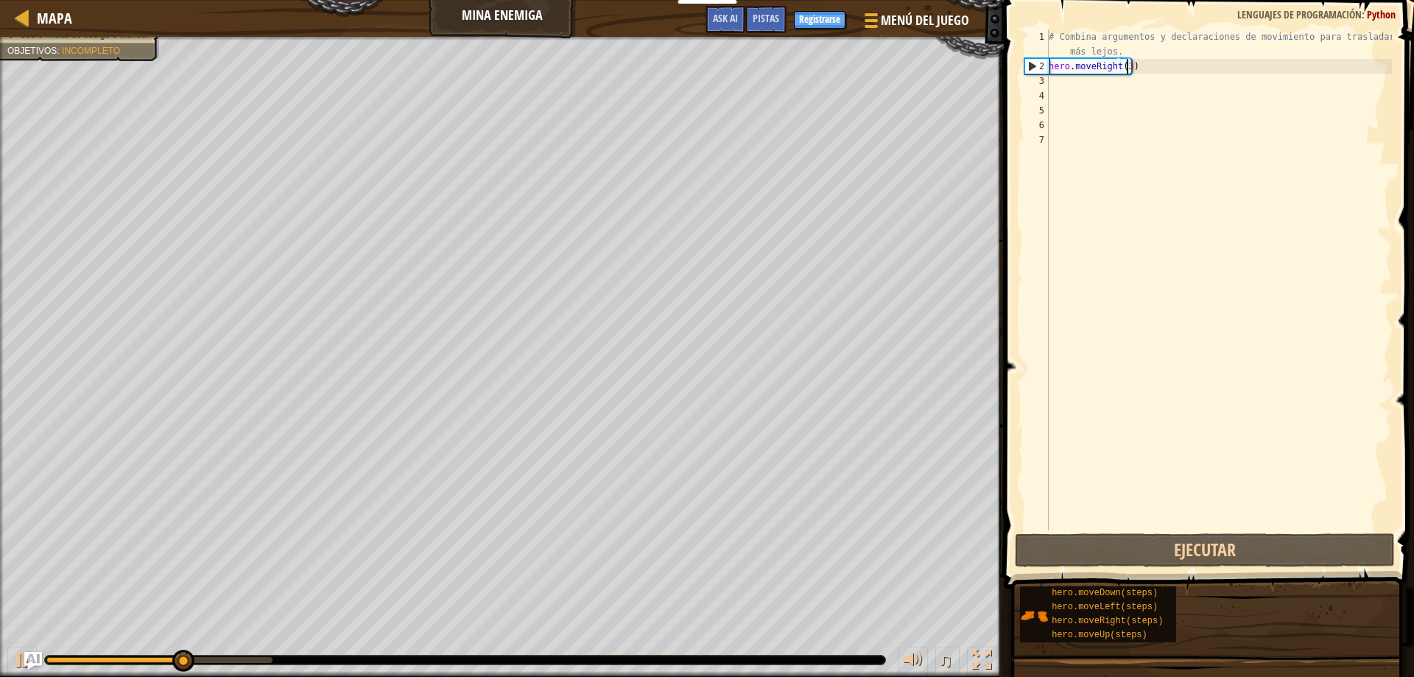
click at [1081, 90] on div "# Combina argumentos y declaraciones de movimiento para trasladarte más lejos. …" at bounding box center [1219, 301] width 346 height 545
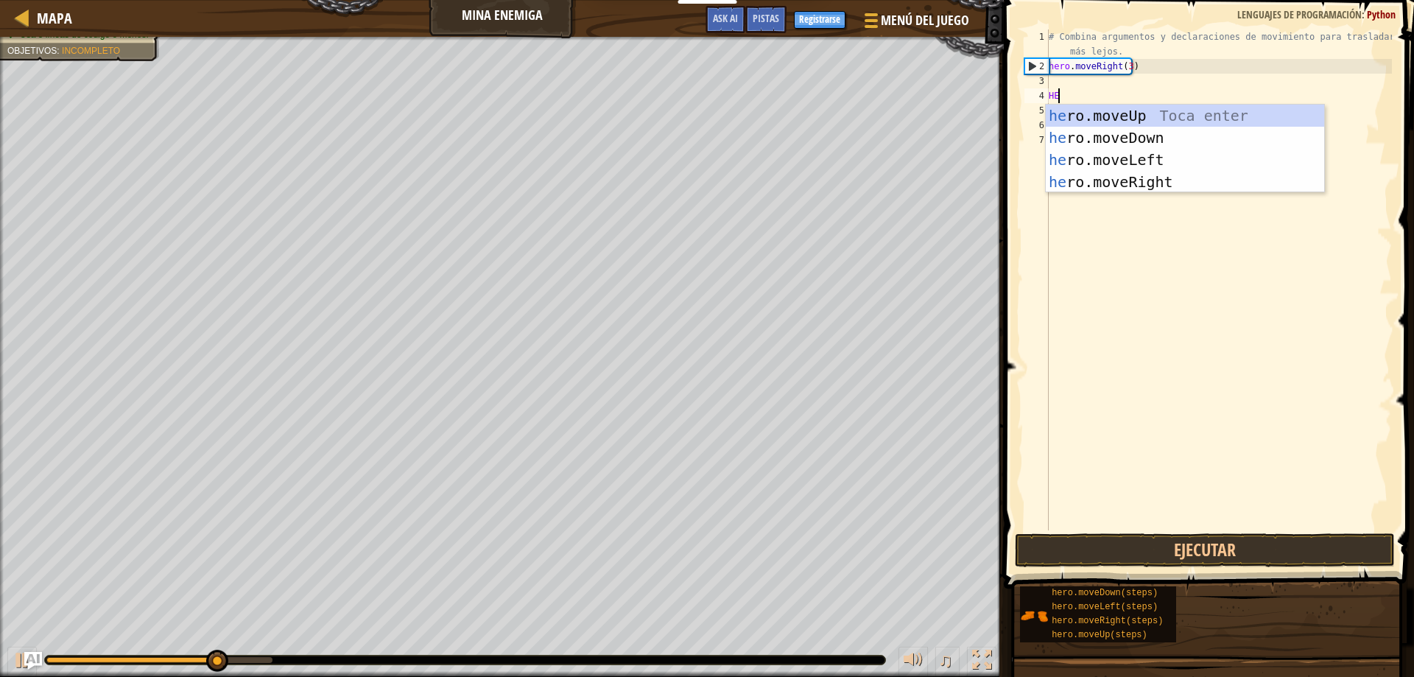
scroll to position [7, 1]
type textarea "HERO"
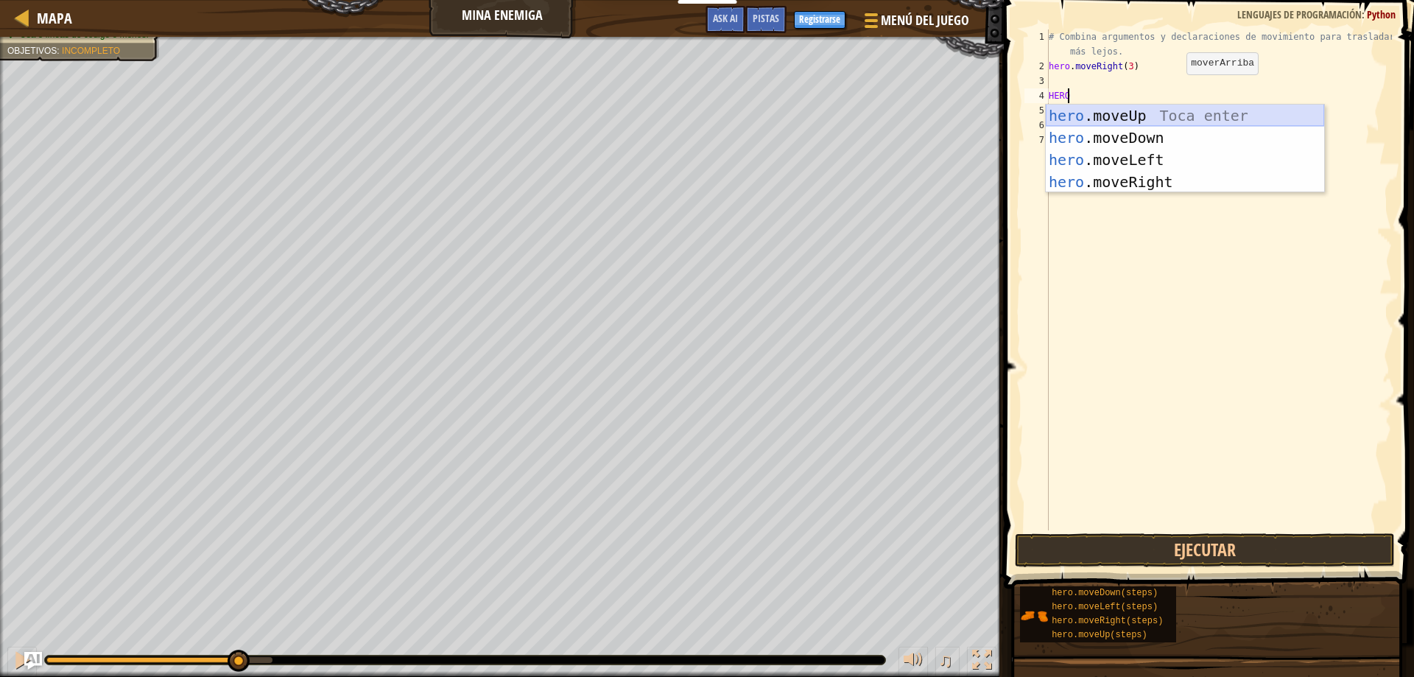
click at [1122, 114] on div "hero .moveUp Toca enter hero .moveDown Toca enter hero .moveLeft Toca enter her…" at bounding box center [1185, 171] width 278 height 133
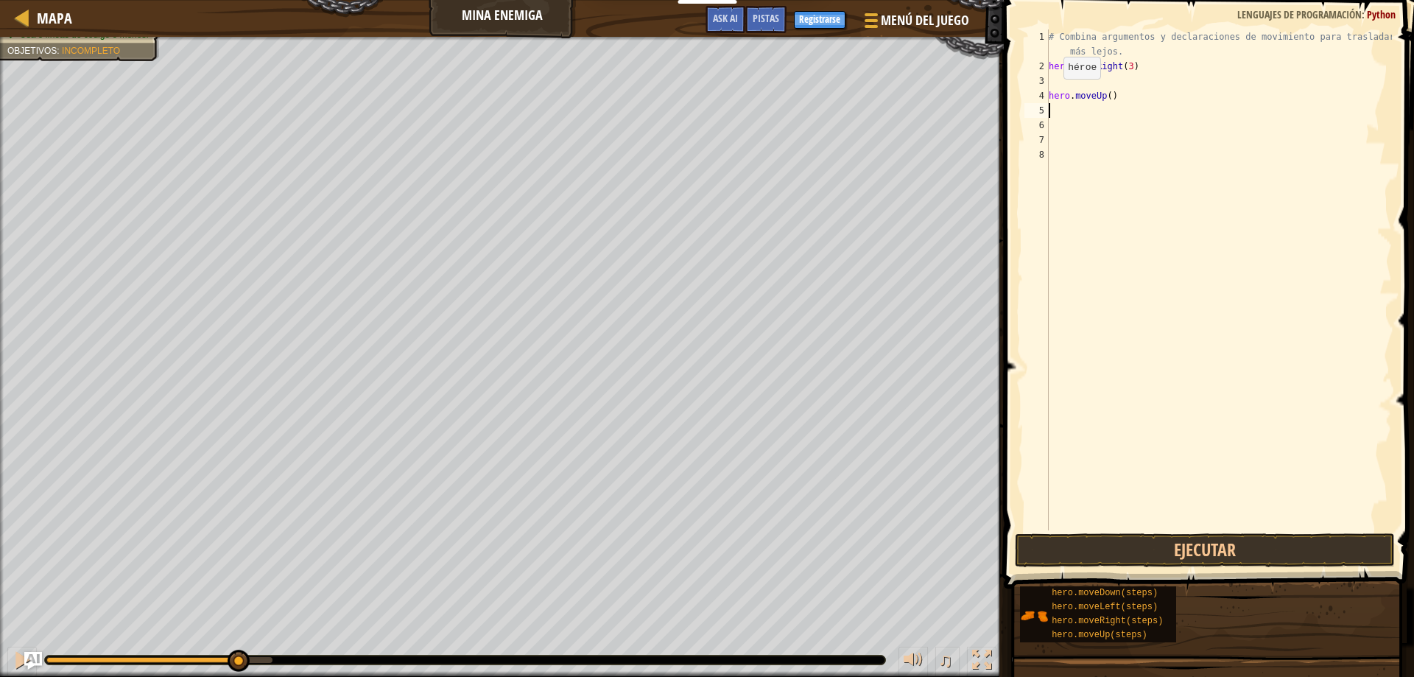
click at [1051, 94] on div "# Combina argumentos y declaraciones de movimiento para trasladarte más lejos. …" at bounding box center [1219, 301] width 346 height 545
click at [1242, 541] on button "Ejecutar" at bounding box center [1205, 550] width 381 height 34
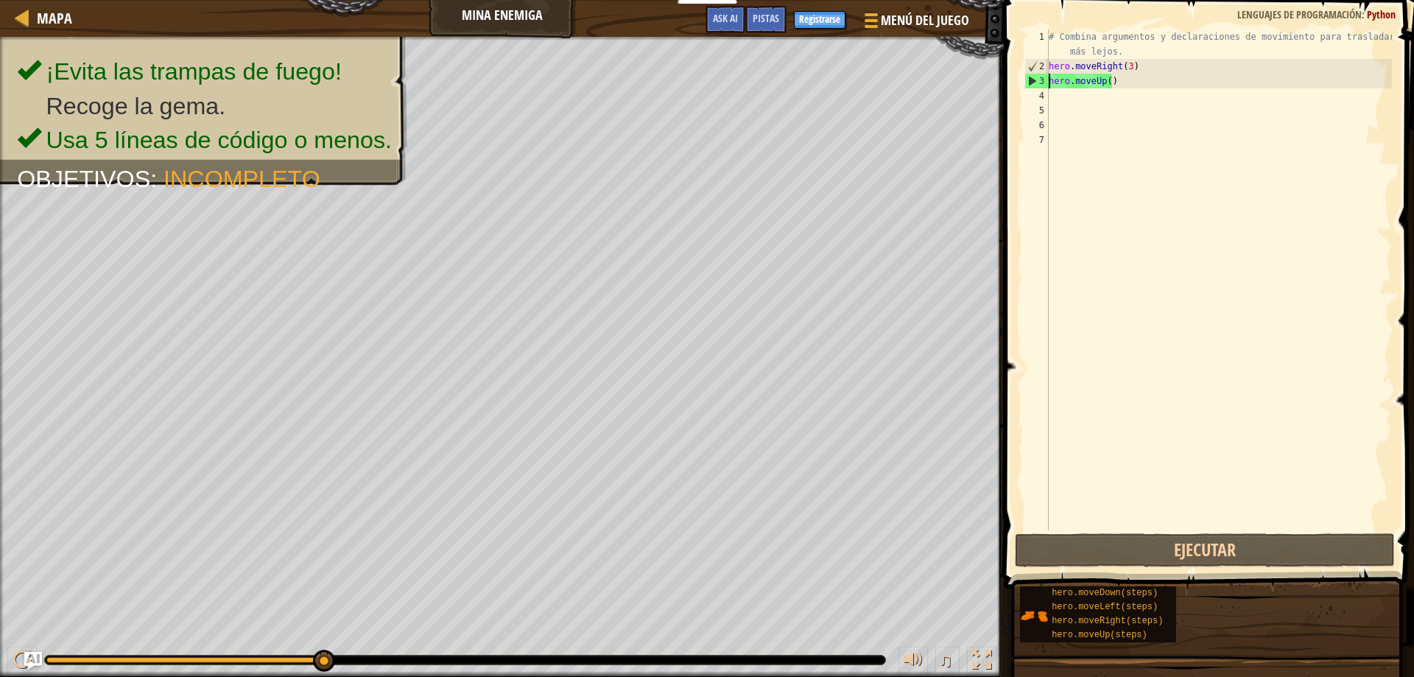
click at [1128, 82] on div "# Combina argumentos y declaraciones de movimiento para trasladarte más lejos. …" at bounding box center [1219, 301] width 346 height 545
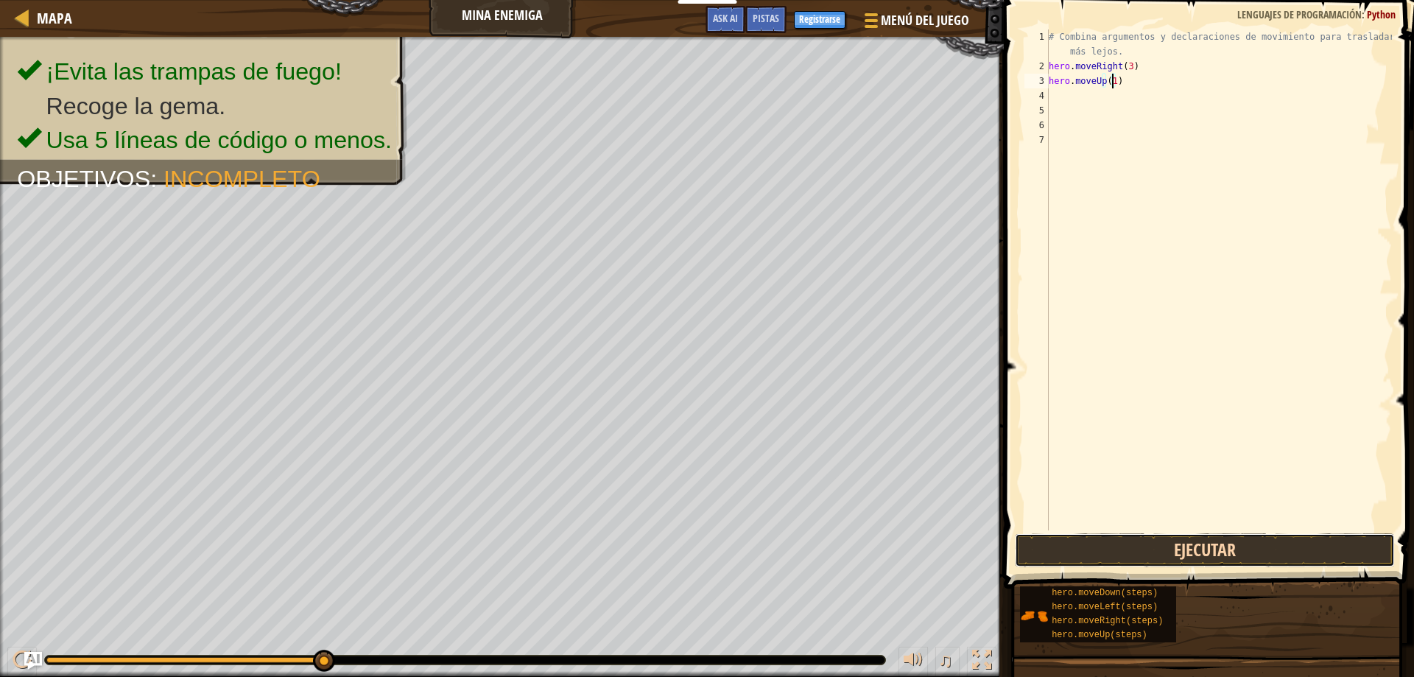
click at [1246, 548] on button "Ejecutar" at bounding box center [1205, 550] width 381 height 34
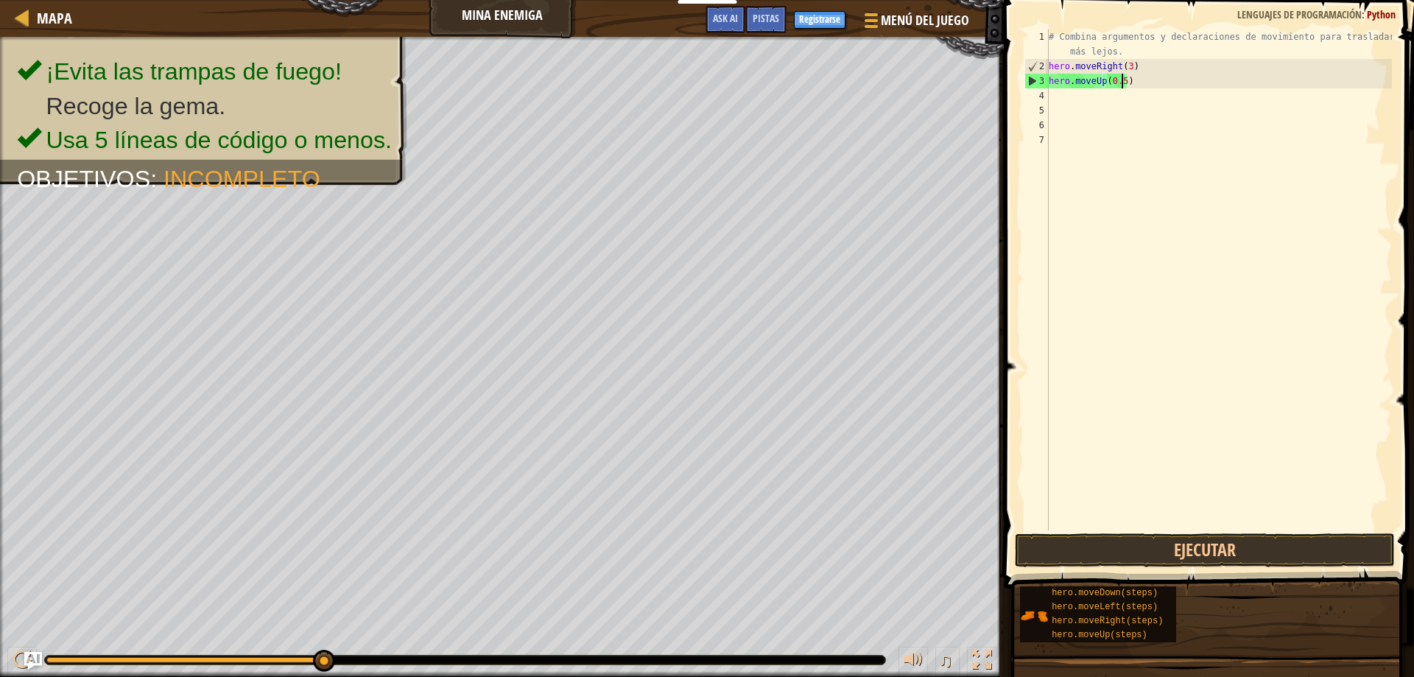
scroll to position [7, 6]
type textarea "hero.moveUp(0.5)"
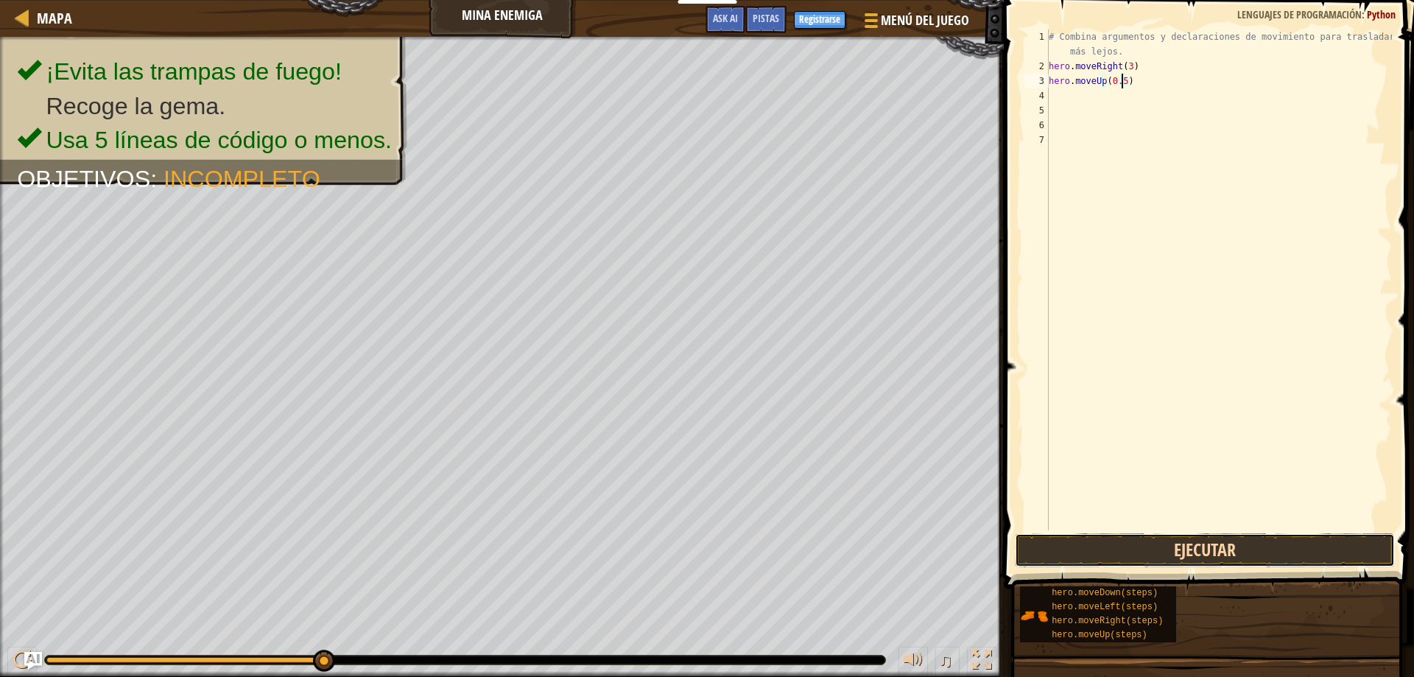
click at [1189, 544] on button "Ejecutar" at bounding box center [1205, 550] width 381 height 34
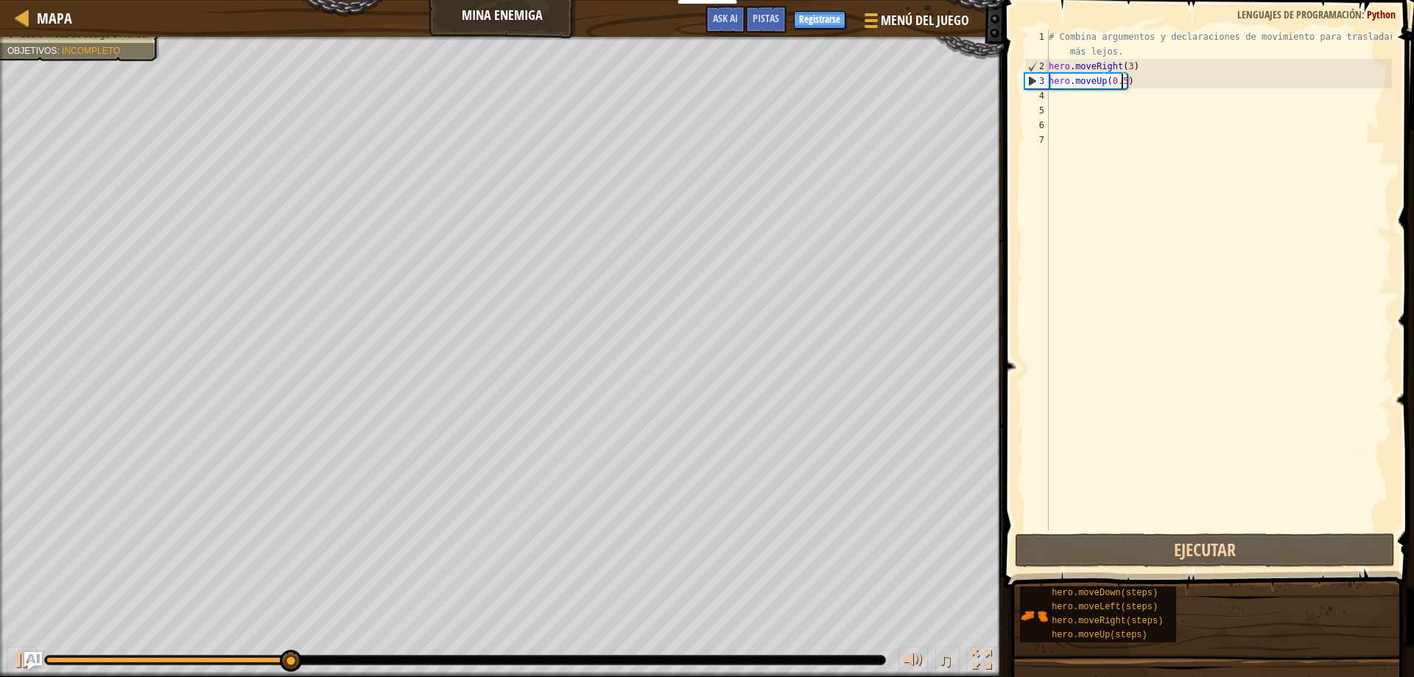
click at [1100, 97] on div "# Combina argumentos y declaraciones de movimiento para trasladarte más lejos. …" at bounding box center [1219, 301] width 346 height 545
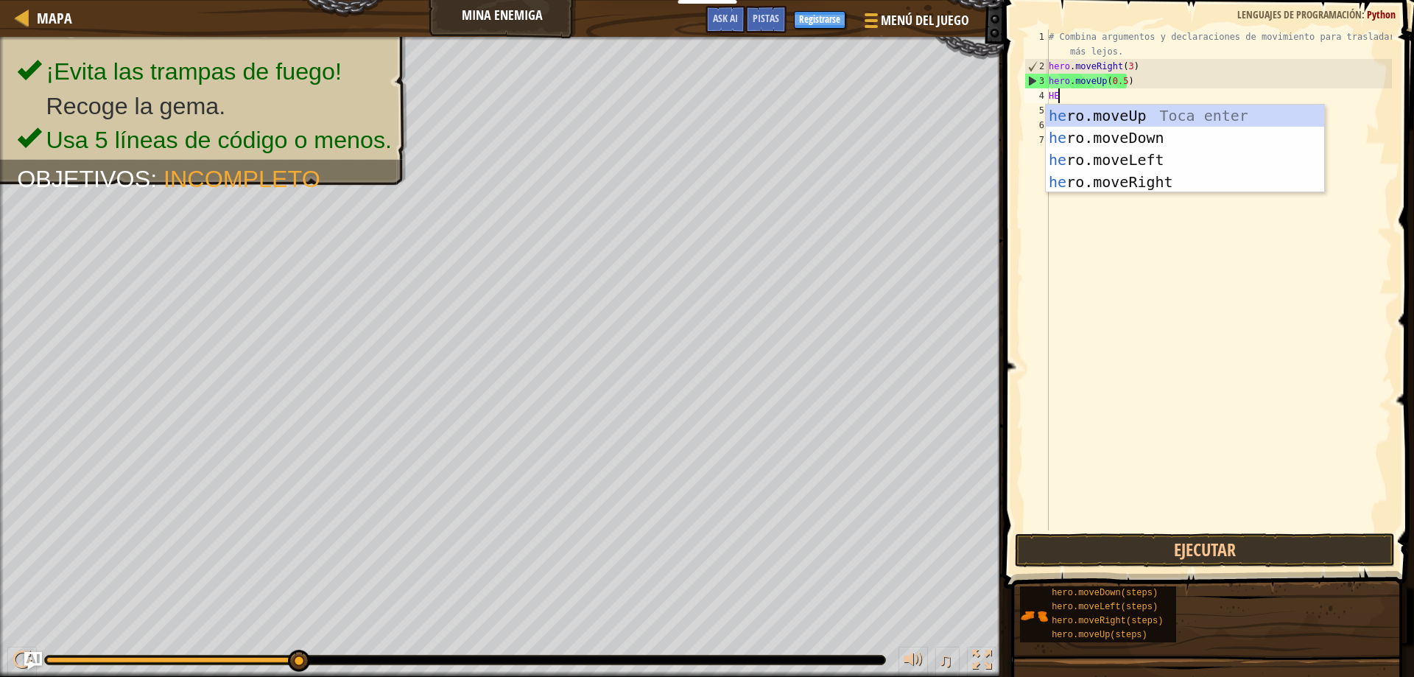
type textarea "HERO"
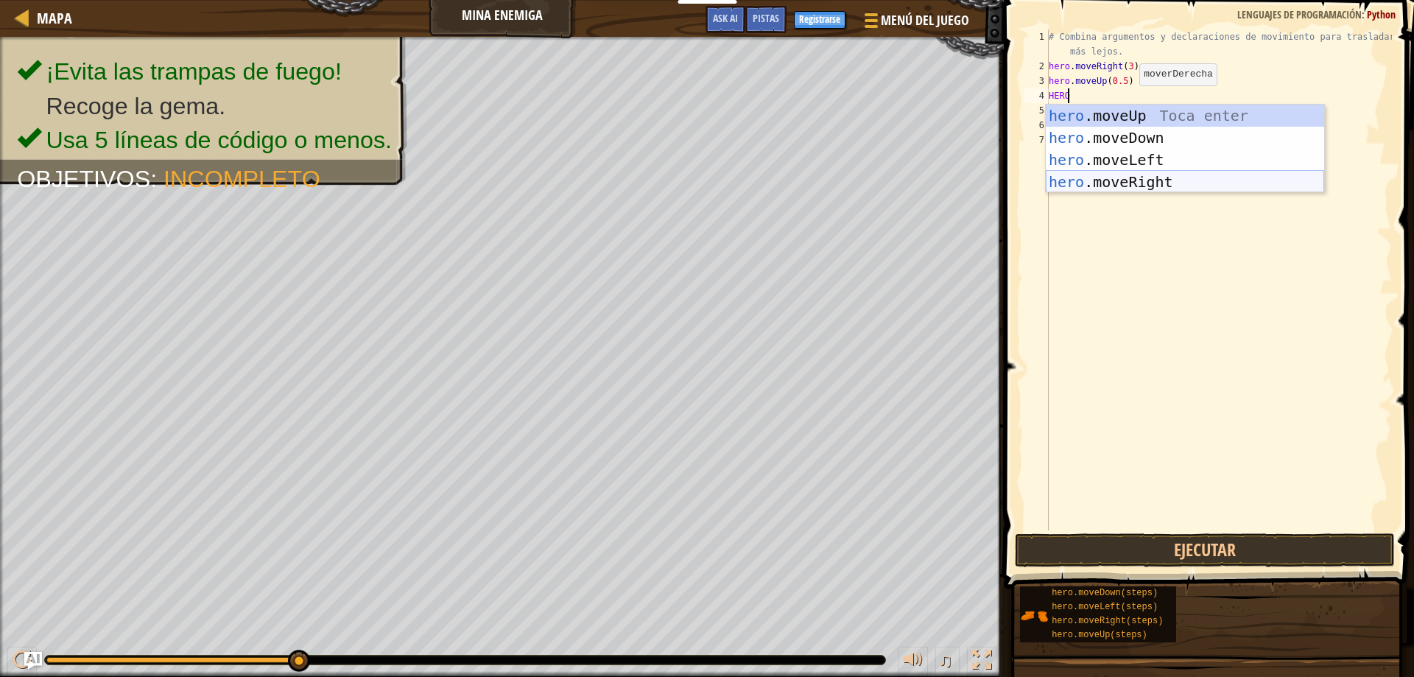
click at [1169, 177] on div "hero .moveUp Toca enter hero .moveDown Toca enter hero .moveLeft Toca enter her…" at bounding box center [1185, 171] width 278 height 133
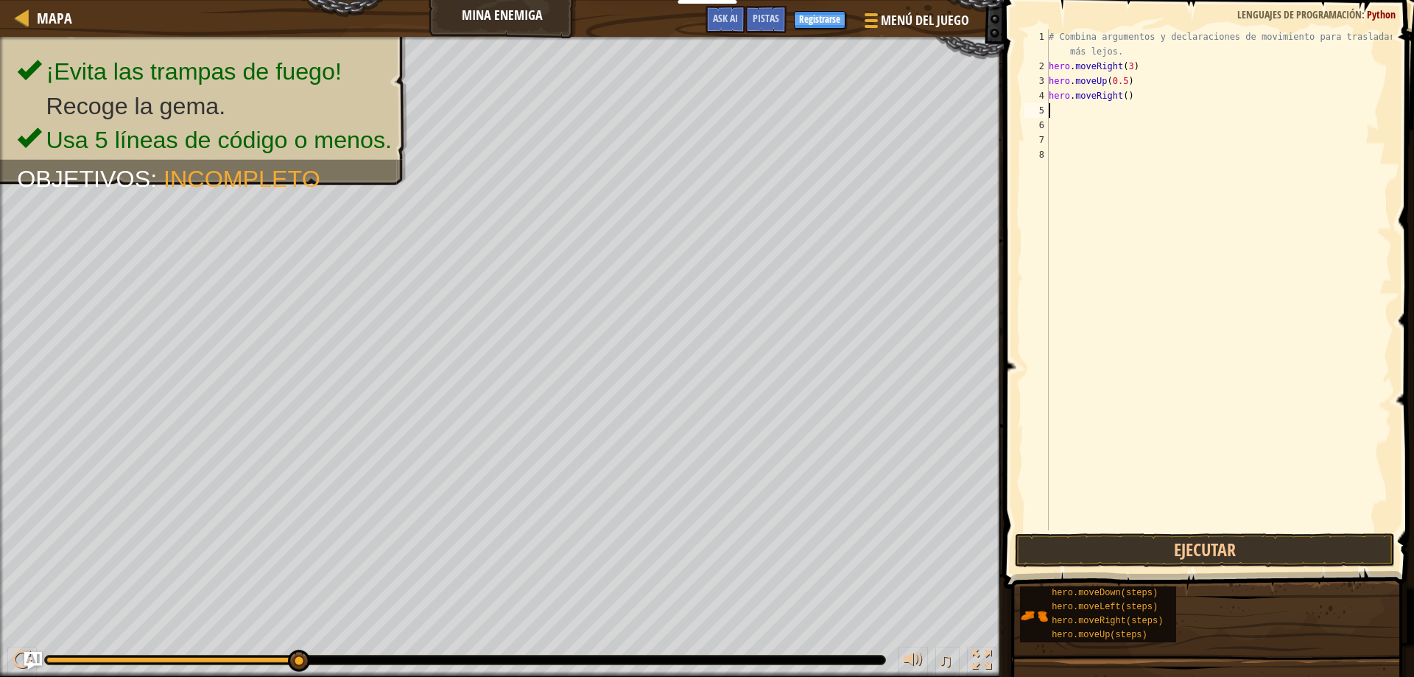
scroll to position [7, 0]
click at [1122, 91] on div "# Combina argumentos y declaraciones de movimiento para trasladarte más lejos. …" at bounding box center [1219, 301] width 346 height 545
click at [1242, 551] on button "Ejecutar" at bounding box center [1205, 550] width 381 height 34
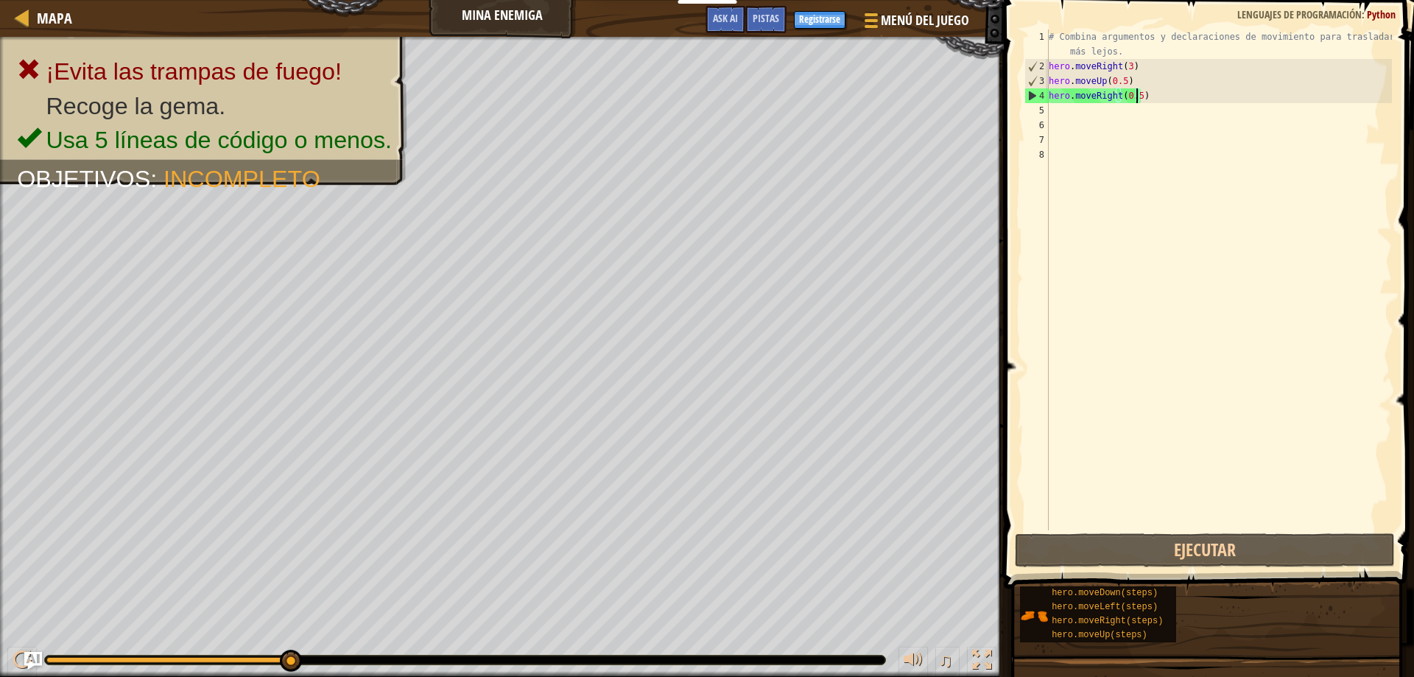
click at [1180, 100] on div "# Combina argumentos y declaraciones de movimiento para trasladarte más lejos. …" at bounding box center [1219, 301] width 346 height 545
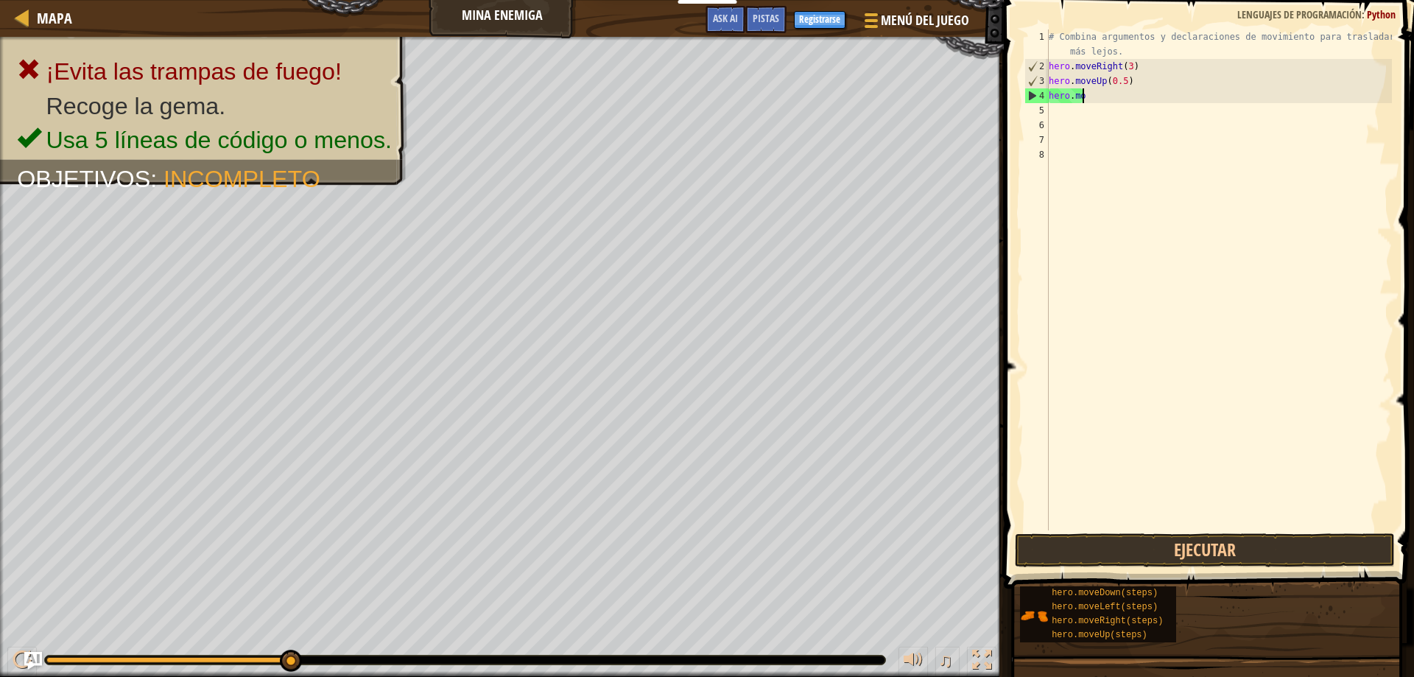
scroll to position [7, 1]
type textarea "h"
click at [1150, 80] on div "# Combina argumentos y declaraciones de movimiento para trasladarte más lejos. …" at bounding box center [1219, 301] width 346 height 545
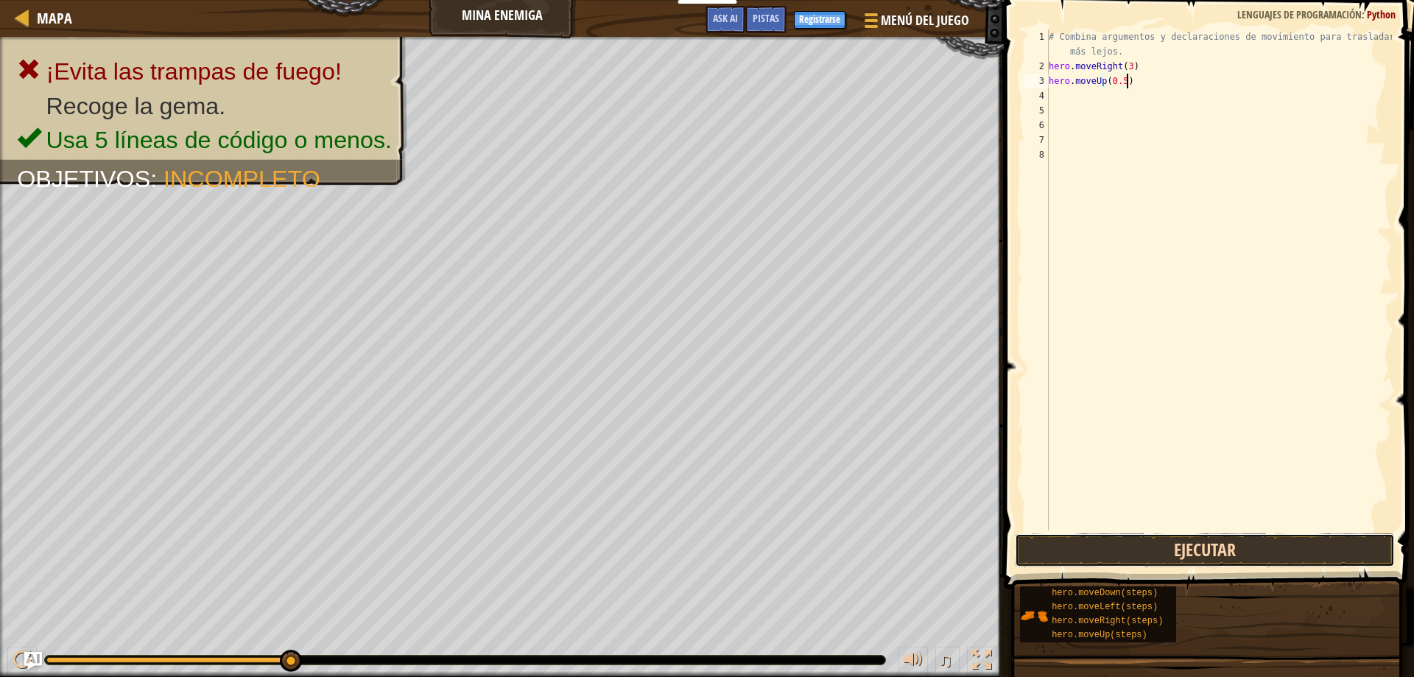
click at [1183, 544] on button "Ejecutar" at bounding box center [1205, 550] width 381 height 34
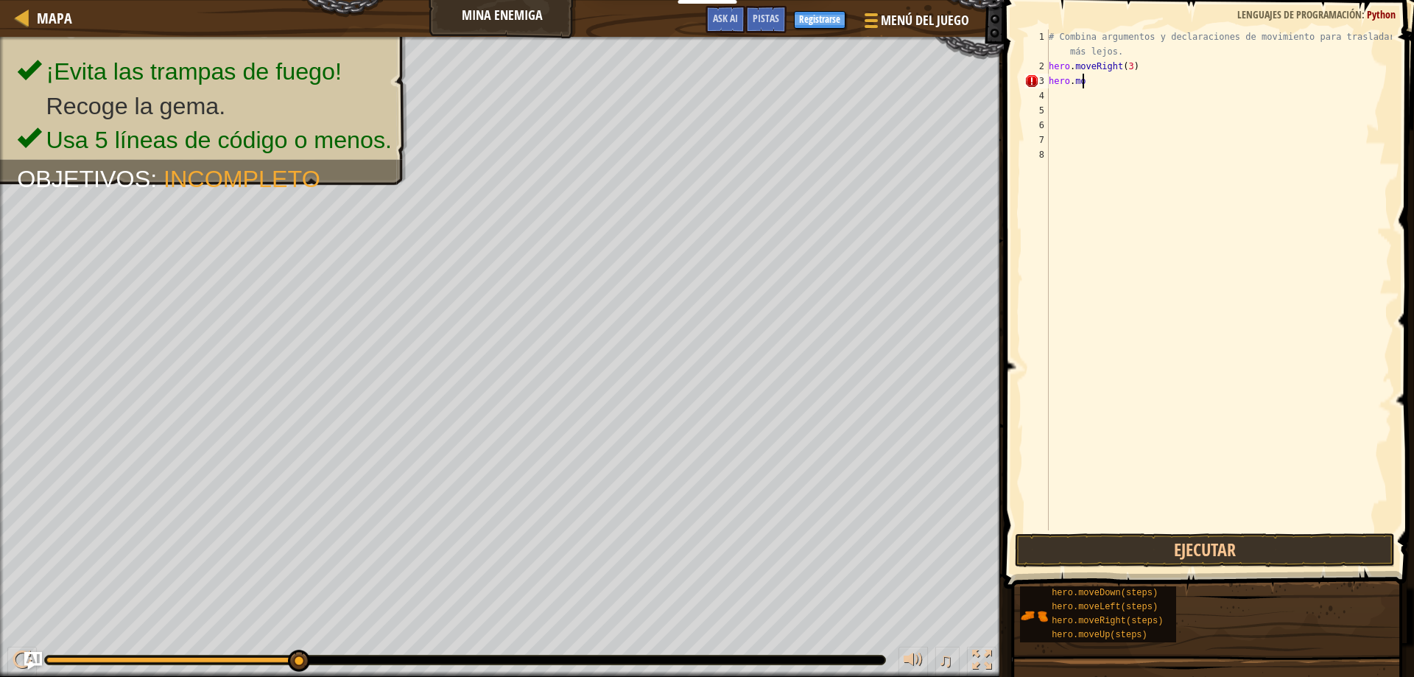
type textarea "h"
click at [1166, 68] on div "# Combina argumentos y declaraciones de movimiento para trasladarte más lejos. …" at bounding box center [1219, 301] width 346 height 545
click at [1246, 552] on button "Ejecutar" at bounding box center [1205, 550] width 381 height 34
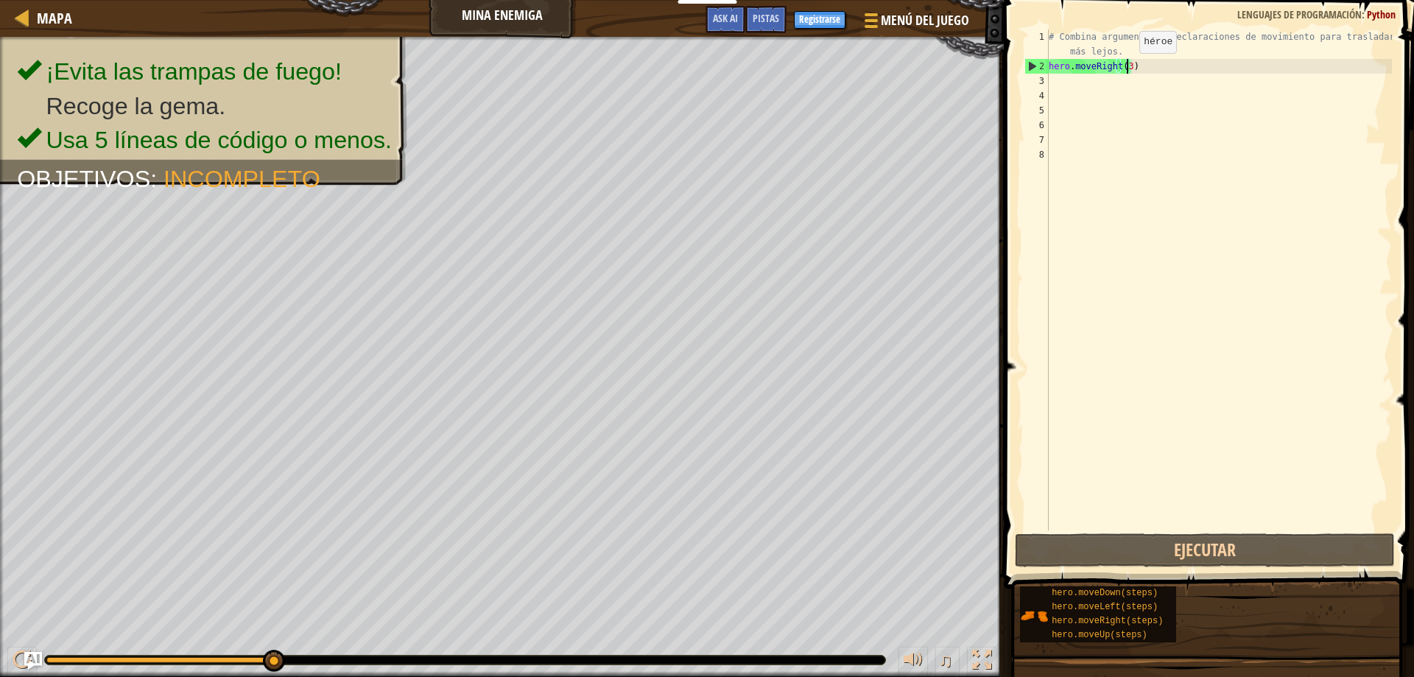
click at [1127, 68] on div "# Combina argumentos y declaraciones de movimiento para trasladarte más lejos. …" at bounding box center [1219, 301] width 346 height 545
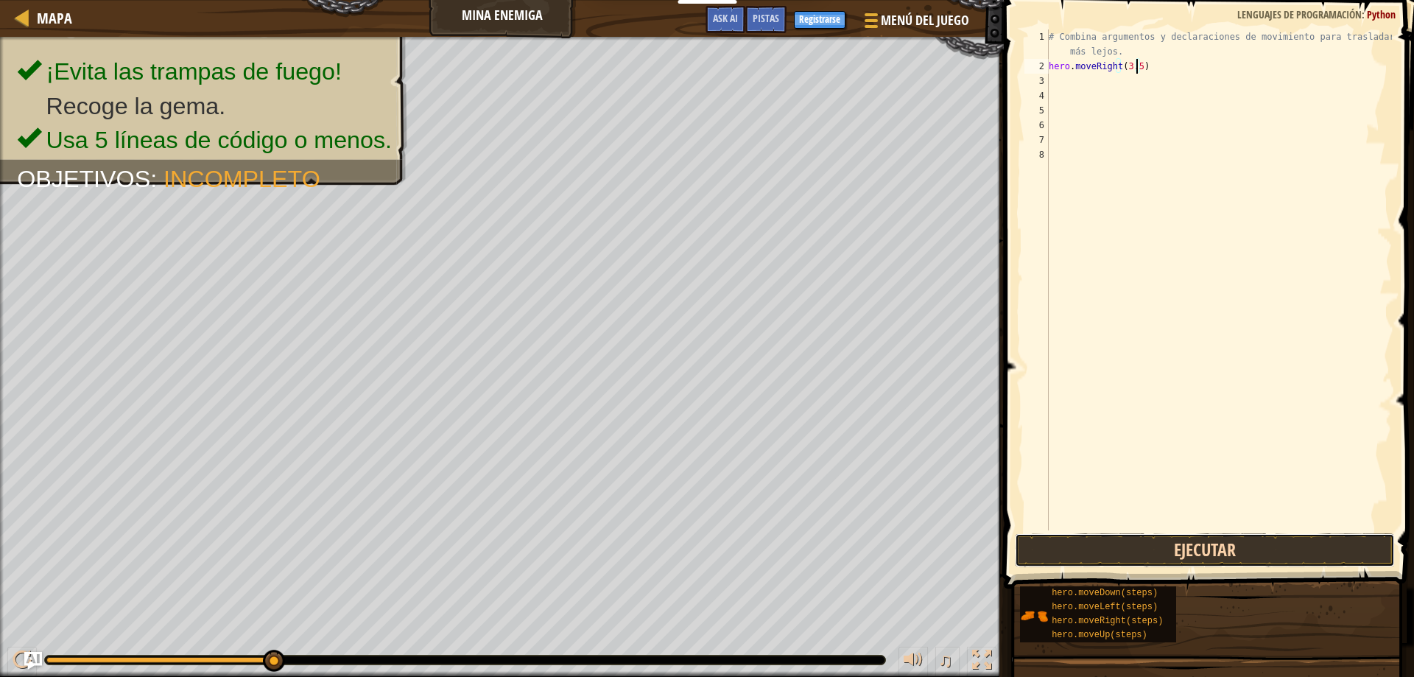
click at [1265, 551] on button "Ejecutar" at bounding box center [1205, 550] width 381 height 34
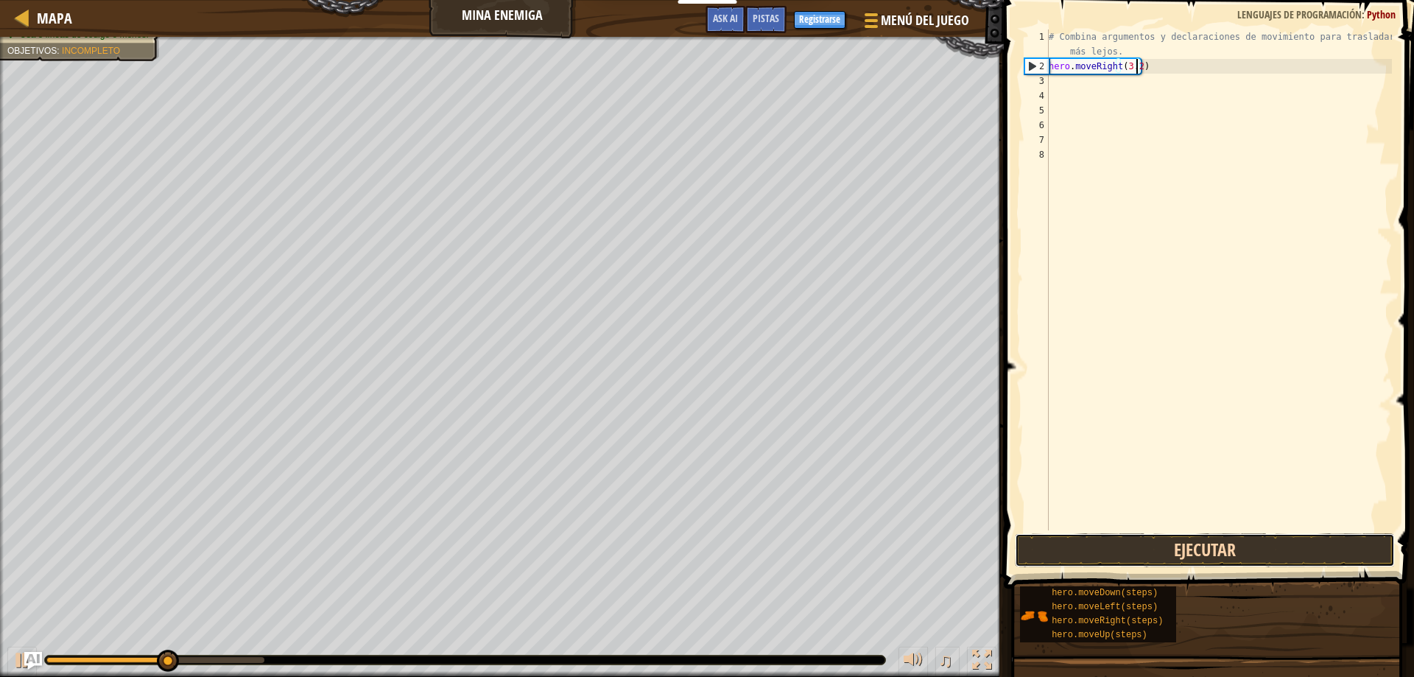
click at [1220, 548] on button "Ejecutar" at bounding box center [1205, 550] width 381 height 34
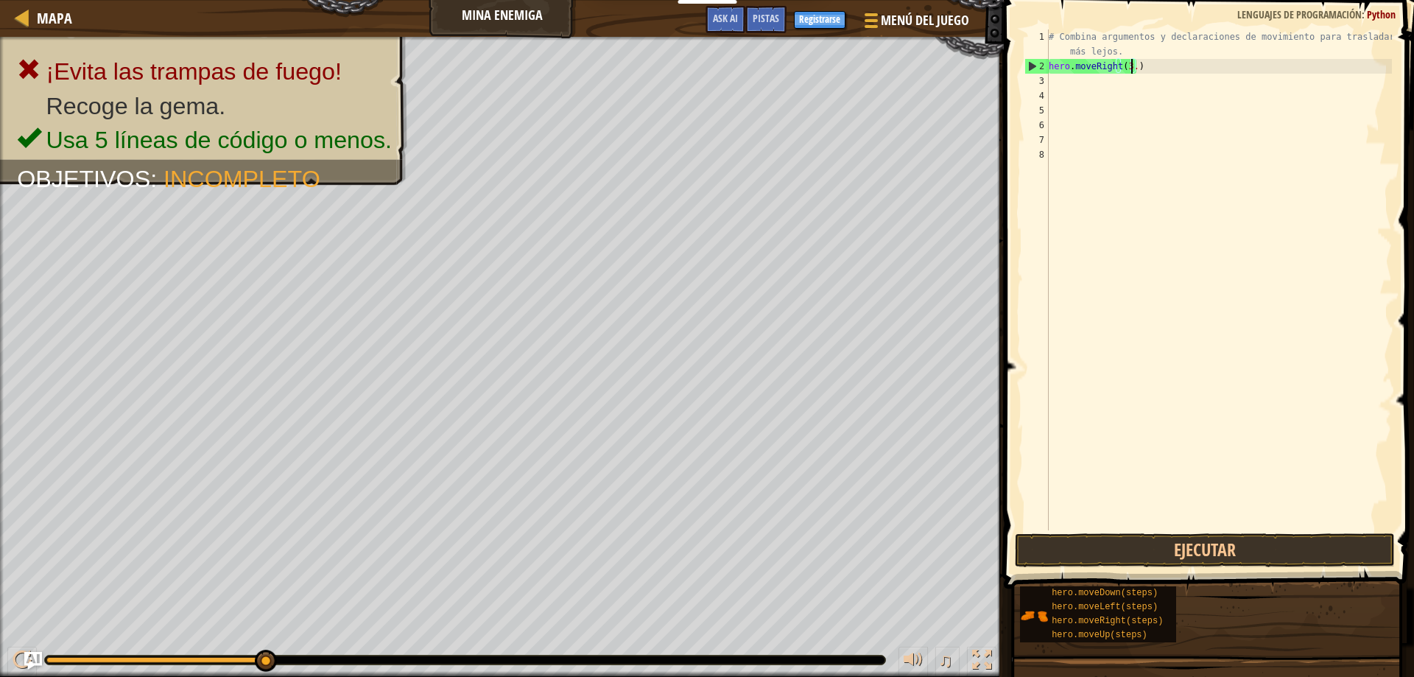
scroll to position [7, 6]
click at [1286, 546] on button "Ejecutar" at bounding box center [1205, 550] width 381 height 34
click at [1232, 549] on button "Ejecutar" at bounding box center [1205, 550] width 381 height 34
type textarea "hero.moveRight(3)"
click at [1145, 543] on button "Ejecutar" at bounding box center [1205, 550] width 381 height 34
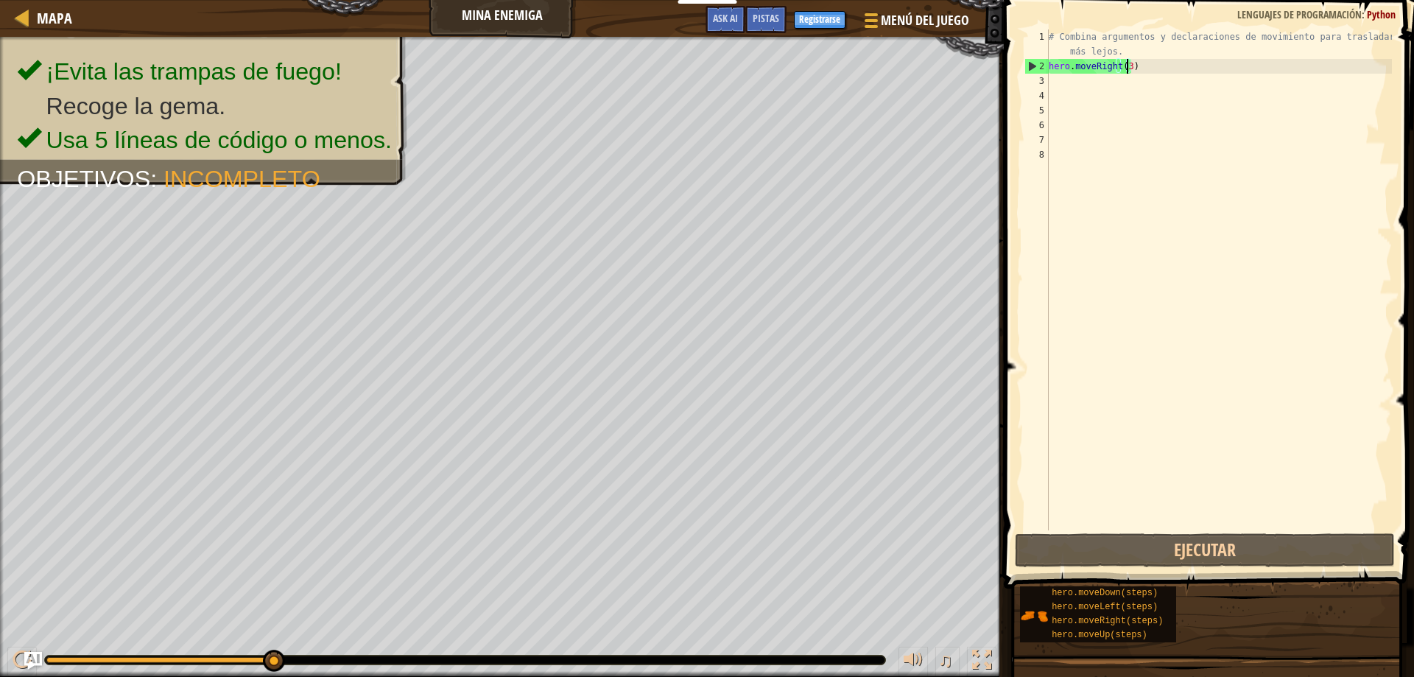
click at [1139, 68] on div "# Combina argumentos y declaraciones de movimiento para trasladarte más lejos. …" at bounding box center [1219, 301] width 346 height 545
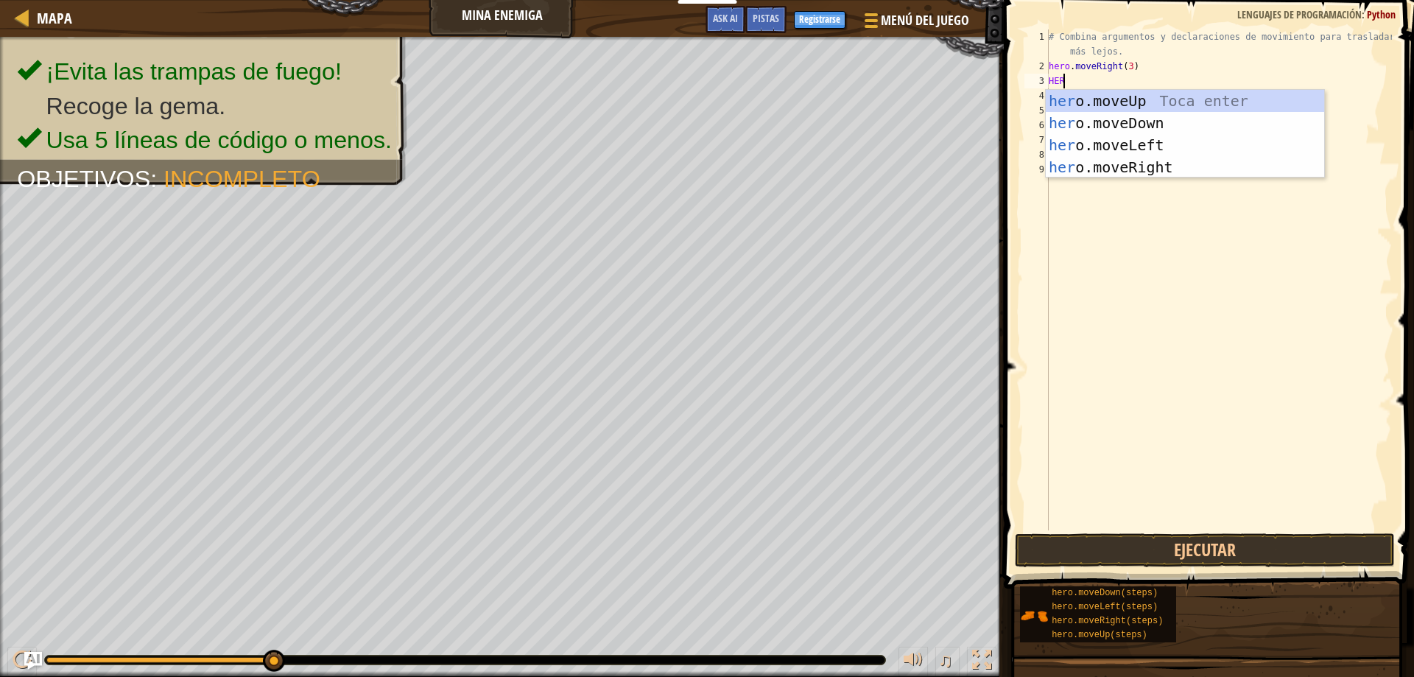
scroll to position [7, 1]
type textarea "HERO"
click at [1133, 122] on div "hero .moveUp Toca enter hero .moveDown Toca enter hero .moveLeft Toca enter her…" at bounding box center [1185, 156] width 278 height 133
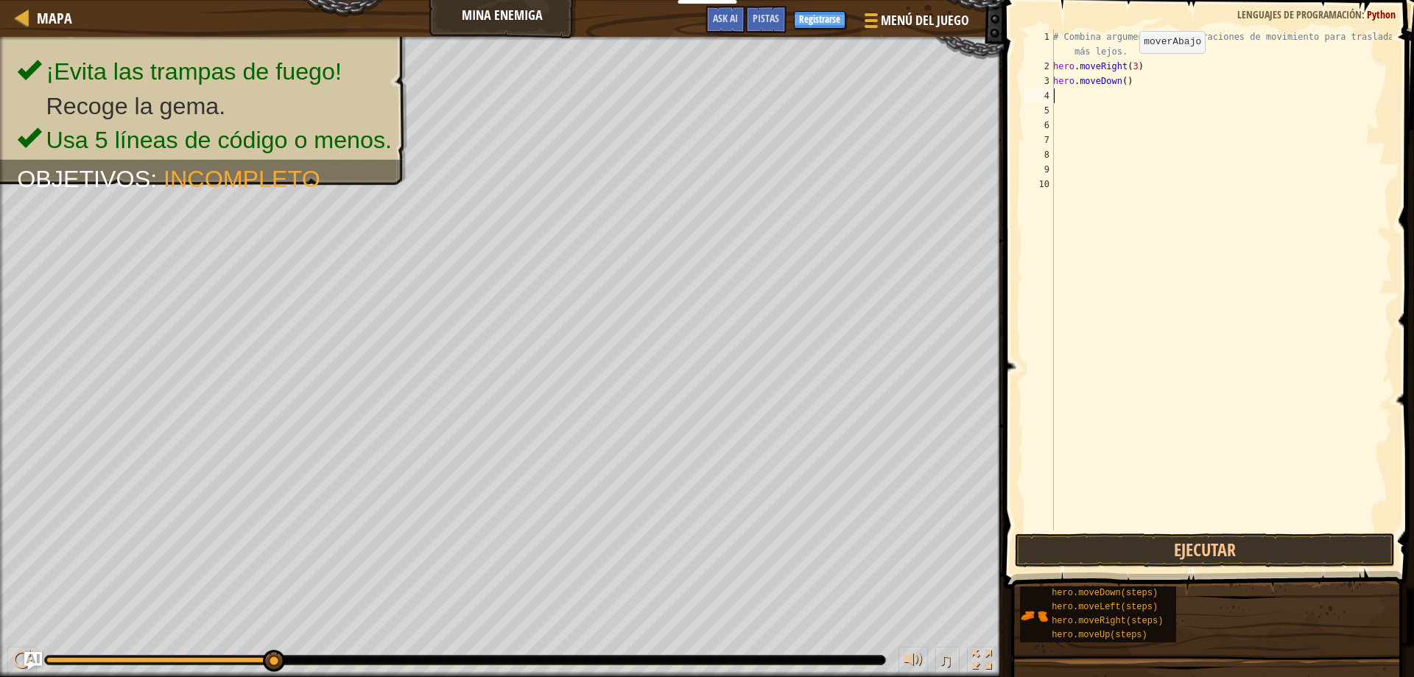
scroll to position [7, 0]
click at [1217, 543] on button "Ejecutar" at bounding box center [1205, 550] width 381 height 34
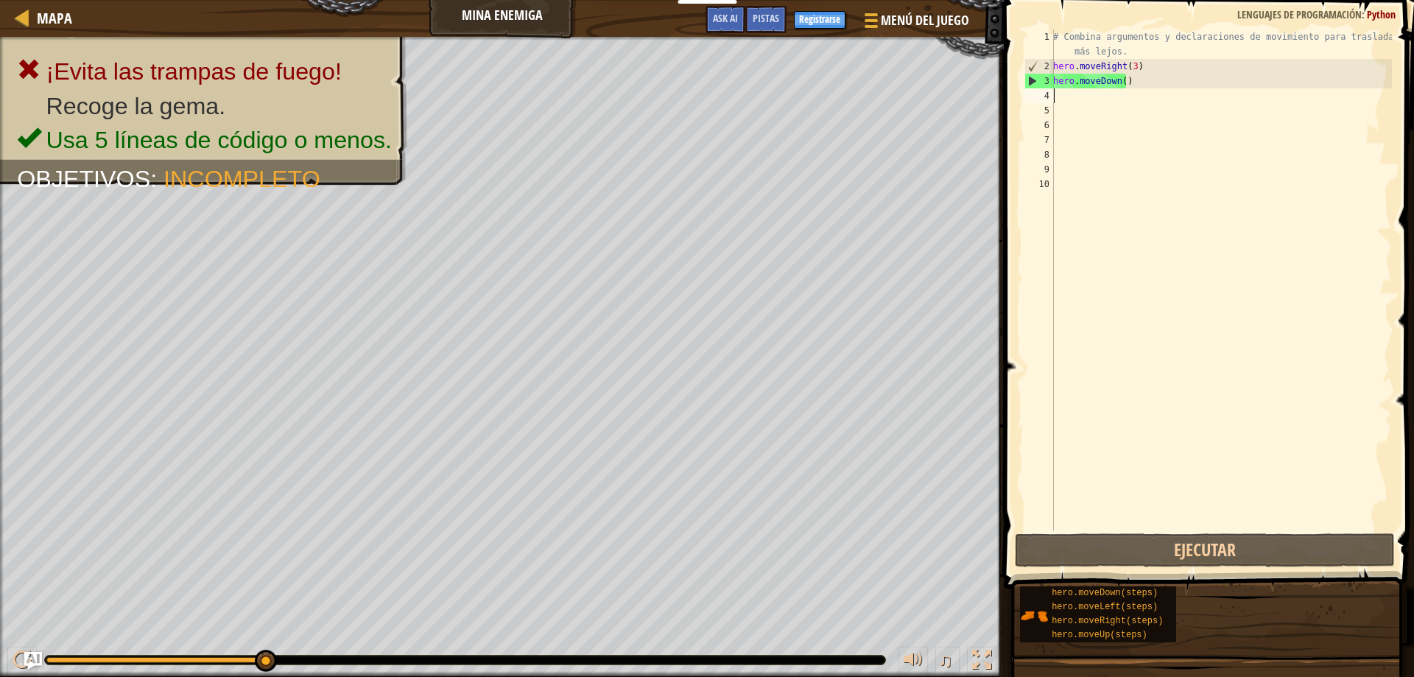
click at [1143, 88] on div "# Combina argumentos y declaraciones de movimiento para trasladarte más lejos. …" at bounding box center [1221, 301] width 342 height 545
click at [1140, 80] on div "# Combina argumentos y declaraciones de movimiento para trasladarte más lejos. …" at bounding box center [1221, 301] width 342 height 545
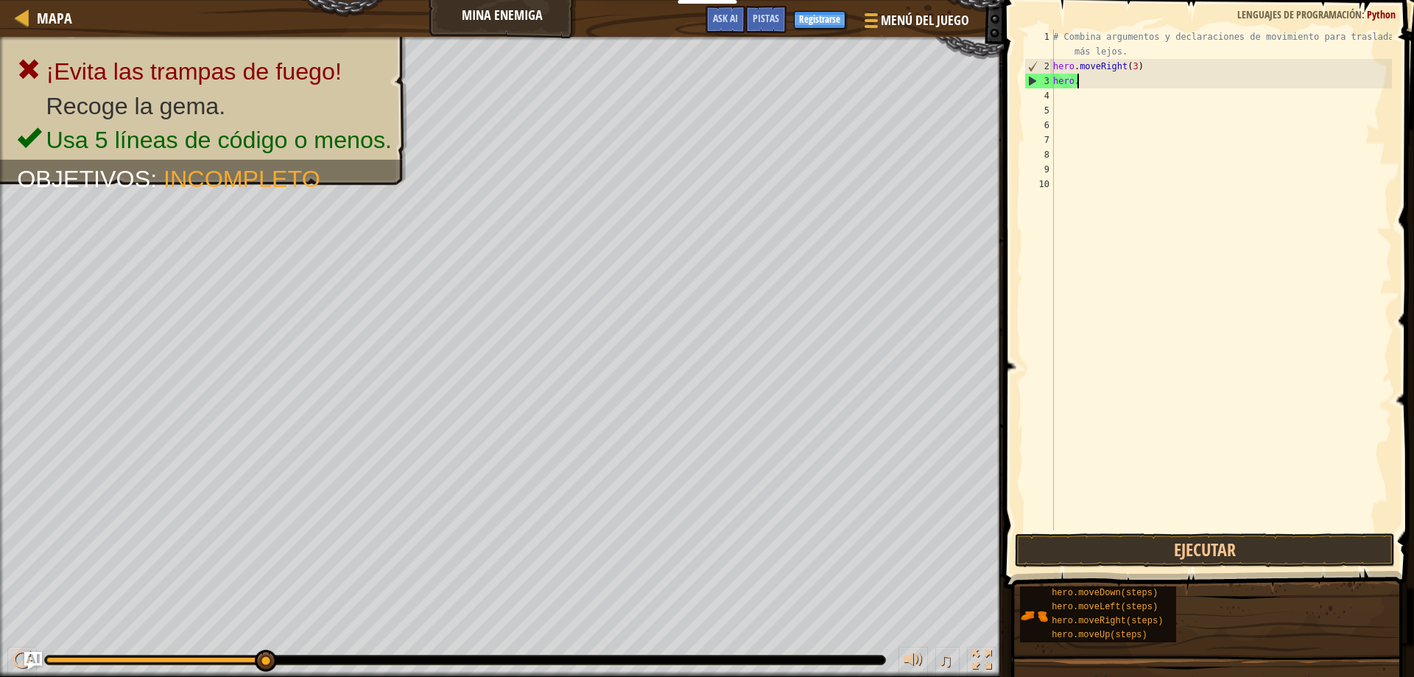
type textarea "h"
click at [1130, 60] on div "# Combina argumentos y declaraciones de movimiento para trasladarte más lejos. …" at bounding box center [1221, 301] width 342 height 545
type textarea "hero.moveRight(2)"
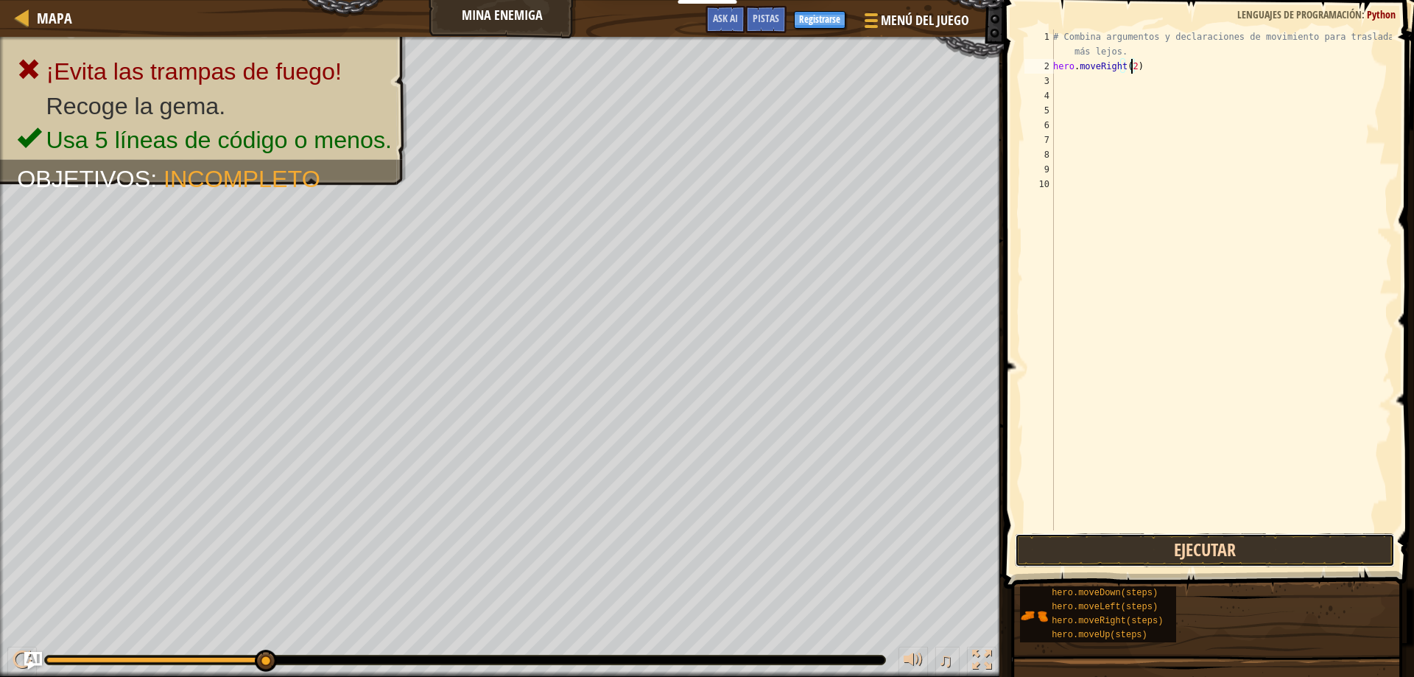
click at [1222, 543] on button "Ejecutar" at bounding box center [1205, 550] width 381 height 34
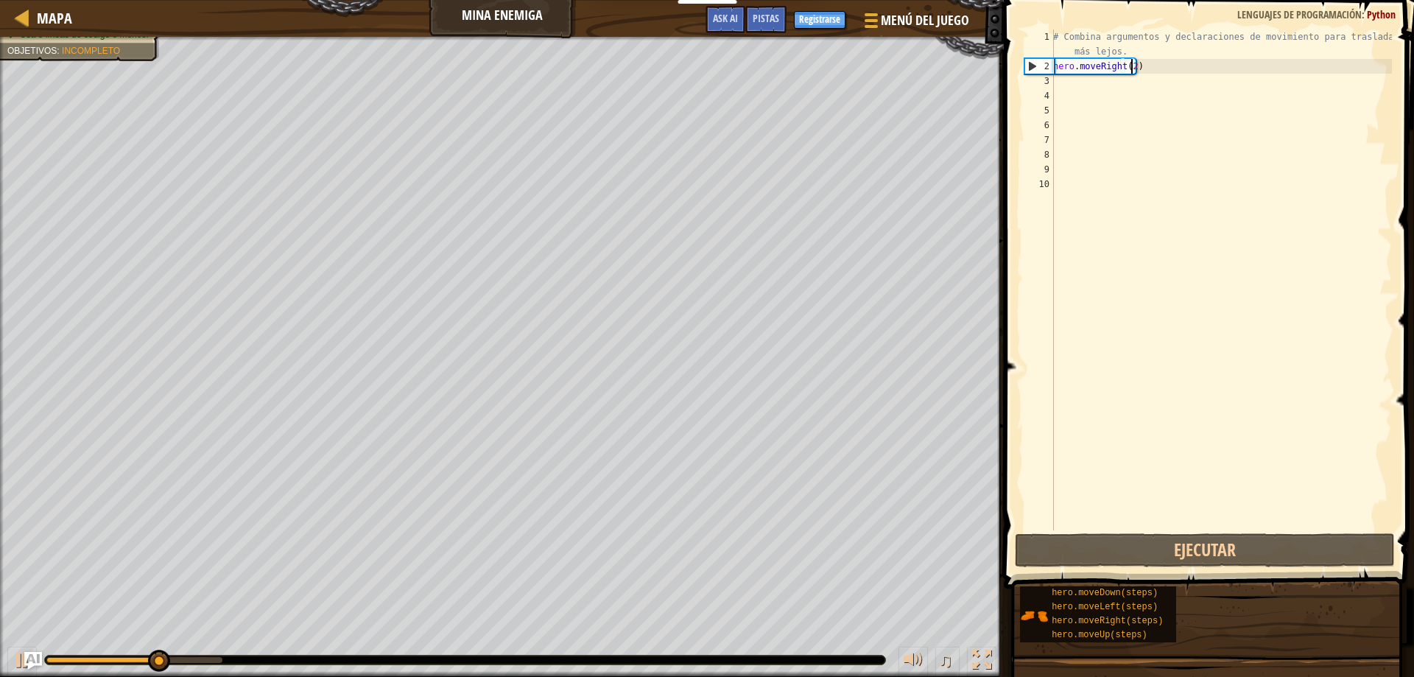
click at [1079, 87] on div "# Combina argumentos y declaraciones de movimiento para trasladarte más lejos. …" at bounding box center [1221, 301] width 342 height 545
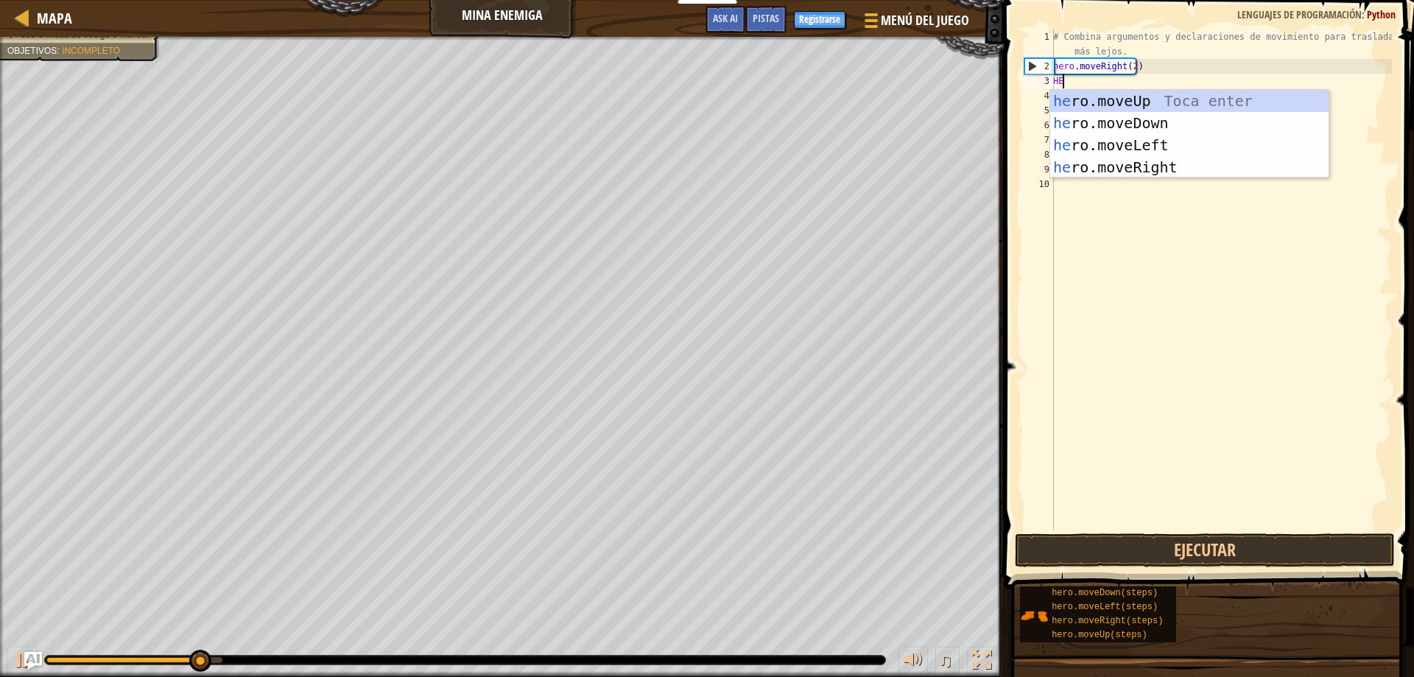
scroll to position [7, 1]
type textarea "HERO"
click at [1125, 122] on div "hero .moveUp Toca enter hero .moveDown Toca enter hero .moveLeft Toca enter her…" at bounding box center [1189, 156] width 278 height 133
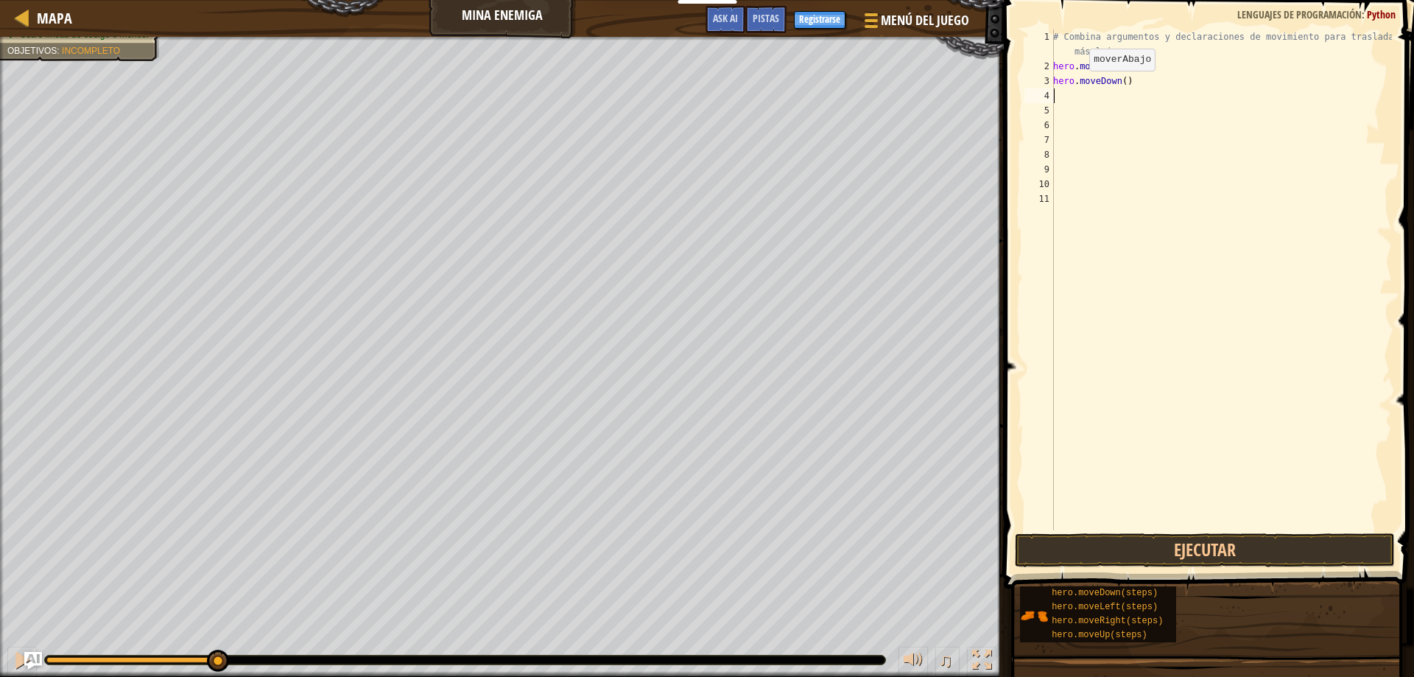
scroll to position [7, 0]
click at [1180, 540] on button "Ejecutar" at bounding box center [1205, 550] width 381 height 34
